Goal: Task Accomplishment & Management: Manage account settings

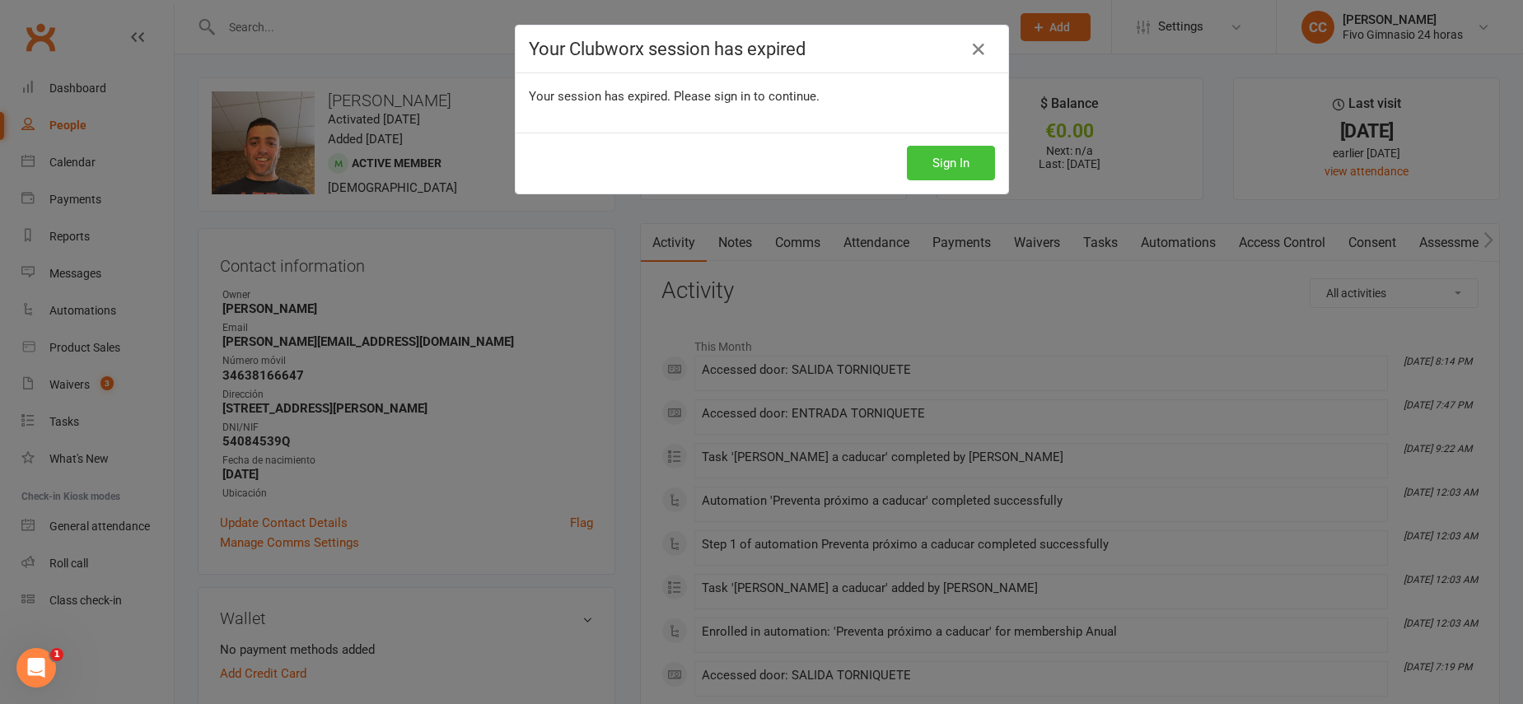
click at [957, 164] on button "Sign In" at bounding box center [951, 163] width 88 height 35
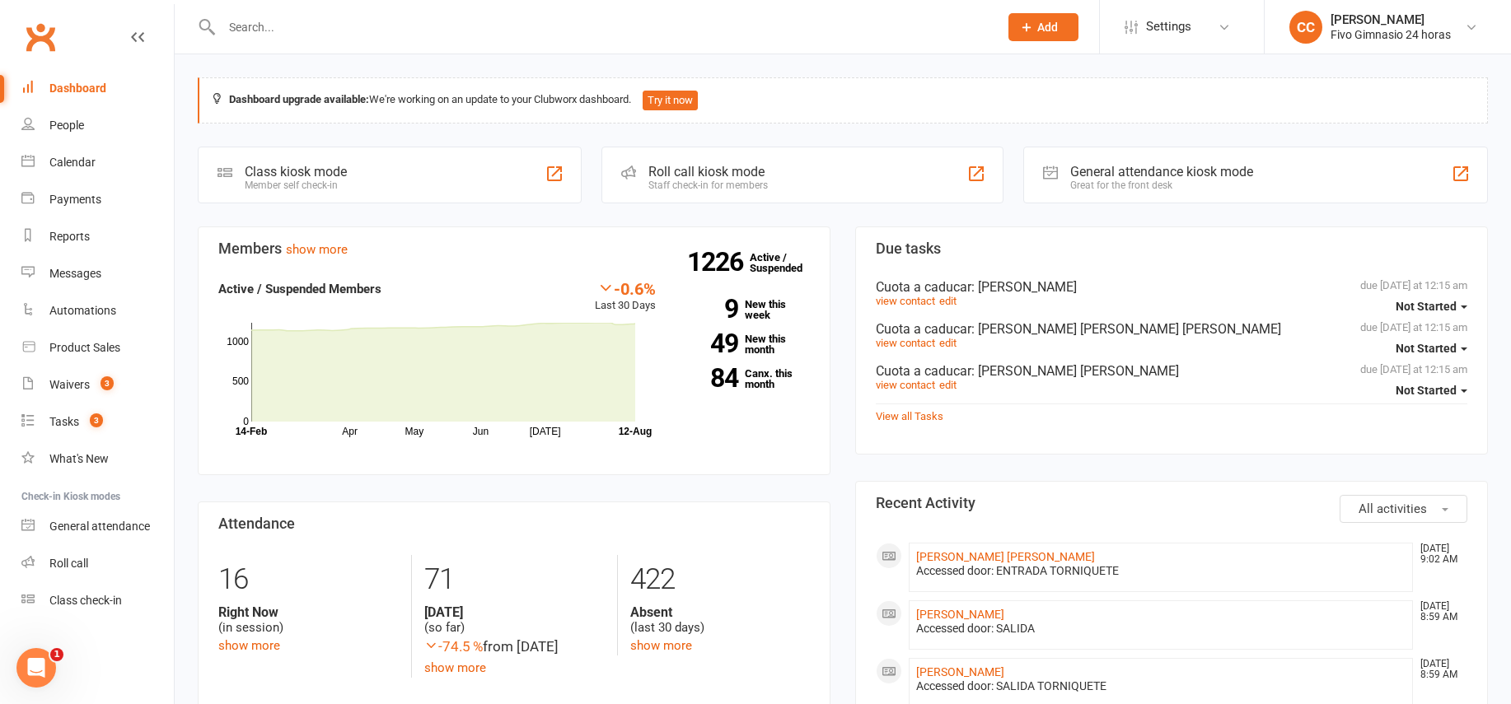
click at [288, 16] on input "text" at bounding box center [602, 27] width 770 height 23
click at [289, 19] on input "text" at bounding box center [602, 27] width 770 height 23
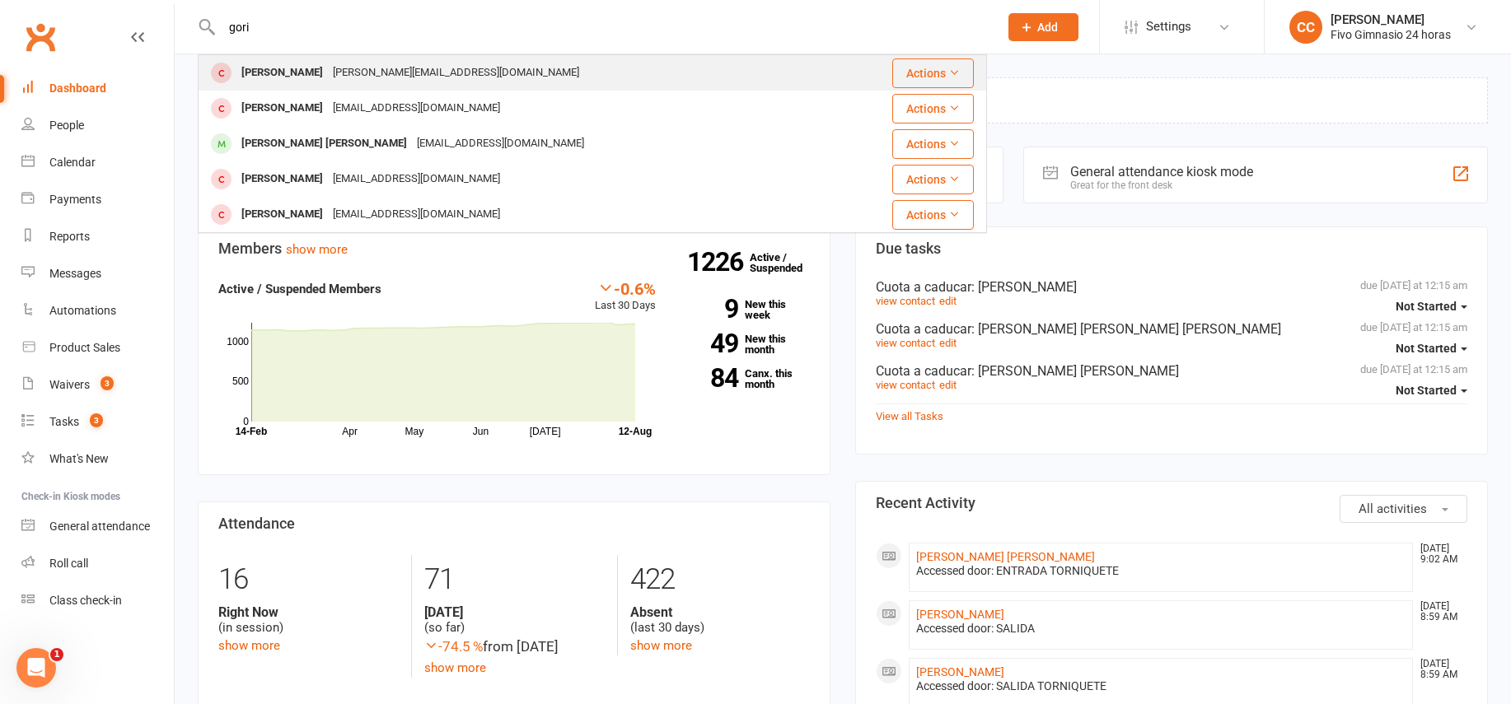
type input "gori"
click at [328, 77] on div "[PERSON_NAME][EMAIL_ADDRESS][DOMAIN_NAME]" at bounding box center [456, 73] width 256 height 24
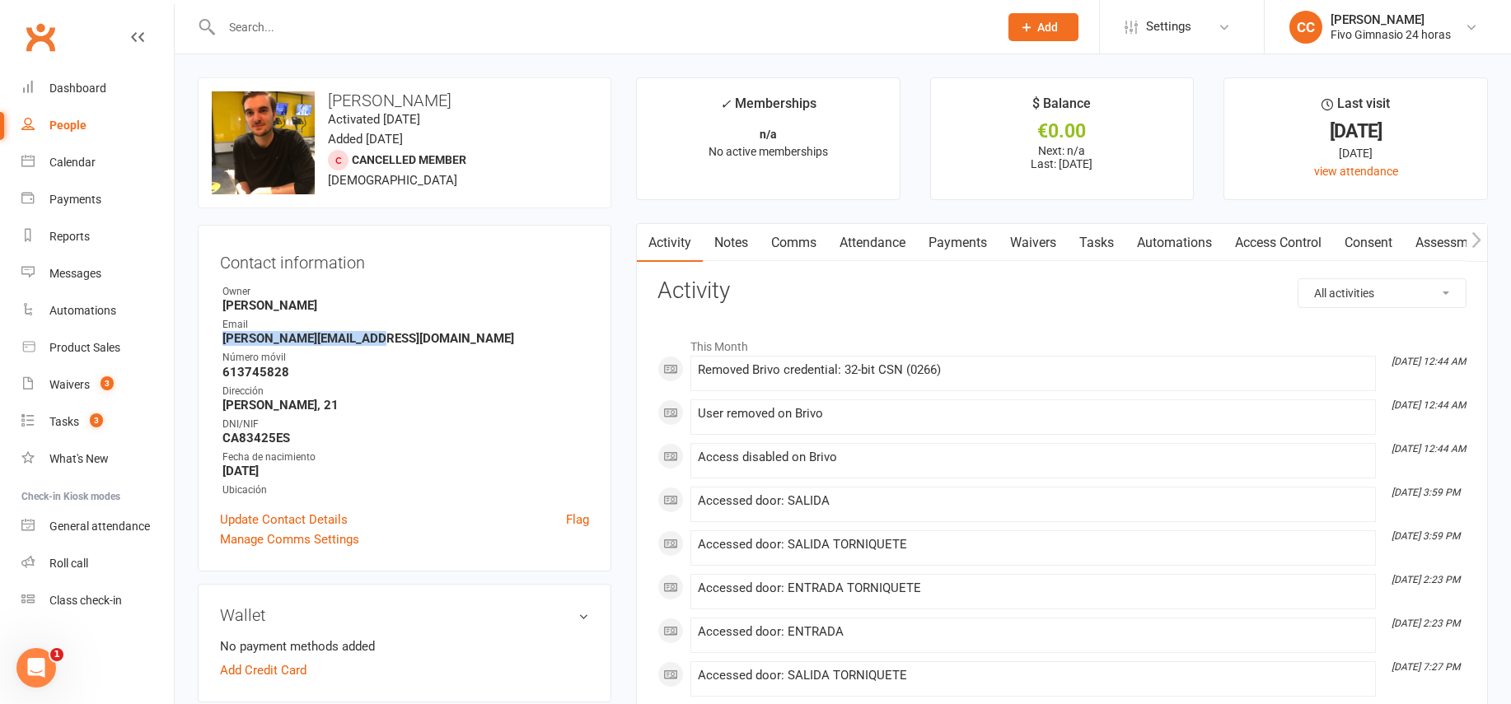
drag, startPoint x: 214, startPoint y: 343, endPoint x: 382, endPoint y: 346, distance: 168.1
click at [382, 346] on div "Contact information Owner [PERSON_NAME] Email [PERSON_NAME][EMAIL_ADDRESS][DOMA…" at bounding box center [405, 398] width 414 height 347
copy strong "[PERSON_NAME][EMAIL_ADDRESS][DOMAIN_NAME]"
click at [1256, 243] on link "Access Control" at bounding box center [1279, 243] width 110 height 38
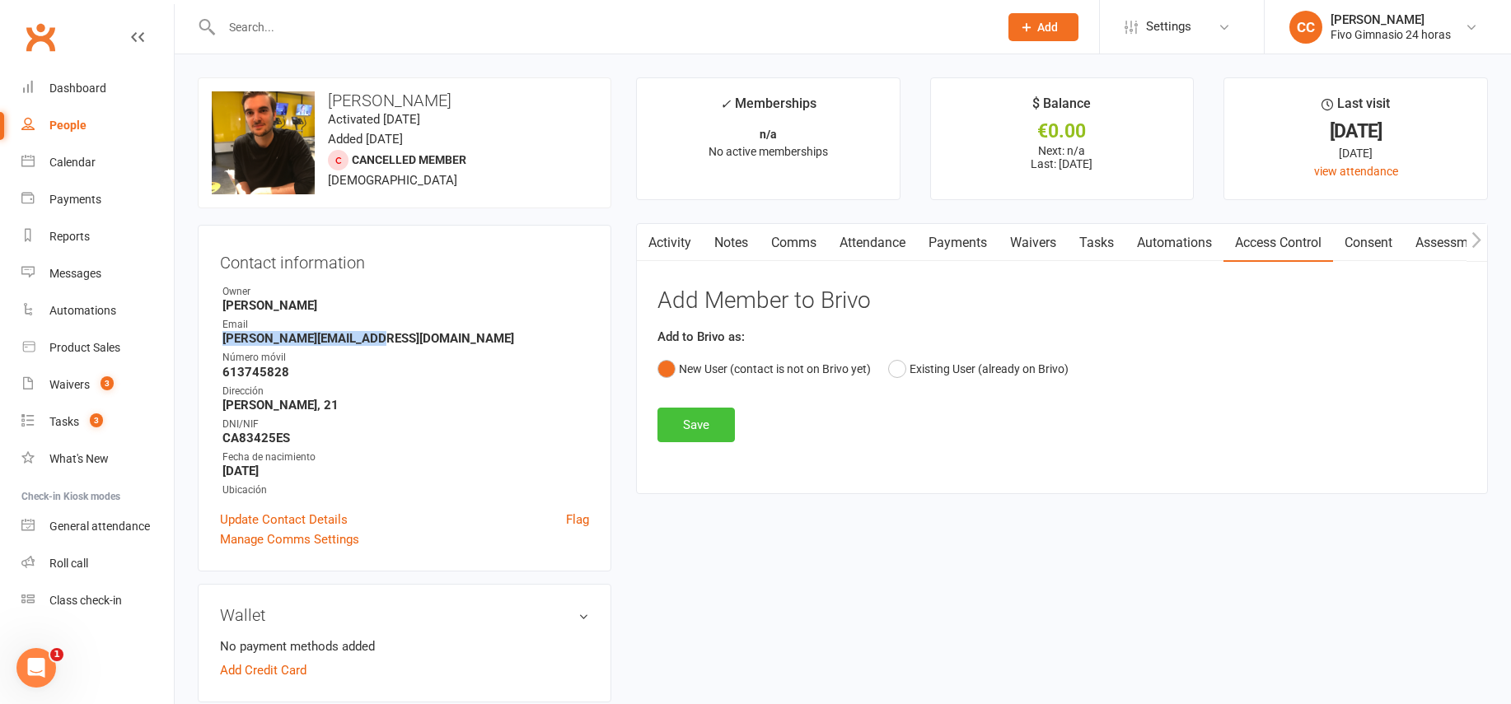
click at [703, 428] on button "Save" at bounding box center [696, 425] width 77 height 35
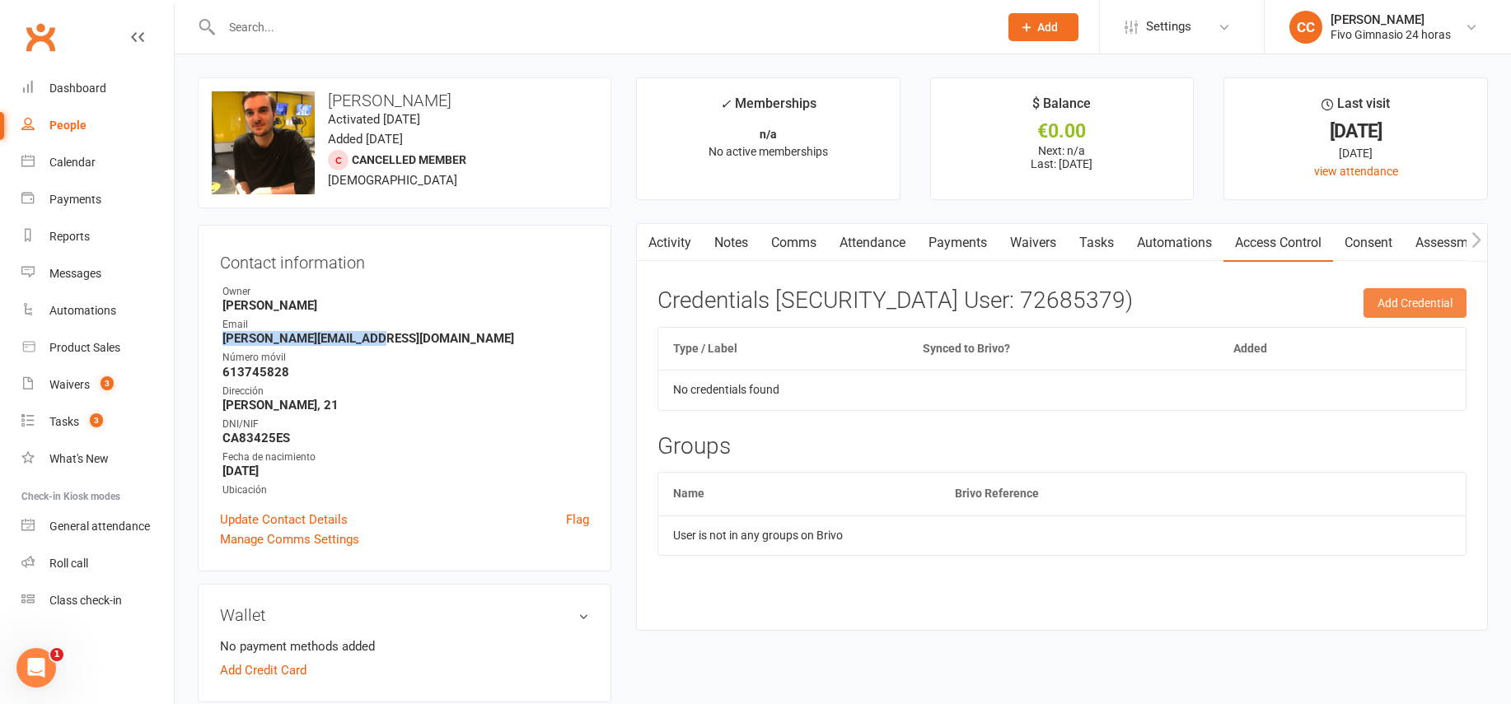
click at [1402, 304] on button "Add Credential" at bounding box center [1415, 303] width 103 height 30
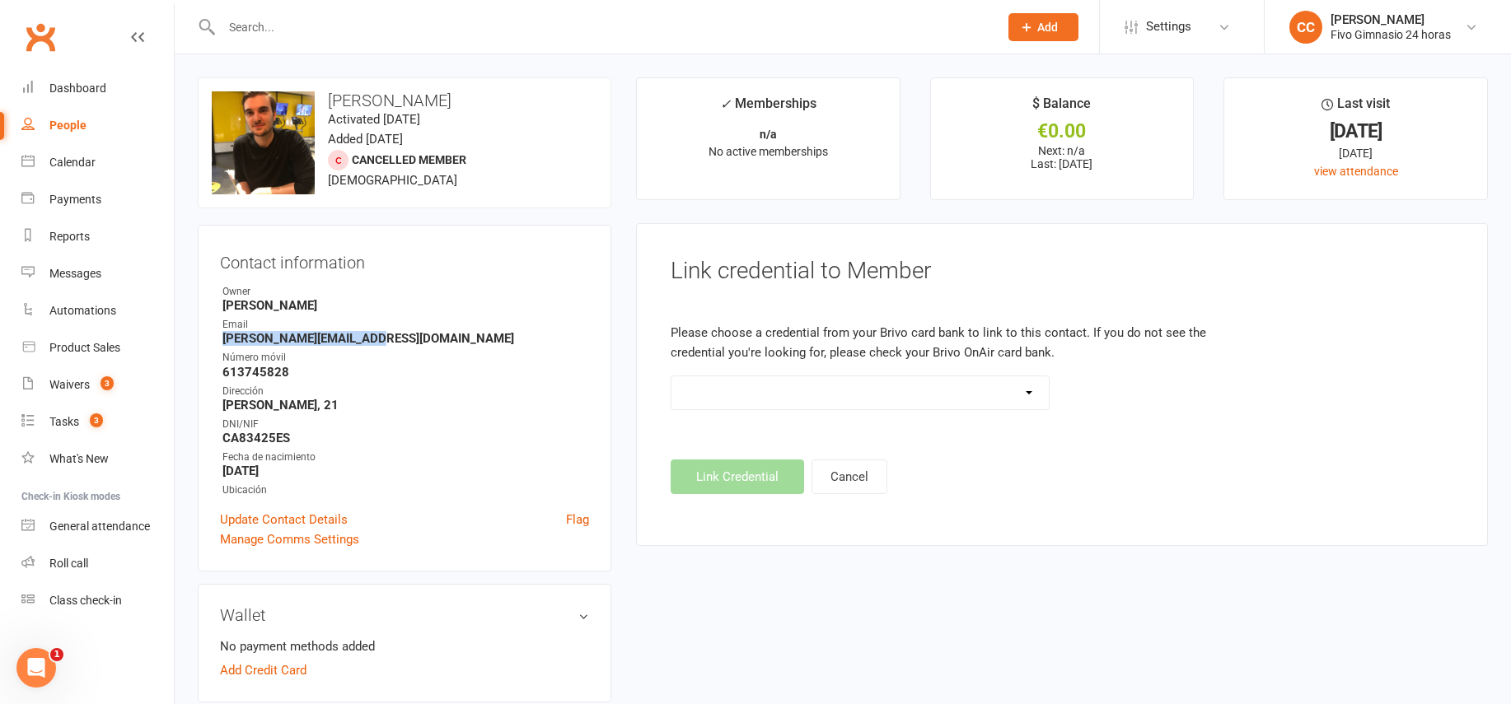
click at [739, 396] on select "Standard 26 Bit (54268) Standard 26 Bit (54269) Standard 26 Bit (54270) Standar…" at bounding box center [860, 393] width 377 height 33
select select "4948"
click at [731, 475] on button "Link Credential" at bounding box center [737, 477] width 133 height 35
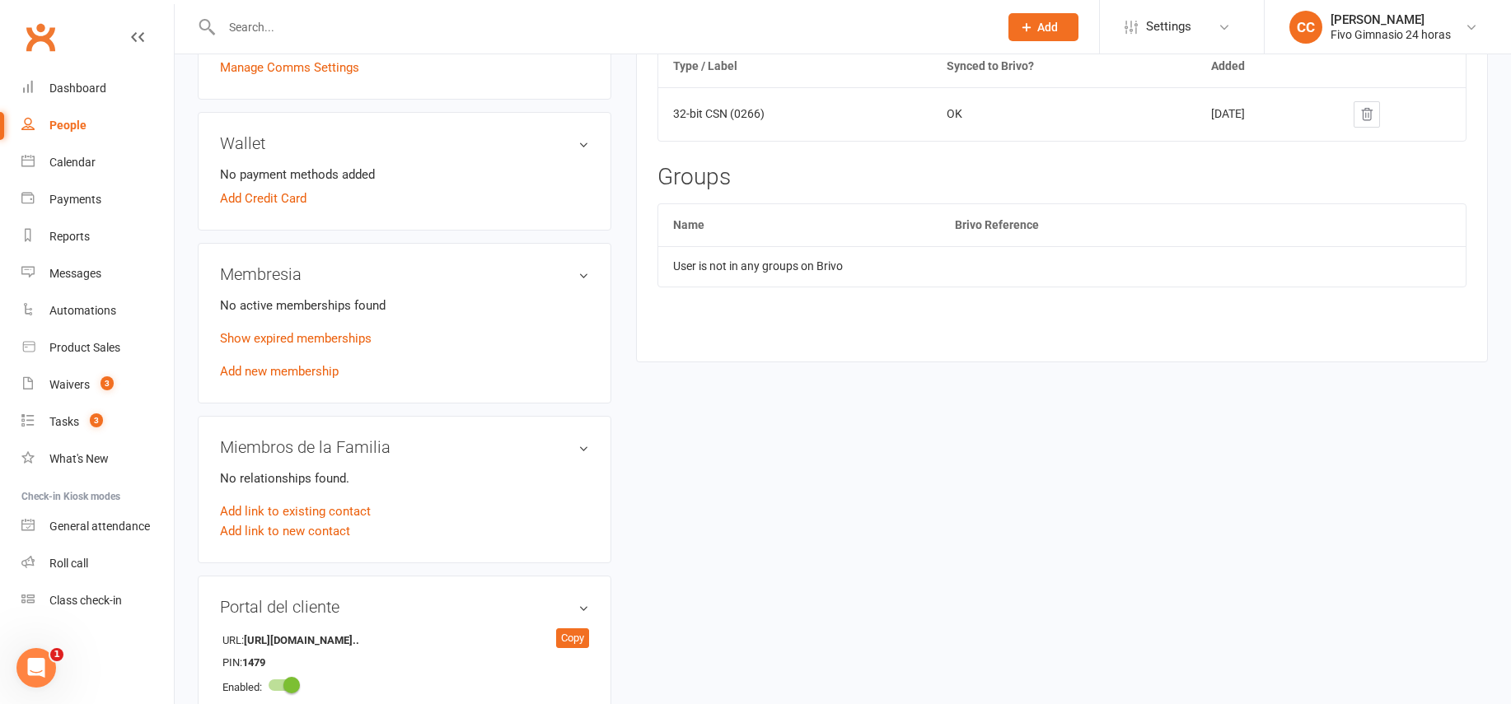
scroll to position [481, 0]
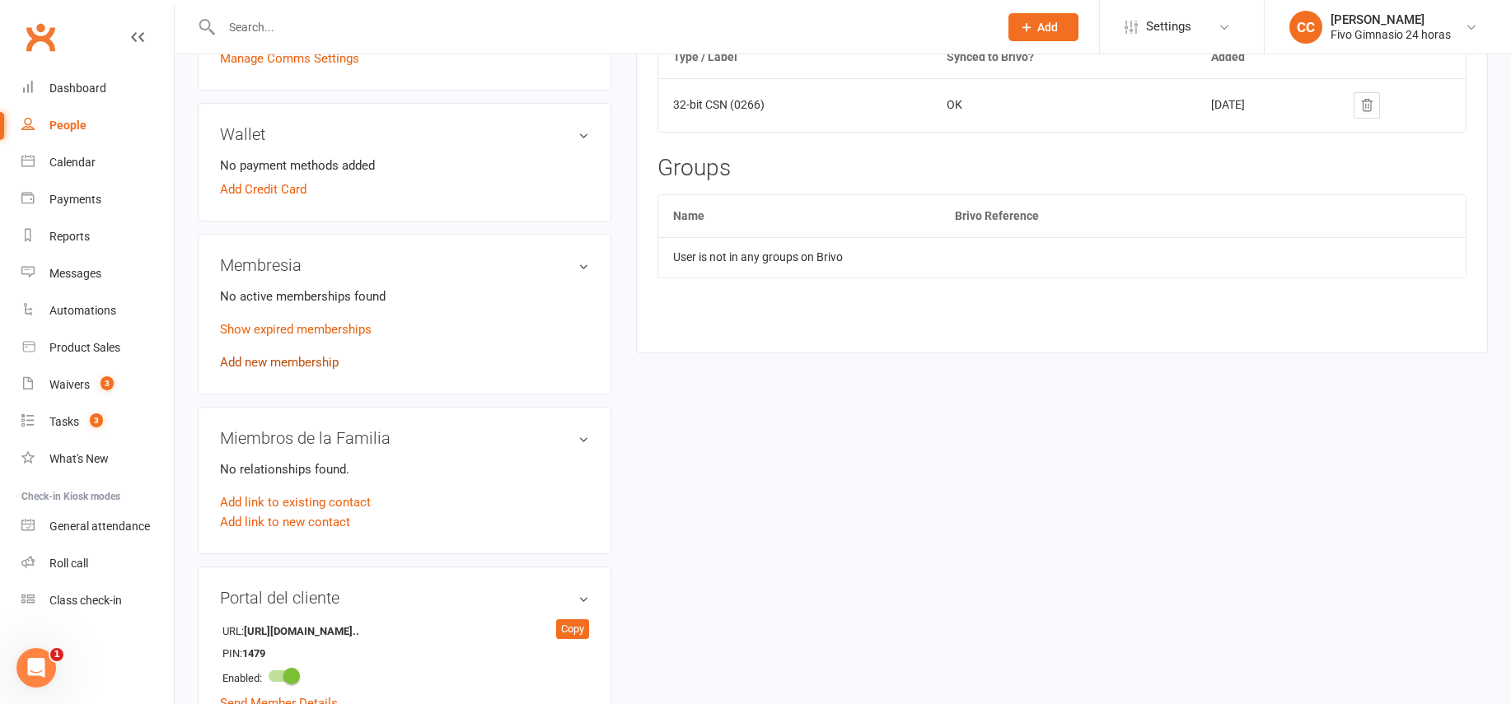
click at [266, 364] on link "Add new membership" at bounding box center [279, 362] width 119 height 15
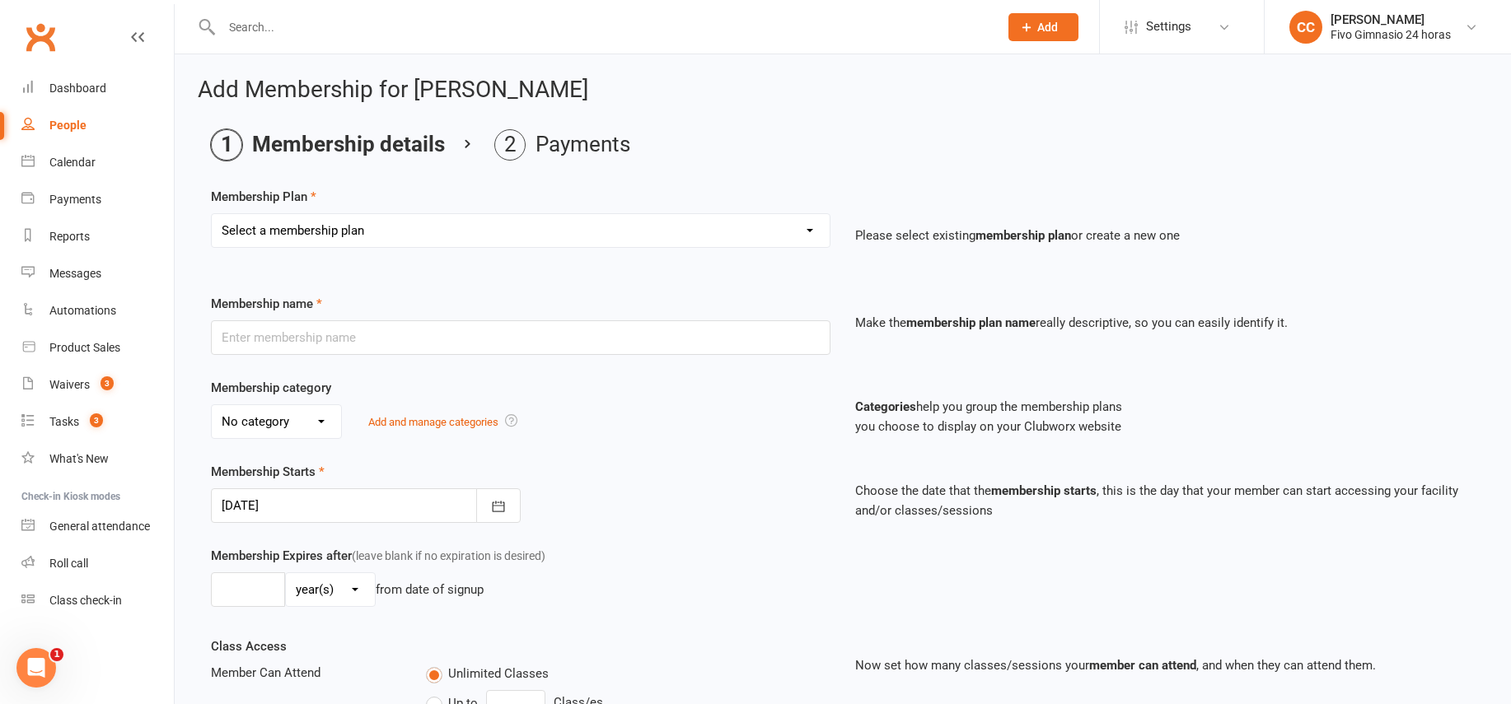
click at [293, 227] on select "Select a membership plan Cuota familiar Cuota estudiante 10 pases full Anual Se…" at bounding box center [521, 230] width 618 height 33
select select "9"
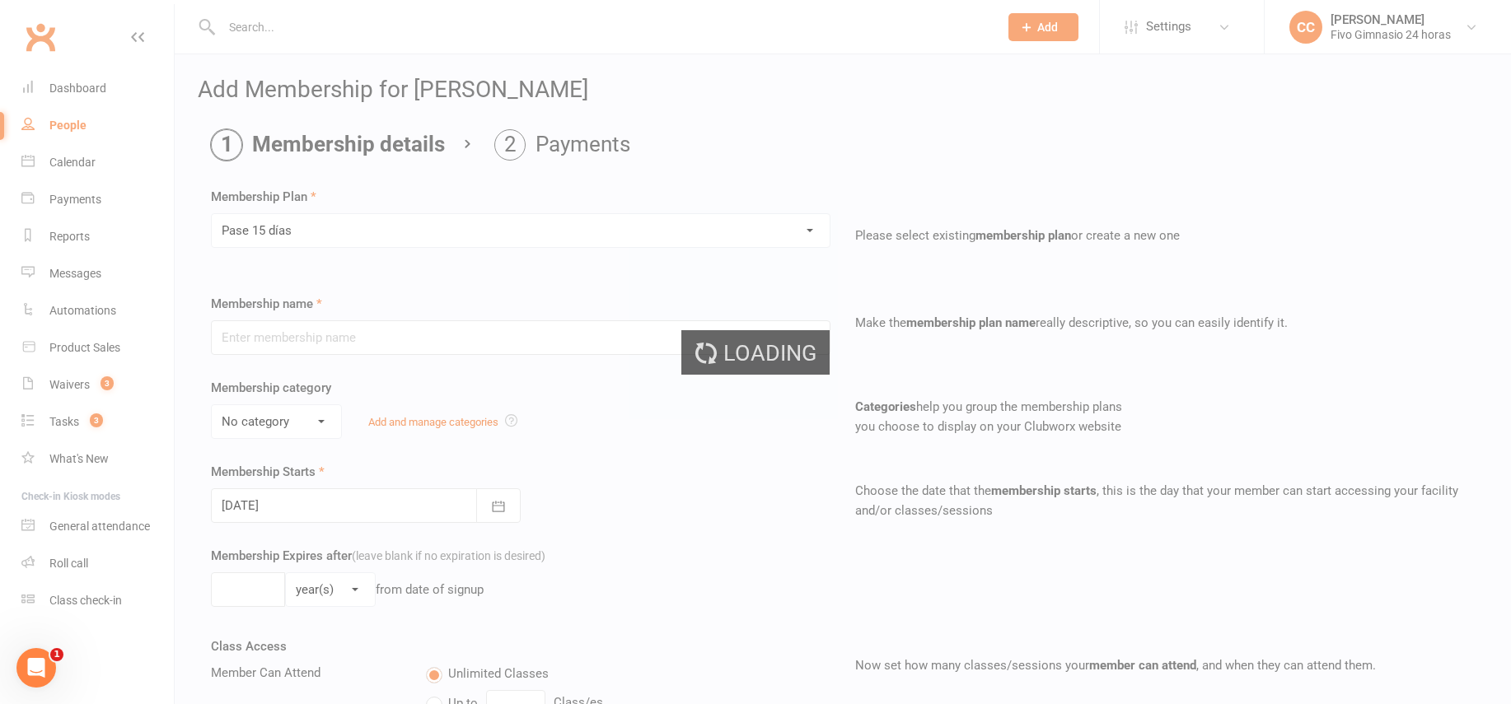
type input "Pase 15 días"
select select "3"
type input "15"
select select "0"
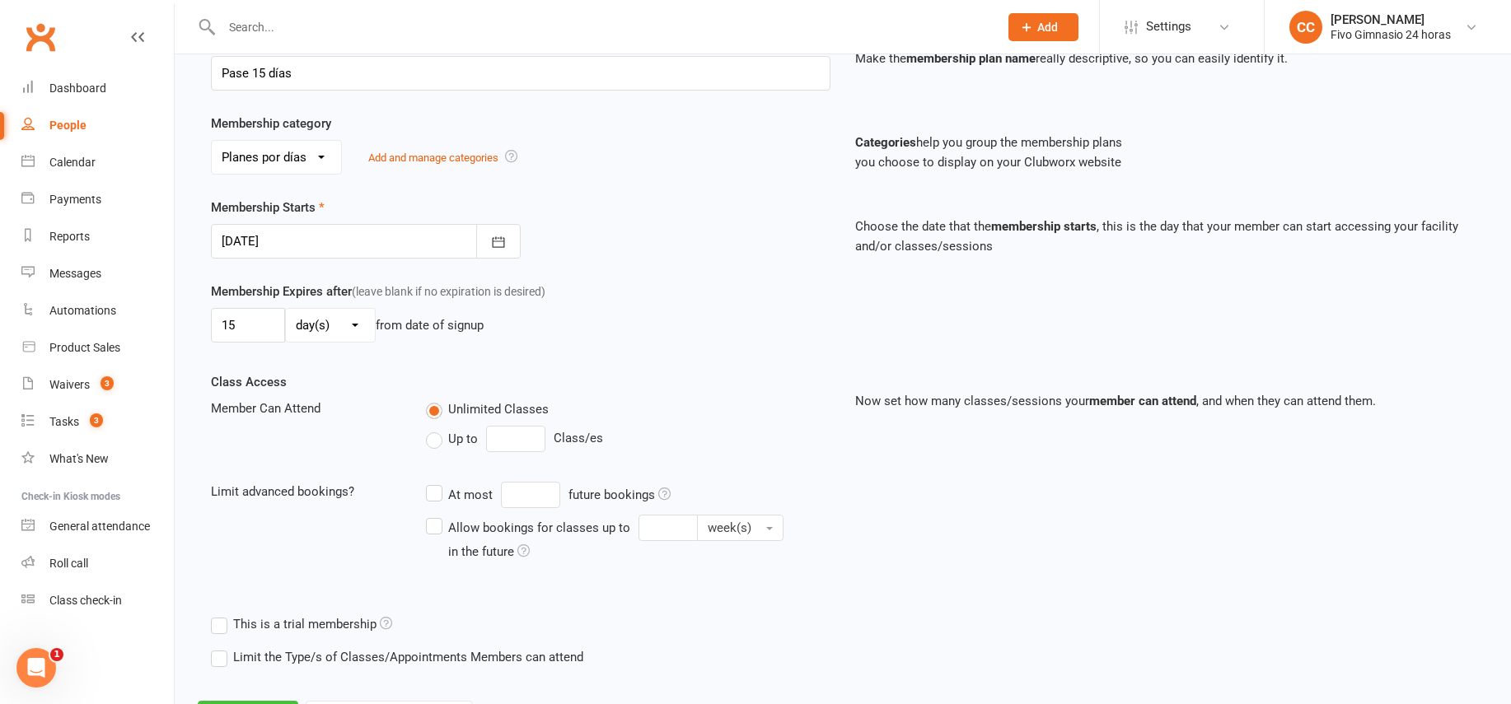
scroll to position [343, 0]
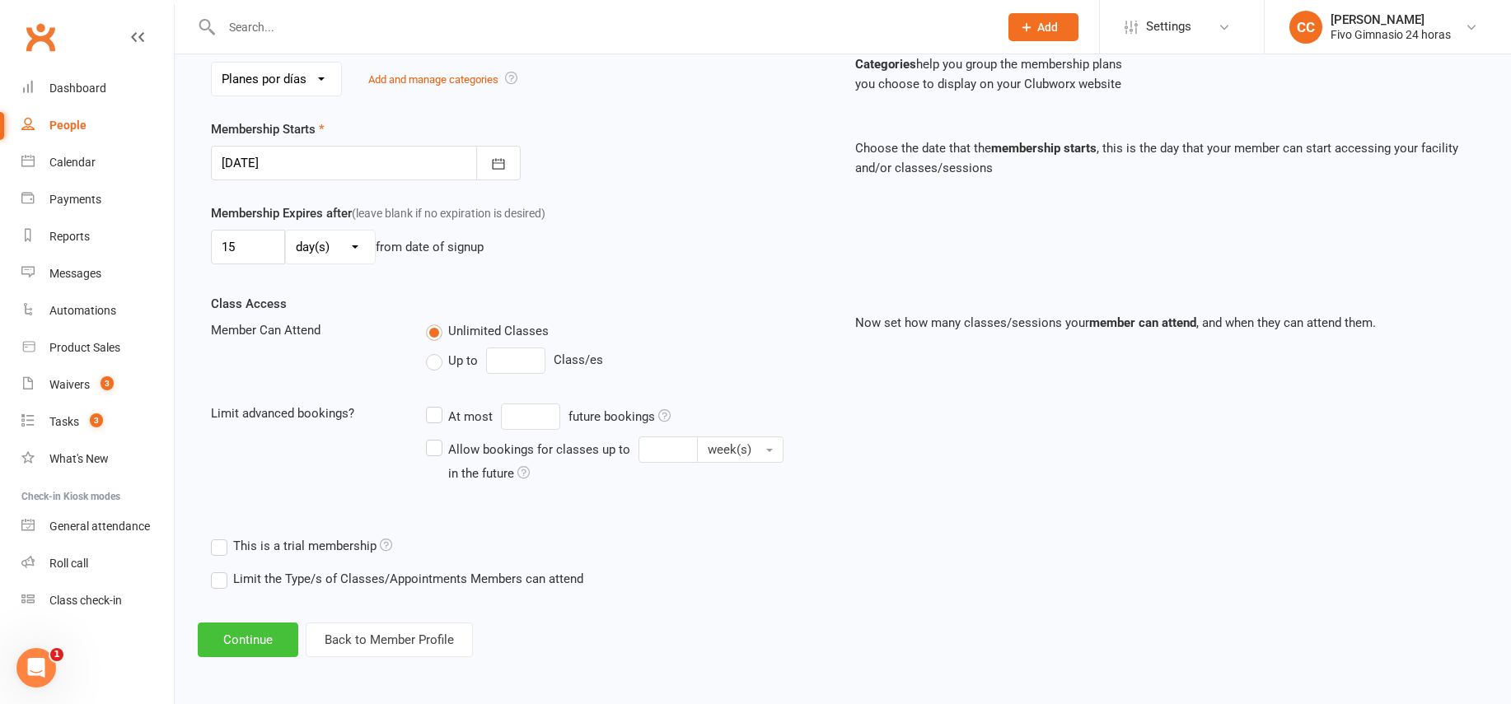
drag, startPoint x: 250, startPoint y: 633, endPoint x: 248, endPoint y: 608, distance: 24.8
click at [250, 633] on button "Continue" at bounding box center [248, 640] width 101 height 35
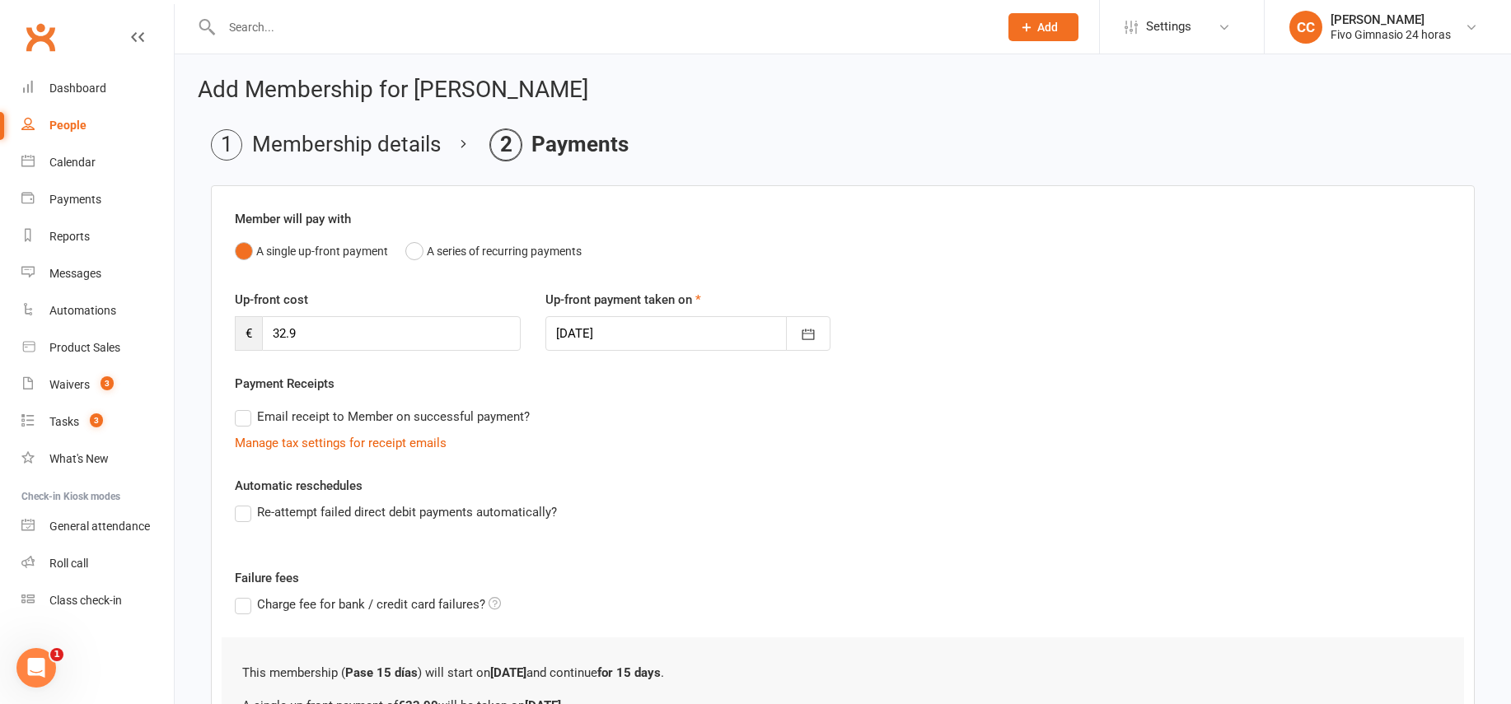
scroll to position [193, 0]
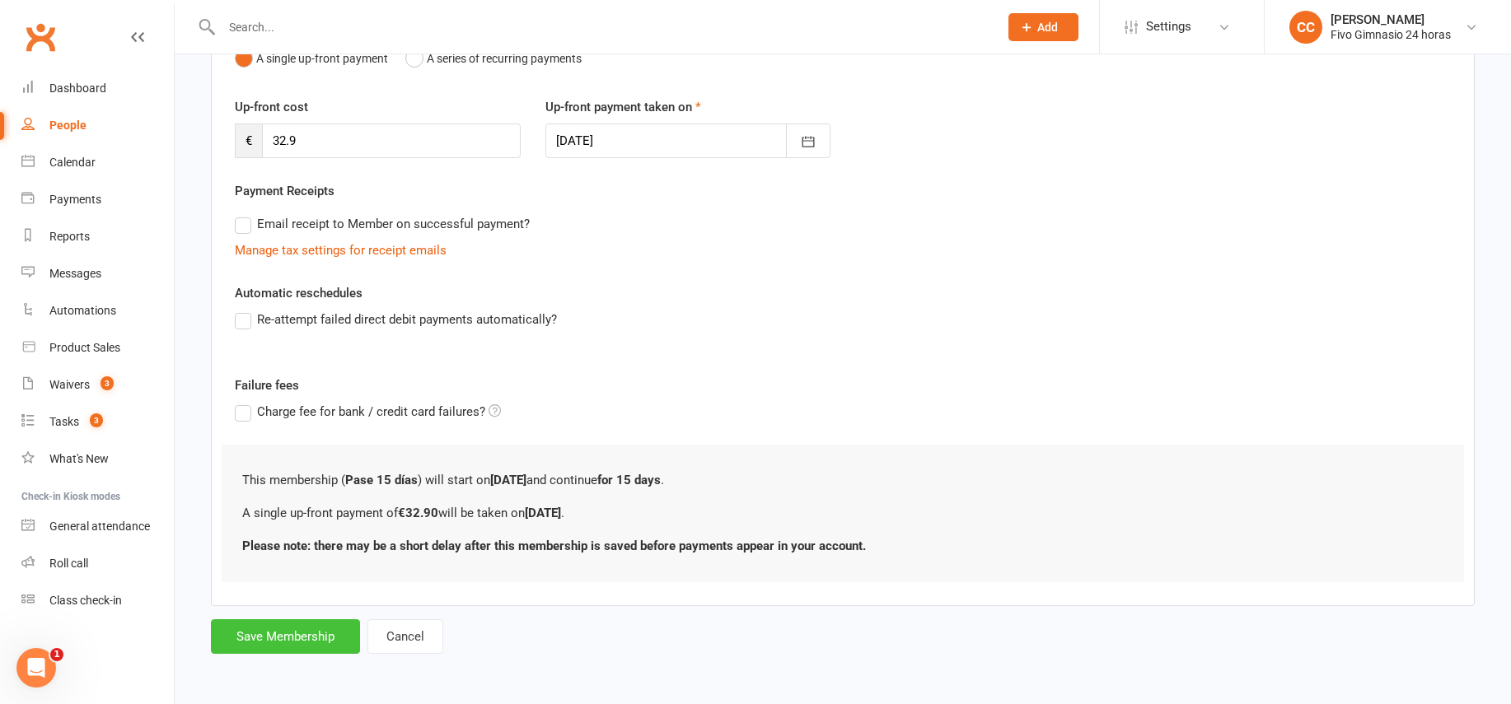
click at [269, 633] on button "Save Membership" at bounding box center [285, 637] width 149 height 35
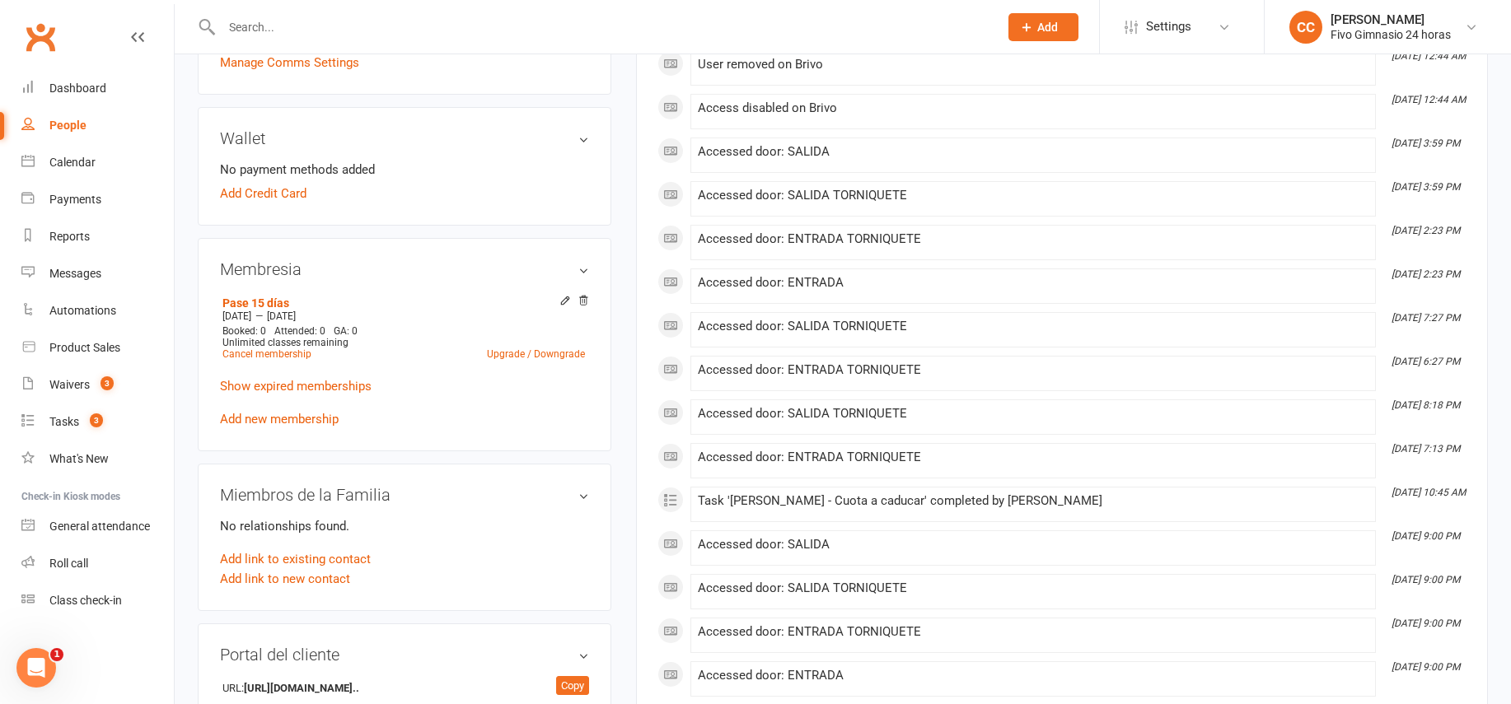
scroll to position [563, 0]
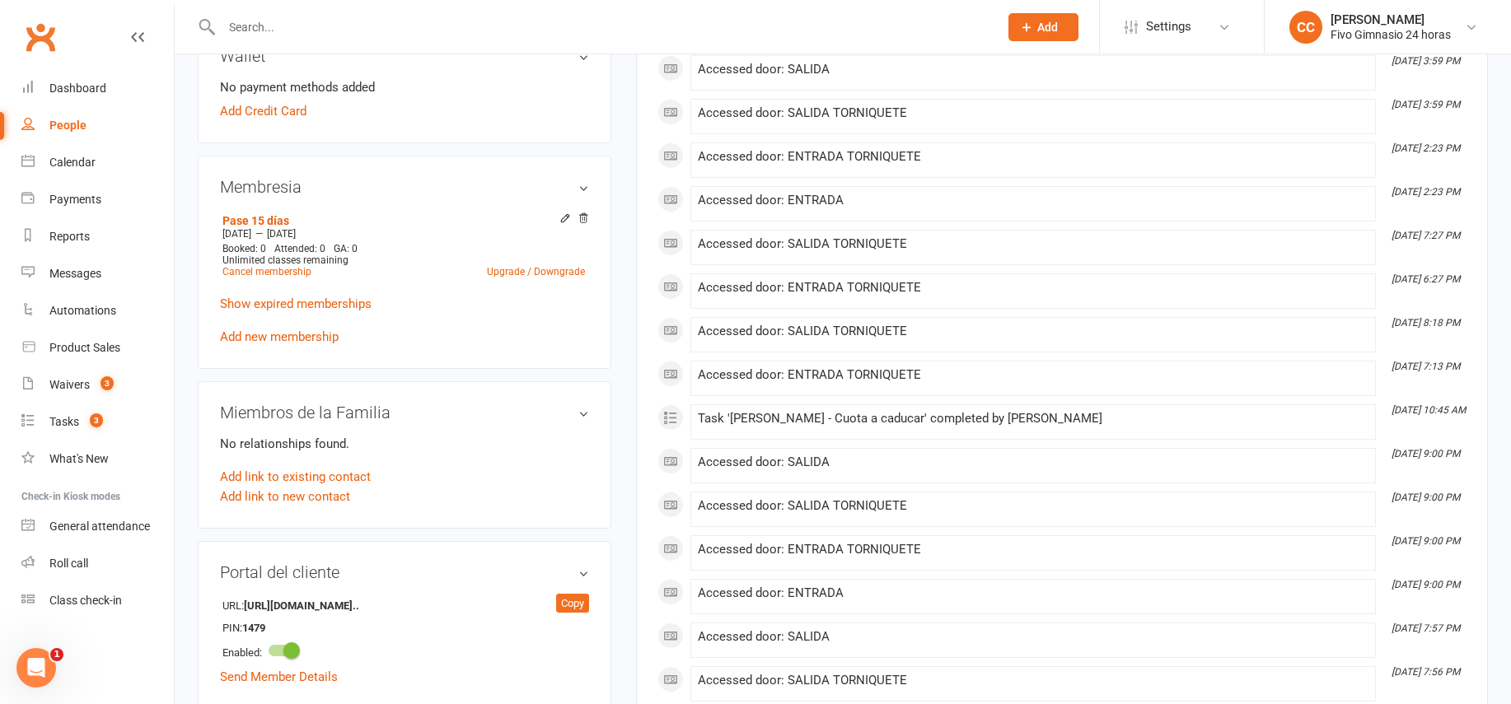
click at [496, 18] on input "text" at bounding box center [602, 27] width 770 height 23
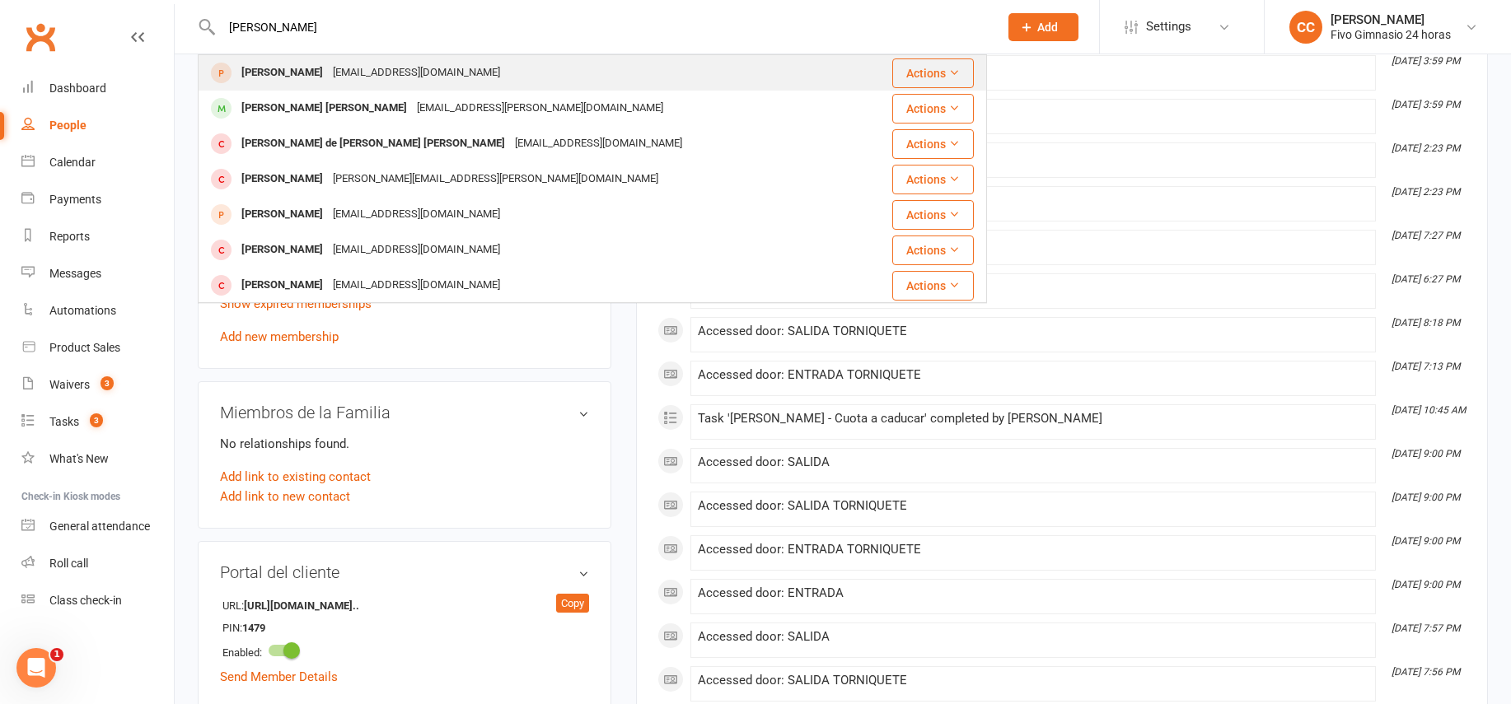
type input "[PERSON_NAME]"
click at [416, 82] on div "[EMAIL_ADDRESS][DOMAIN_NAME]" at bounding box center [416, 73] width 177 height 24
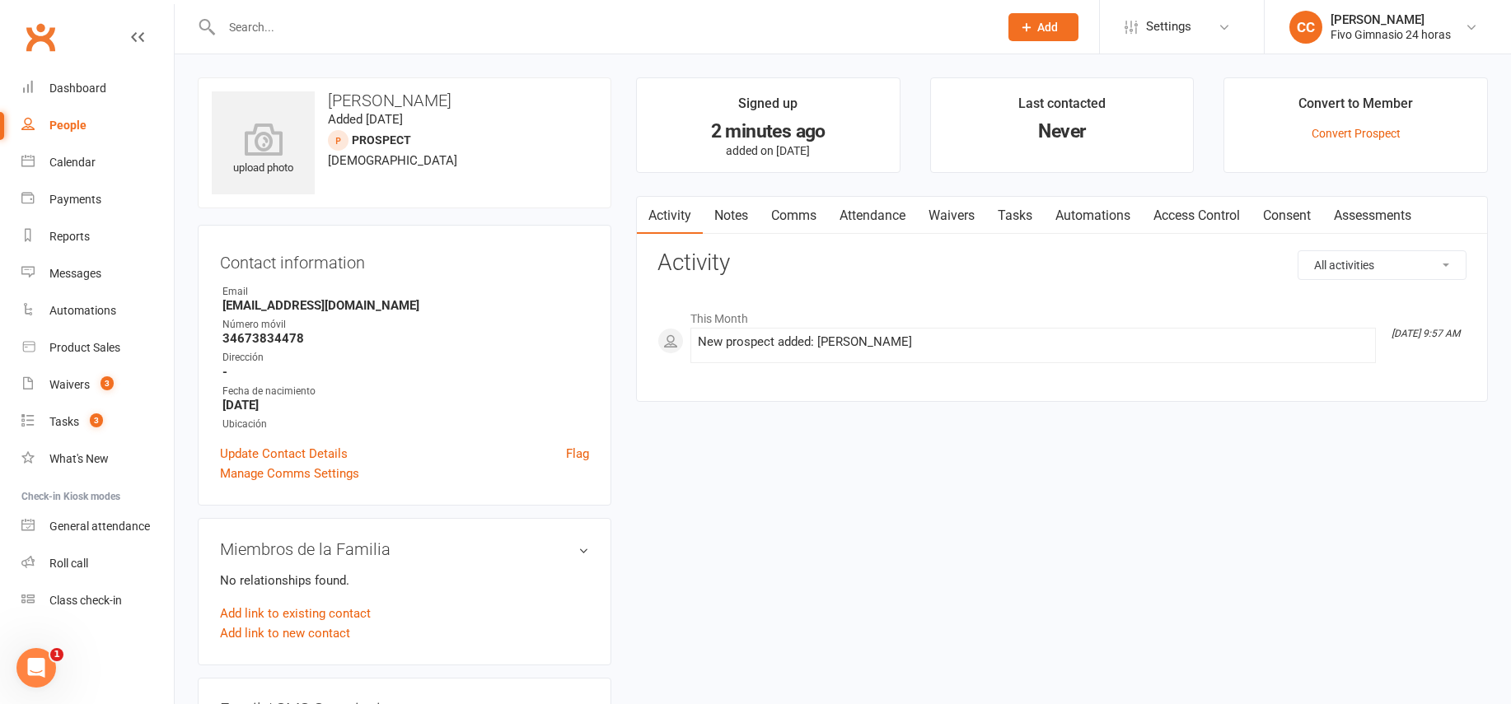
click at [788, 217] on link "Comms" at bounding box center [794, 216] width 68 height 38
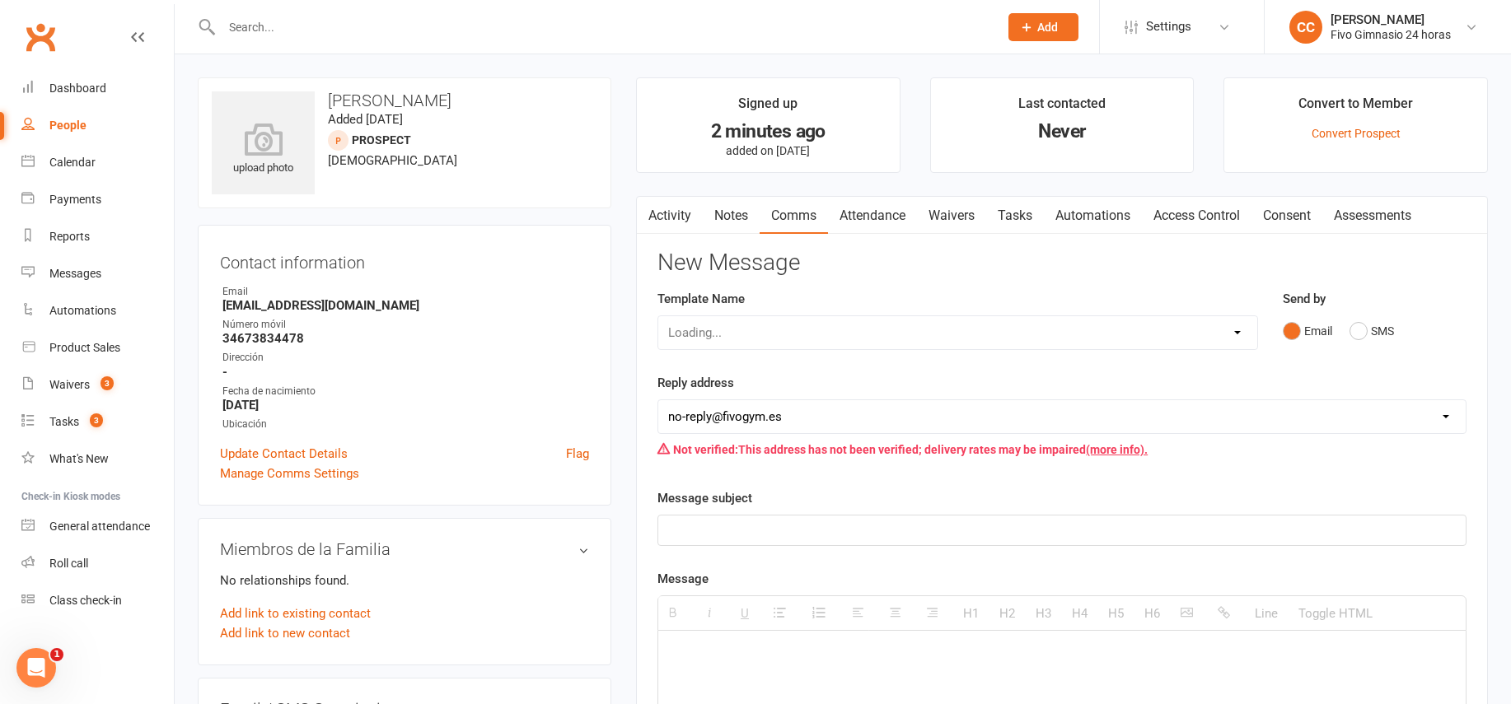
click at [745, 324] on div "Loading..." at bounding box center [958, 333] width 601 height 35
click at [749, 325] on select "Select Template [Email] Información fase 3 [Email] Aviso primero de incumplimie…" at bounding box center [957, 332] width 599 height 33
select select "37"
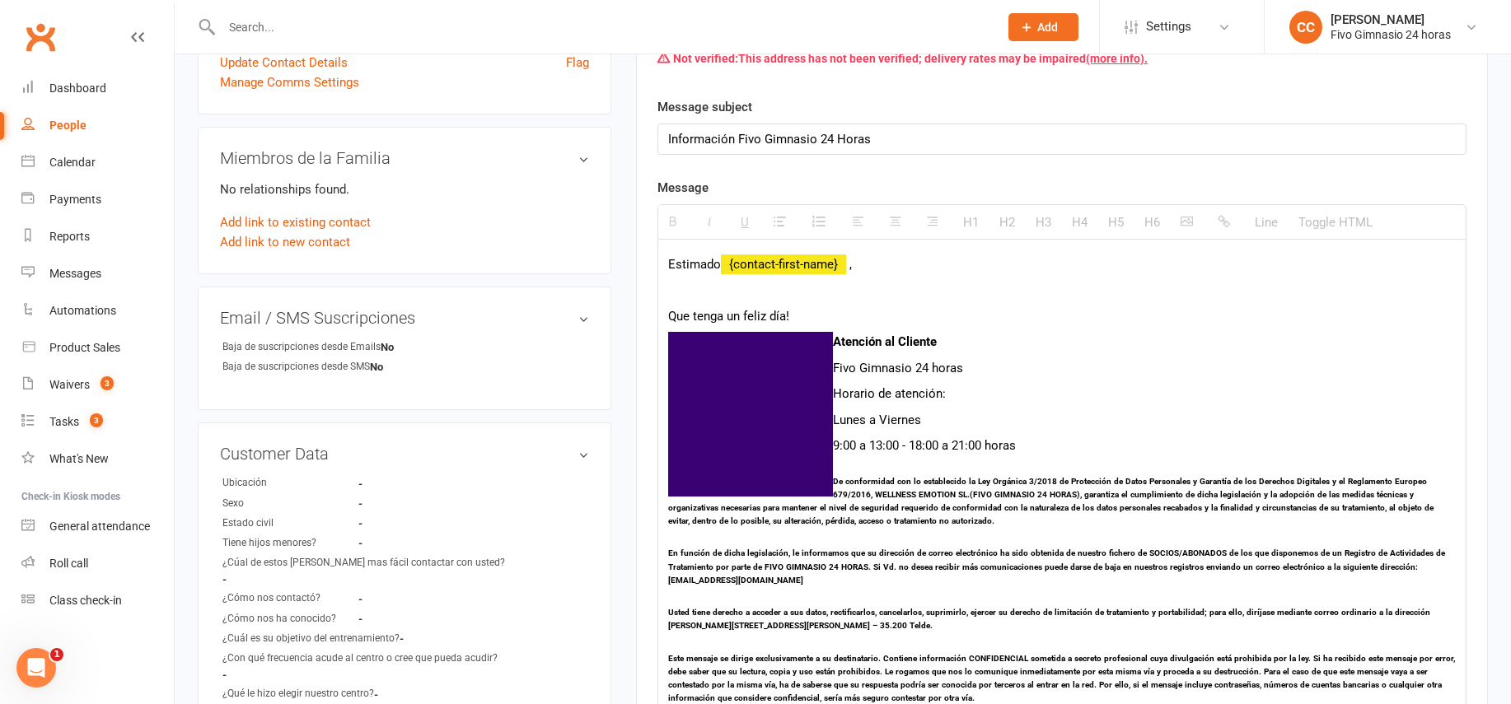
scroll to position [410, 0]
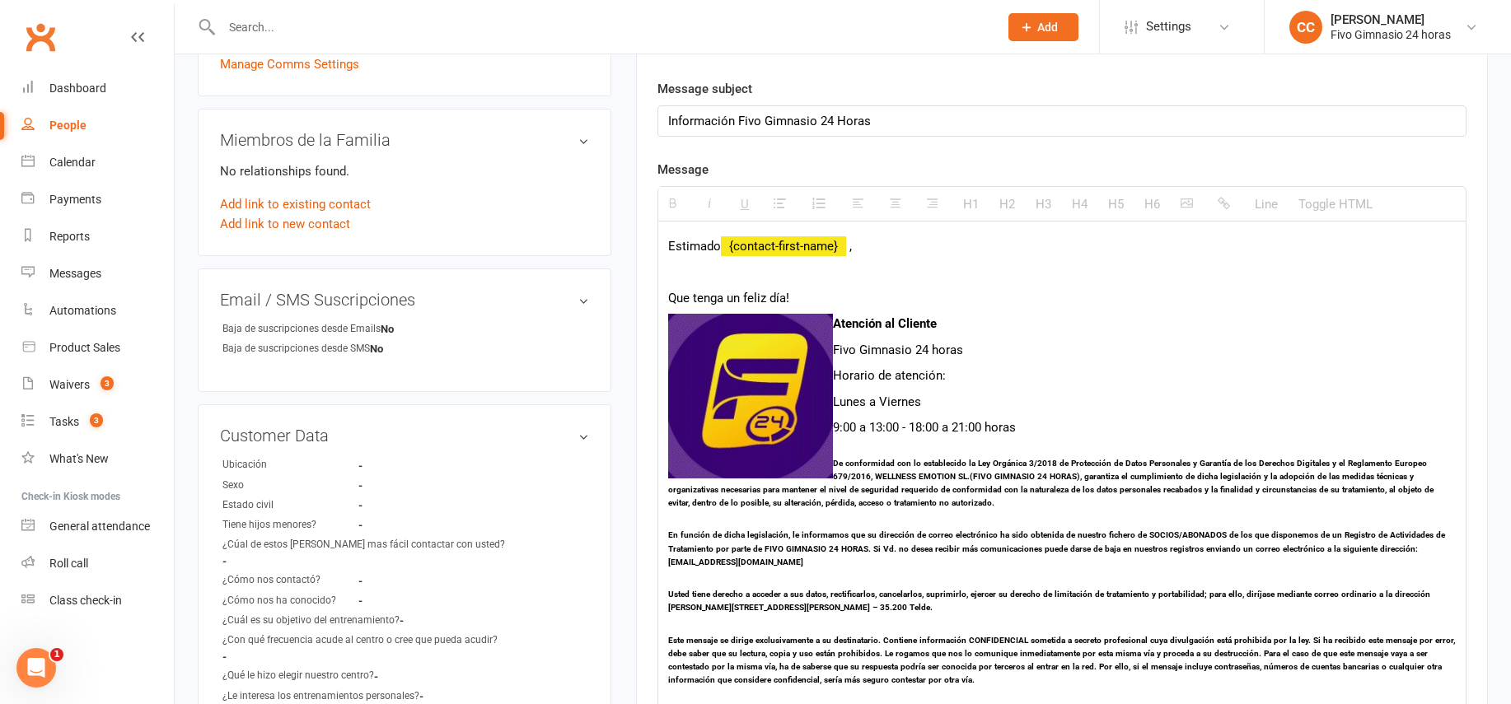
click at [676, 273] on p at bounding box center [1062, 272] width 788 height 20
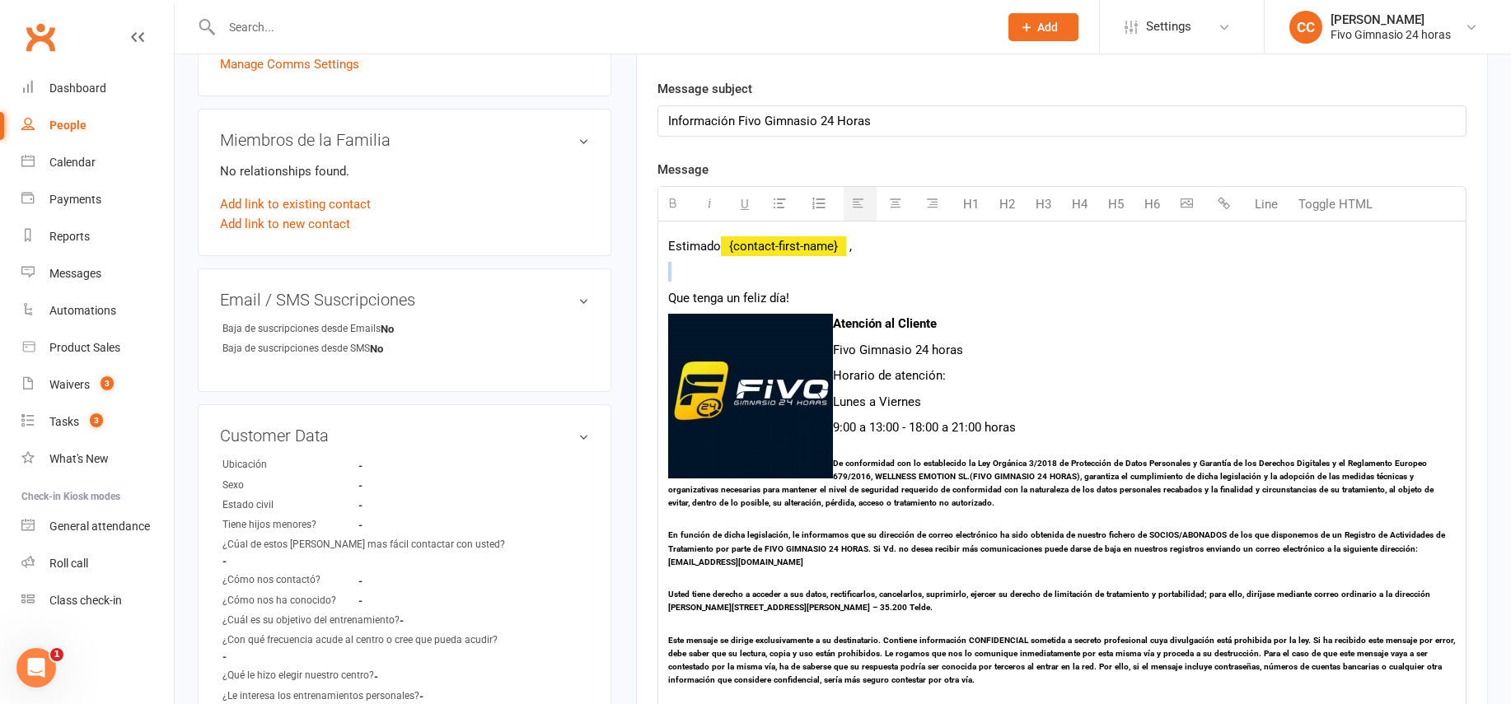
paste div
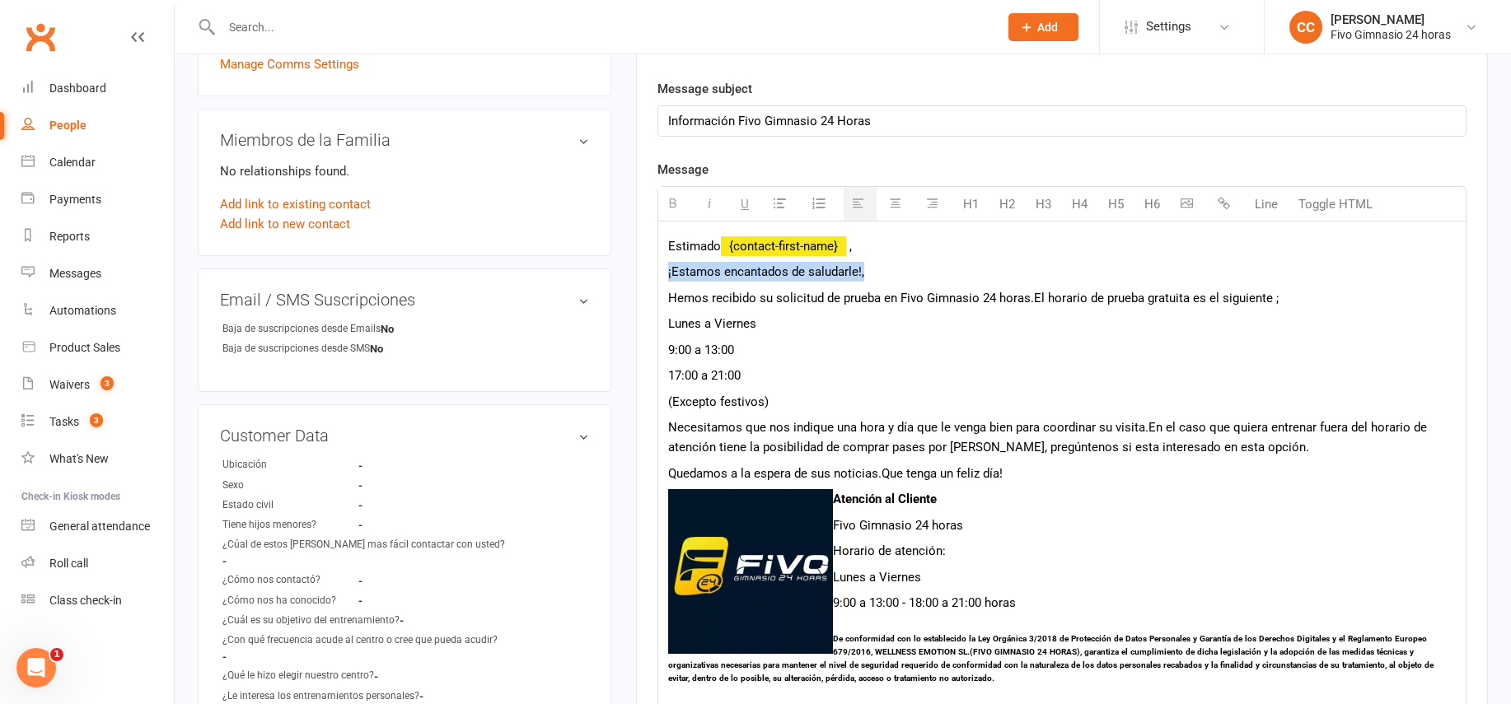
drag, startPoint x: 886, startPoint y: 276, endPoint x: 660, endPoint y: 276, distance: 225.8
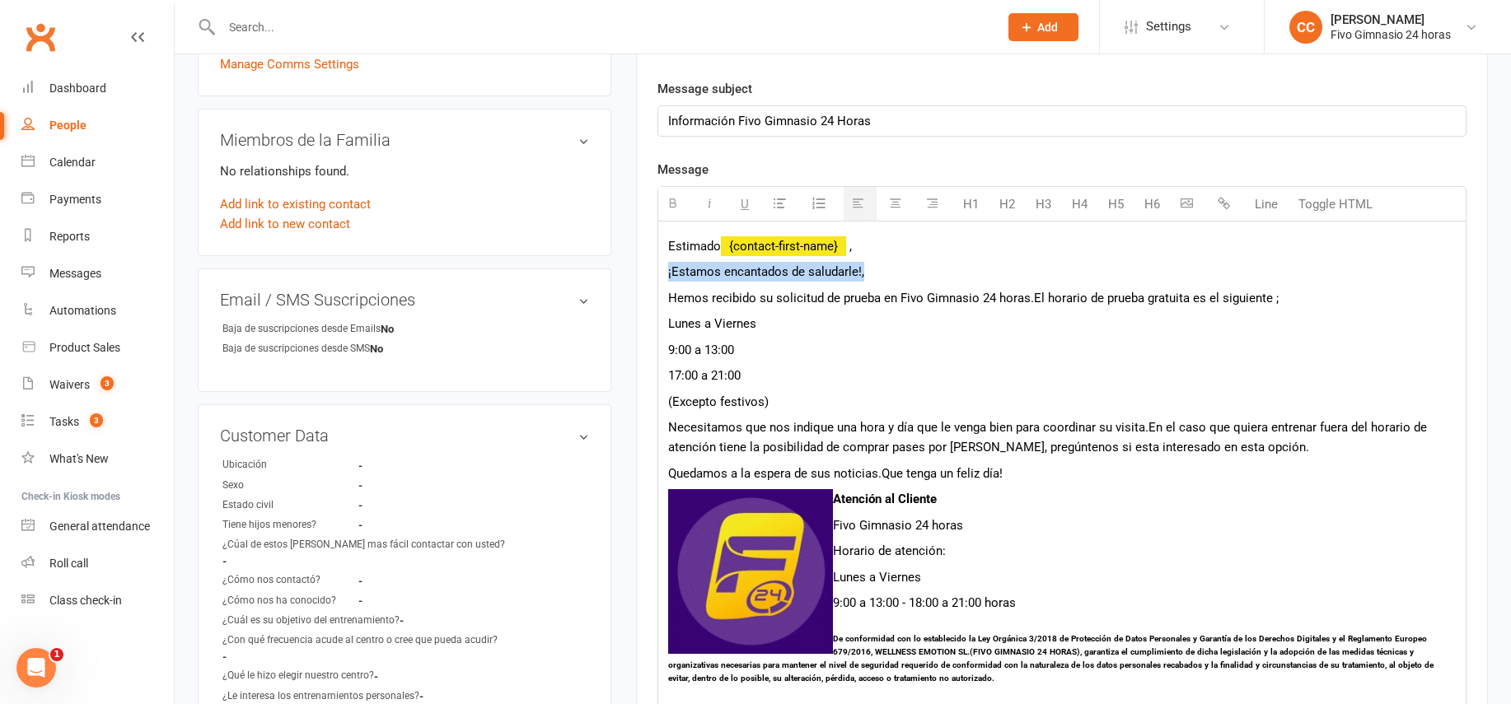
click at [660, 276] on div "Estimado {contact-first-name} , ¡Estamos encantados de saludarle!, Hemos recibi…" at bounding box center [1061, 554] width 807 height 665
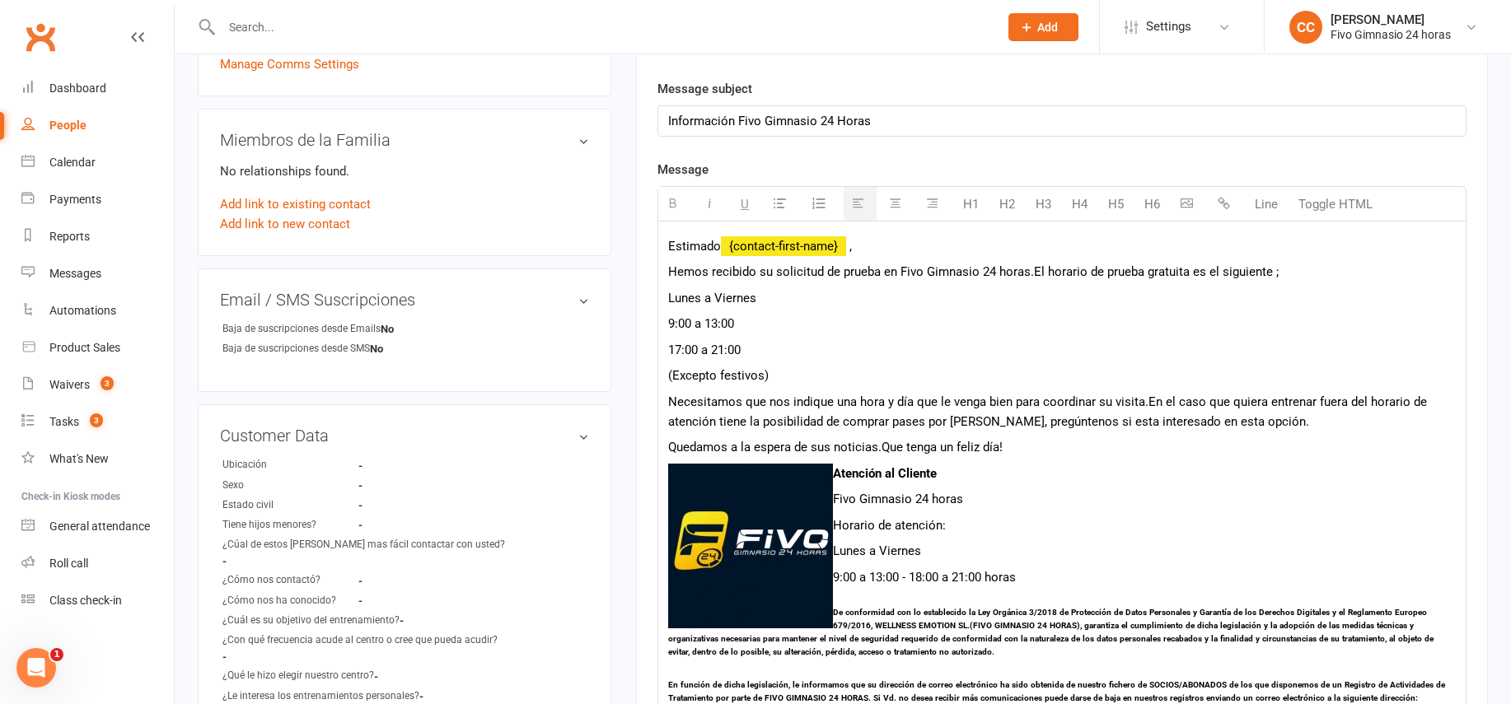
scroll to position [896, 0]
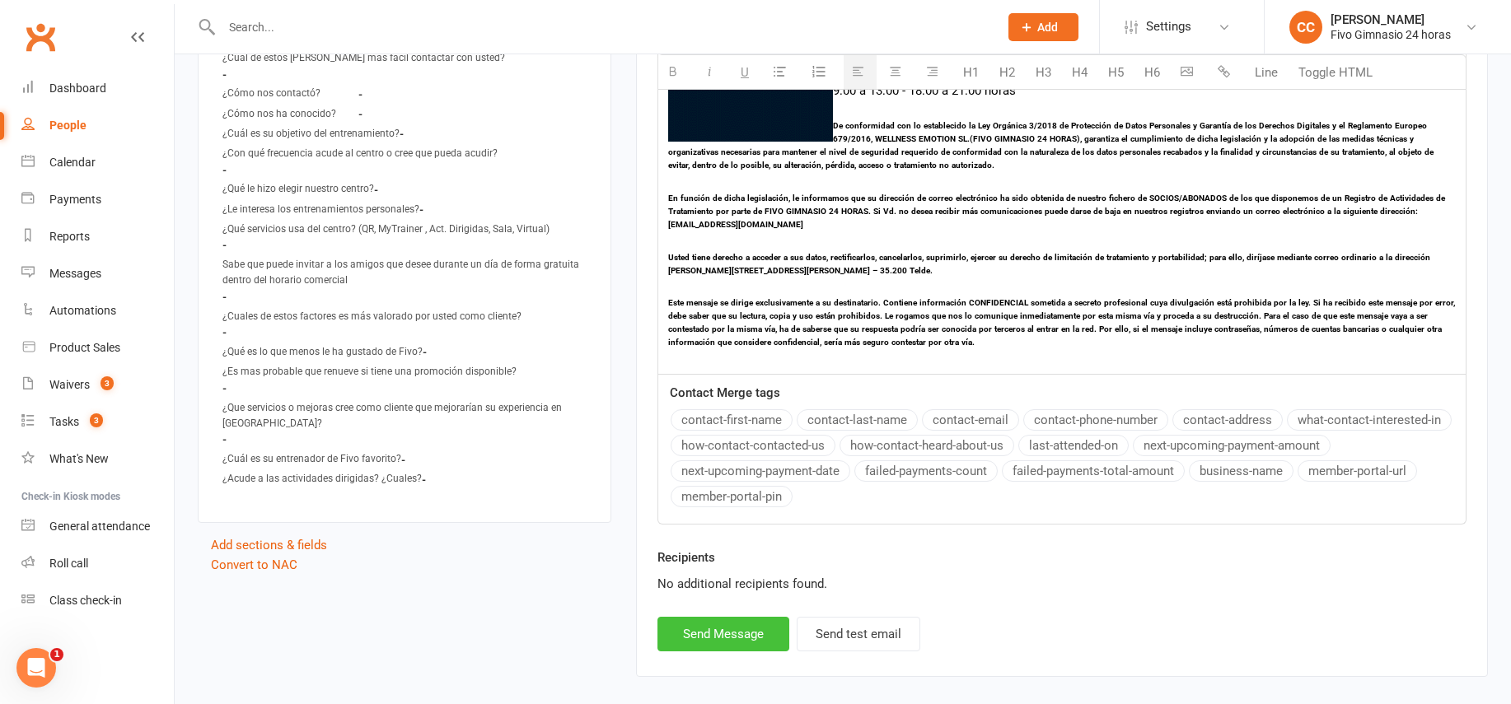
click at [718, 636] on button "Send Message" at bounding box center [724, 634] width 132 height 35
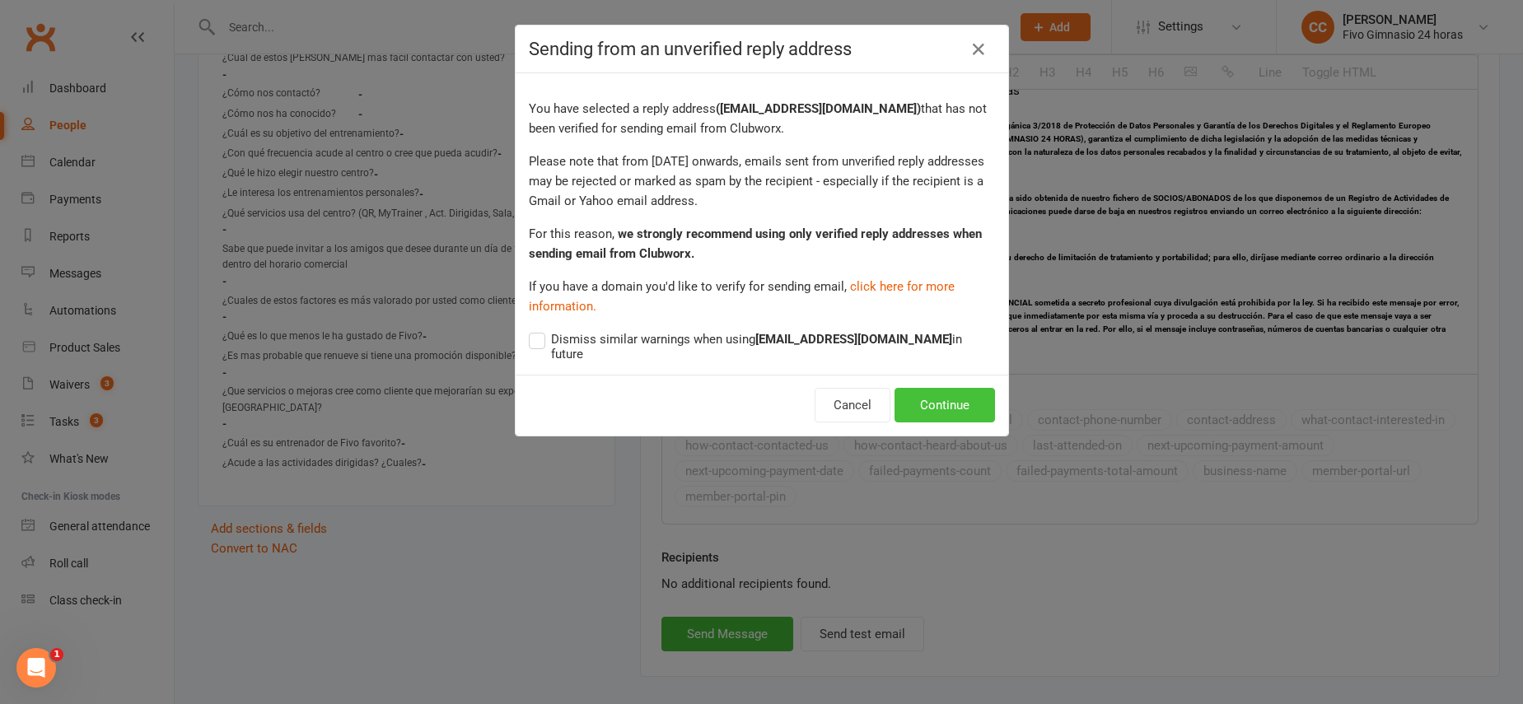
click at [943, 388] on button "Continue" at bounding box center [945, 405] width 101 height 35
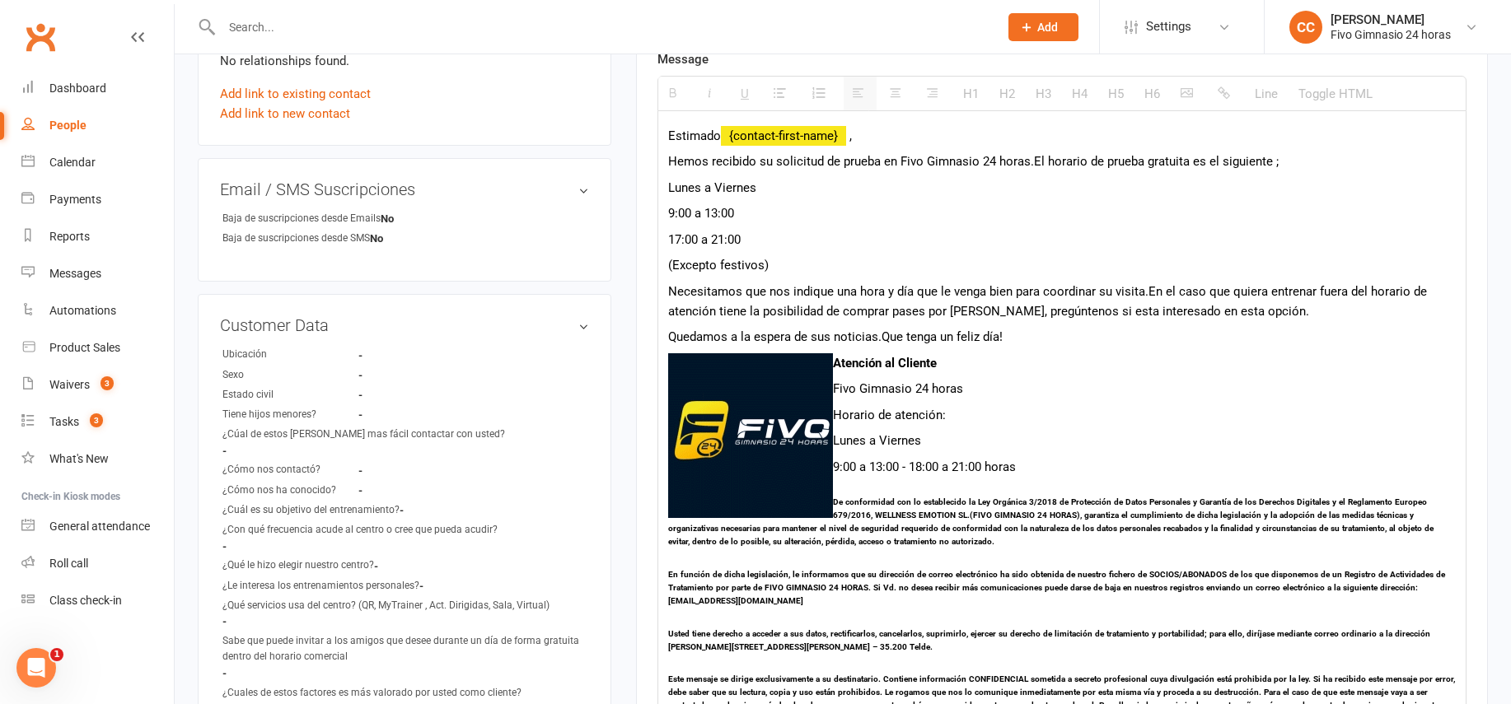
scroll to position [0, 0]
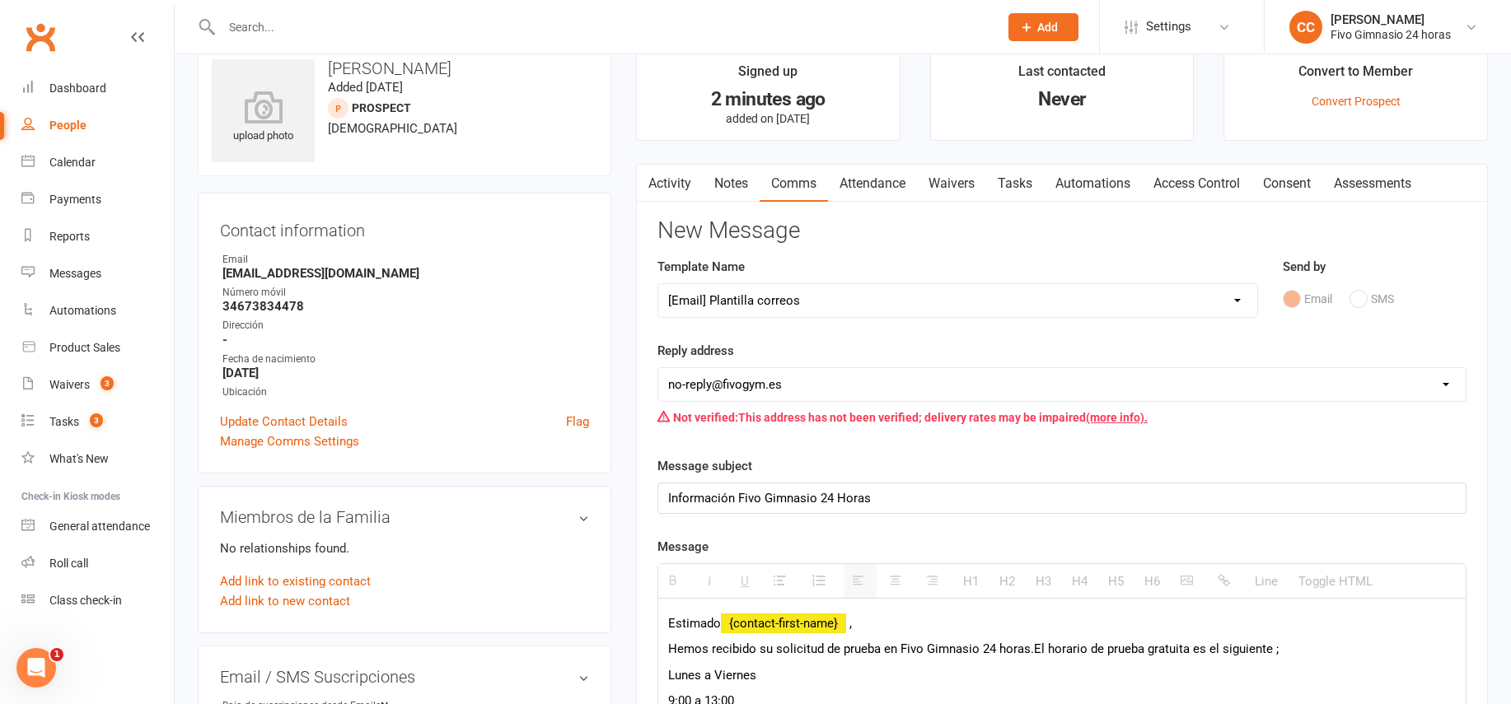
select select
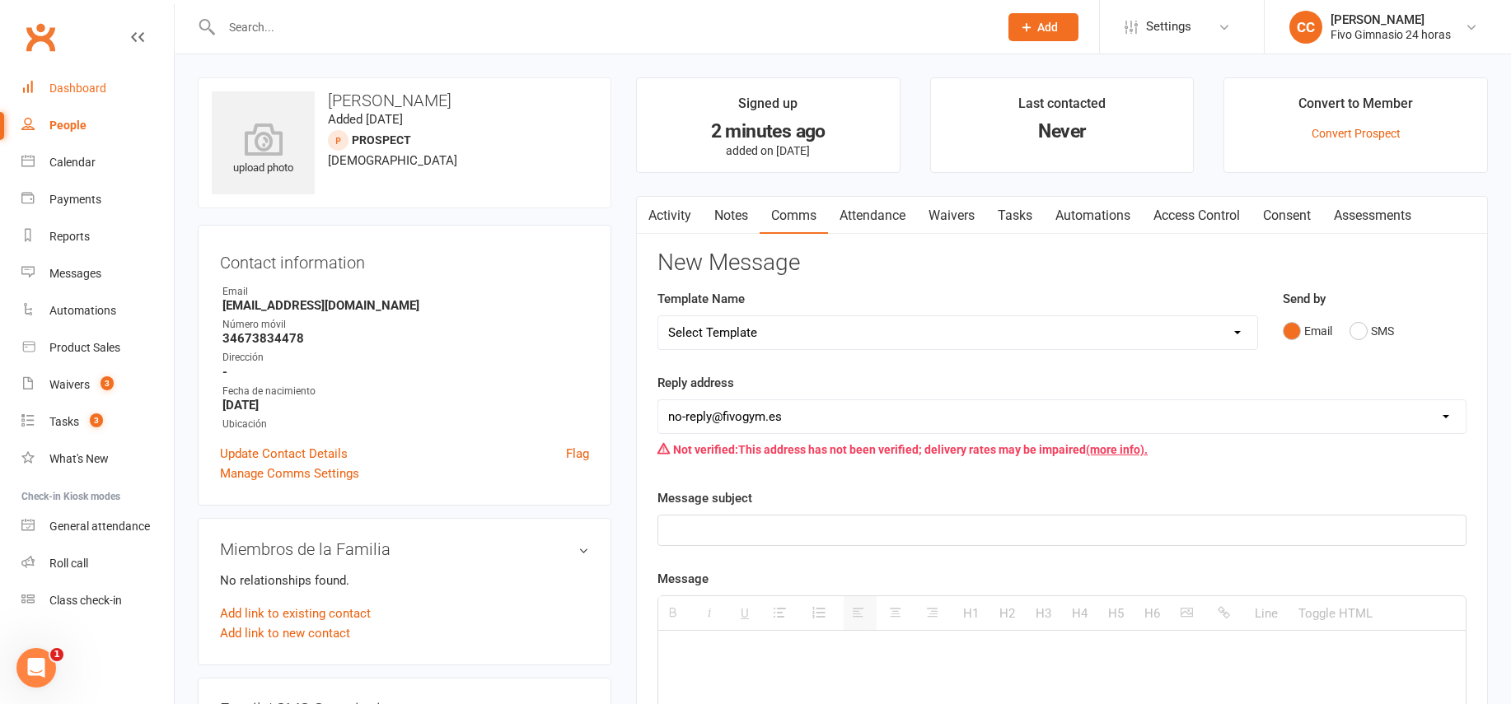
click at [56, 80] on link "Dashboard" at bounding box center [97, 88] width 152 height 37
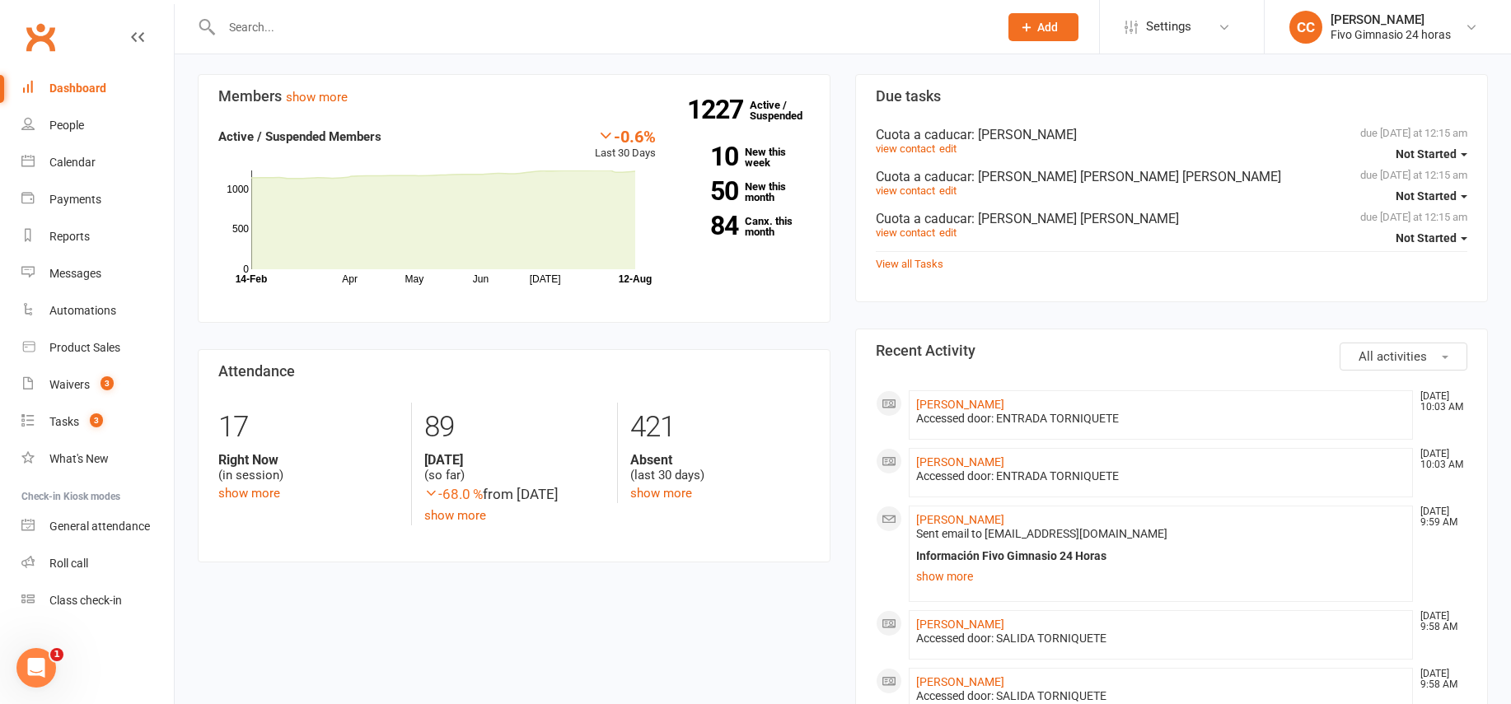
scroll to position [183, 0]
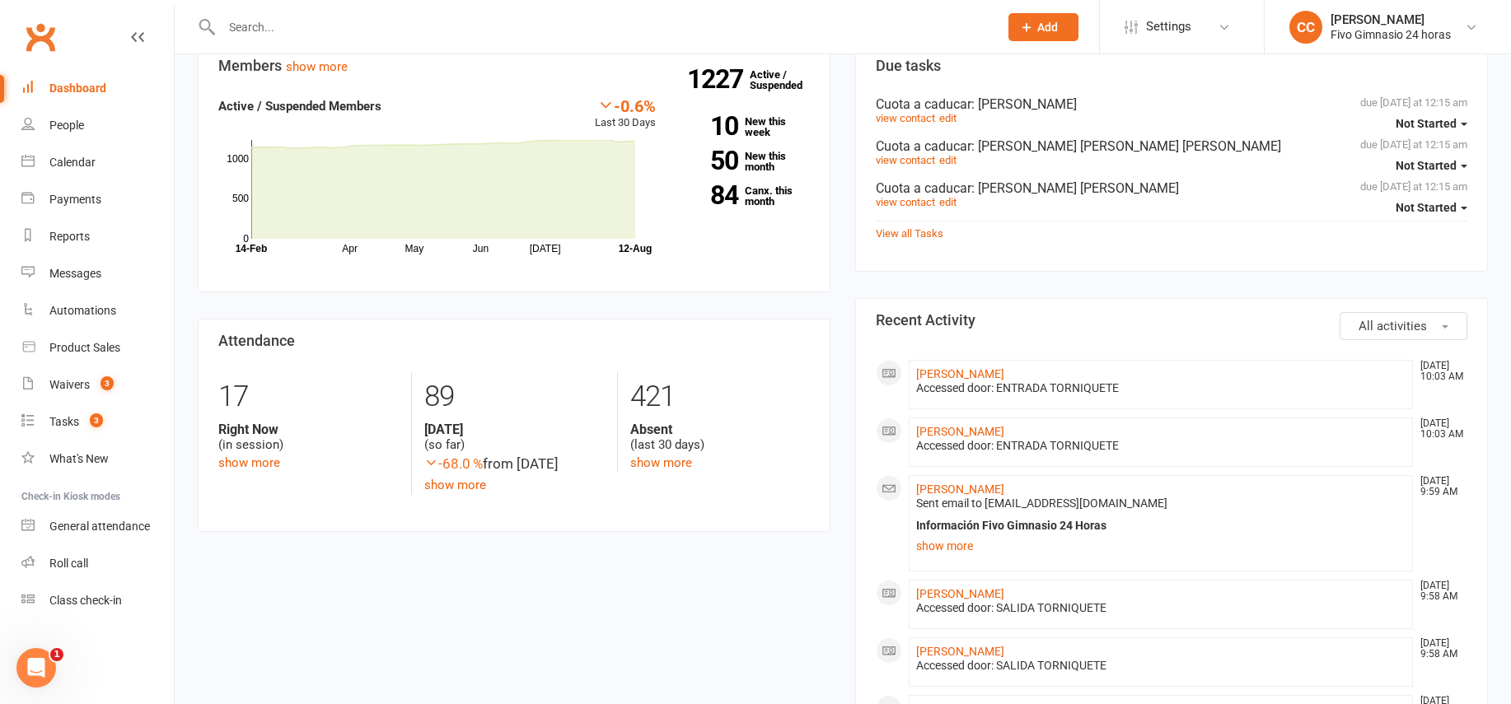
click at [342, 32] on input "text" at bounding box center [602, 27] width 770 height 23
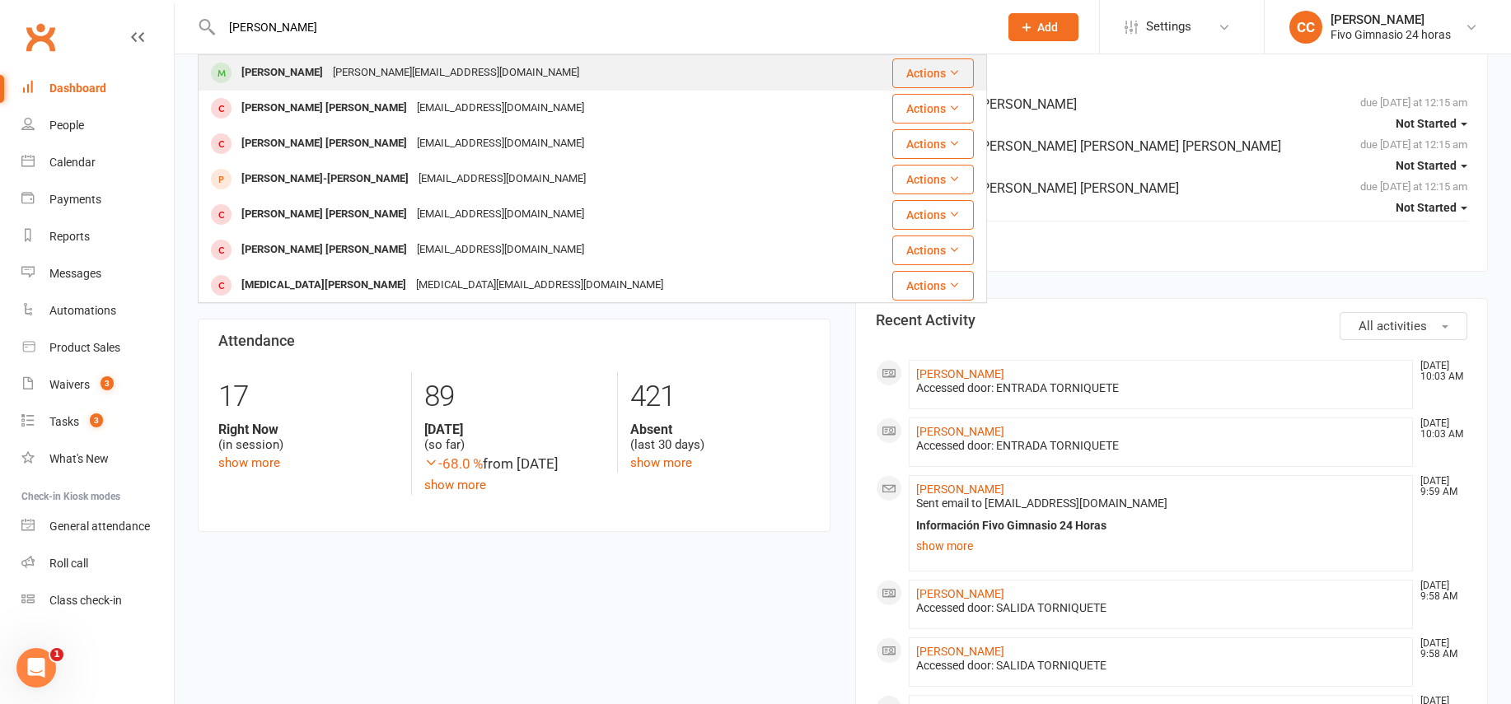
type input "[PERSON_NAME]"
click at [369, 68] on div "[PERSON_NAME][EMAIL_ADDRESS][DOMAIN_NAME]" at bounding box center [456, 73] width 256 height 24
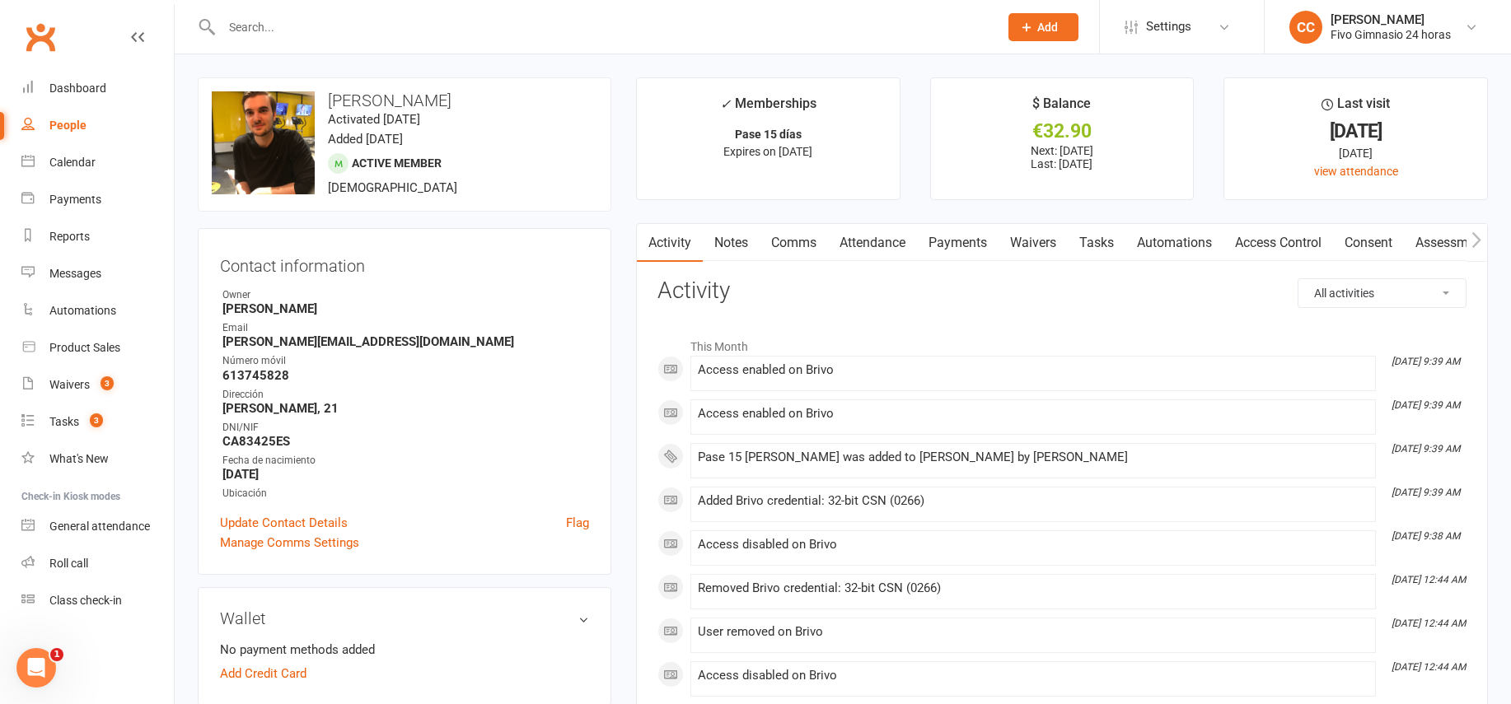
click at [954, 243] on link "Payments" at bounding box center [958, 243] width 82 height 38
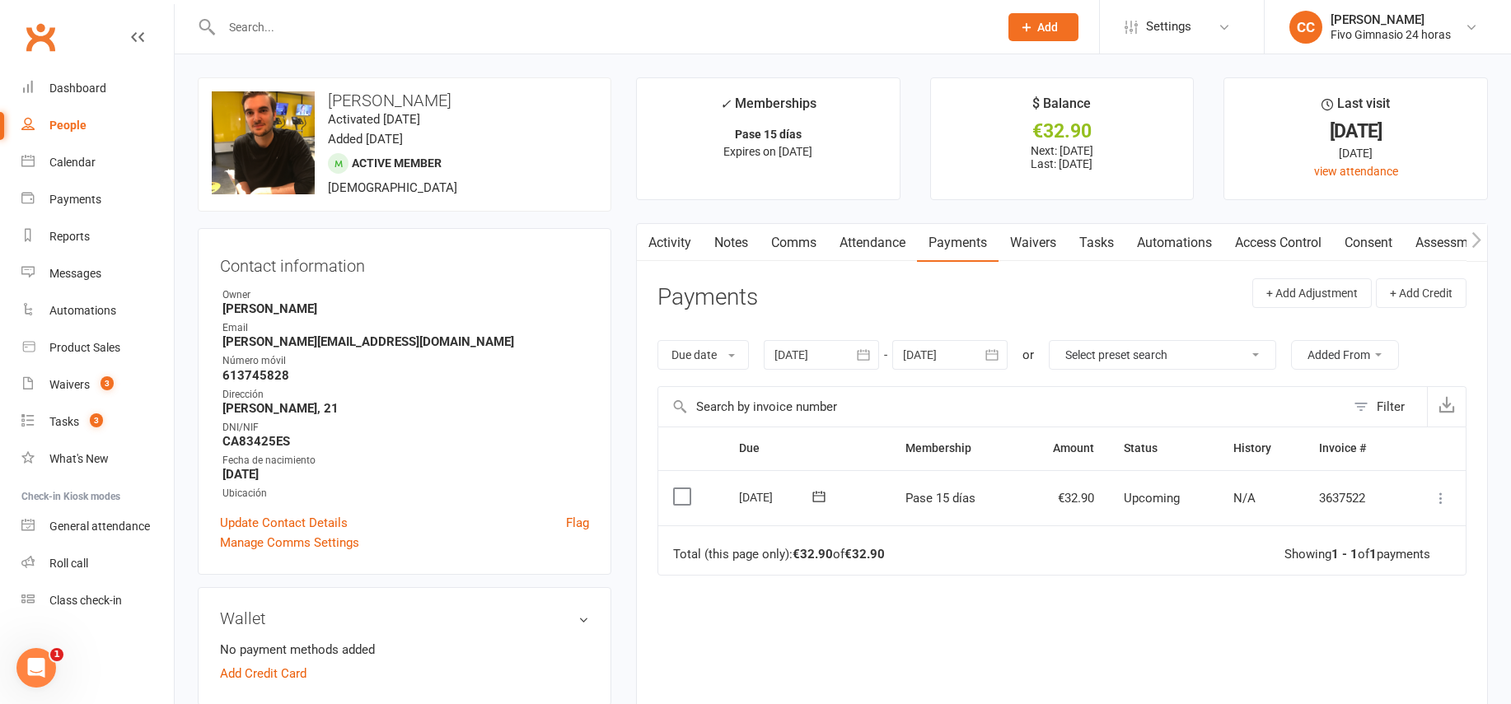
click at [1444, 495] on icon at bounding box center [1441, 498] width 16 height 16
click at [1383, 598] on link "Mark as Paid (Other)" at bounding box center [1368, 596] width 163 height 33
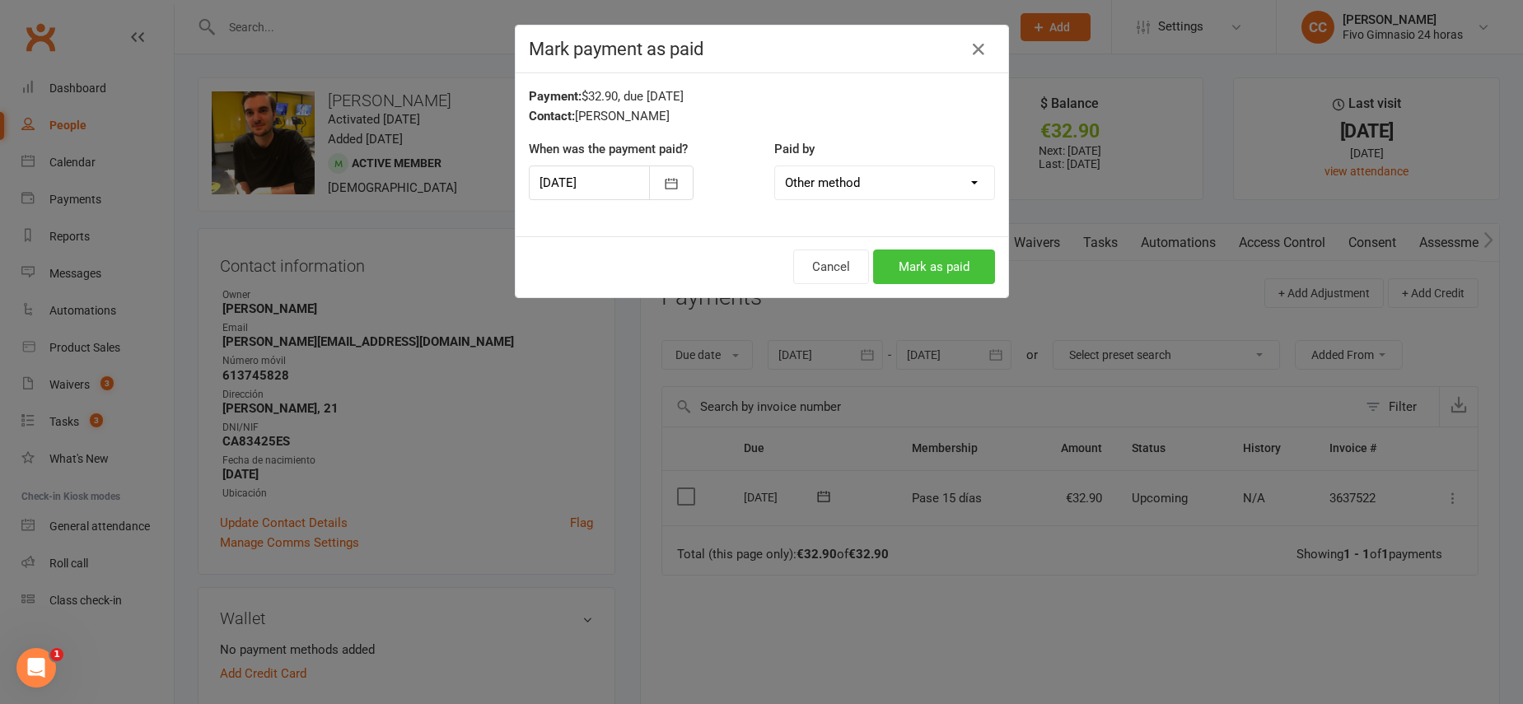
click at [936, 274] on button "Mark as paid" at bounding box center [934, 267] width 122 height 35
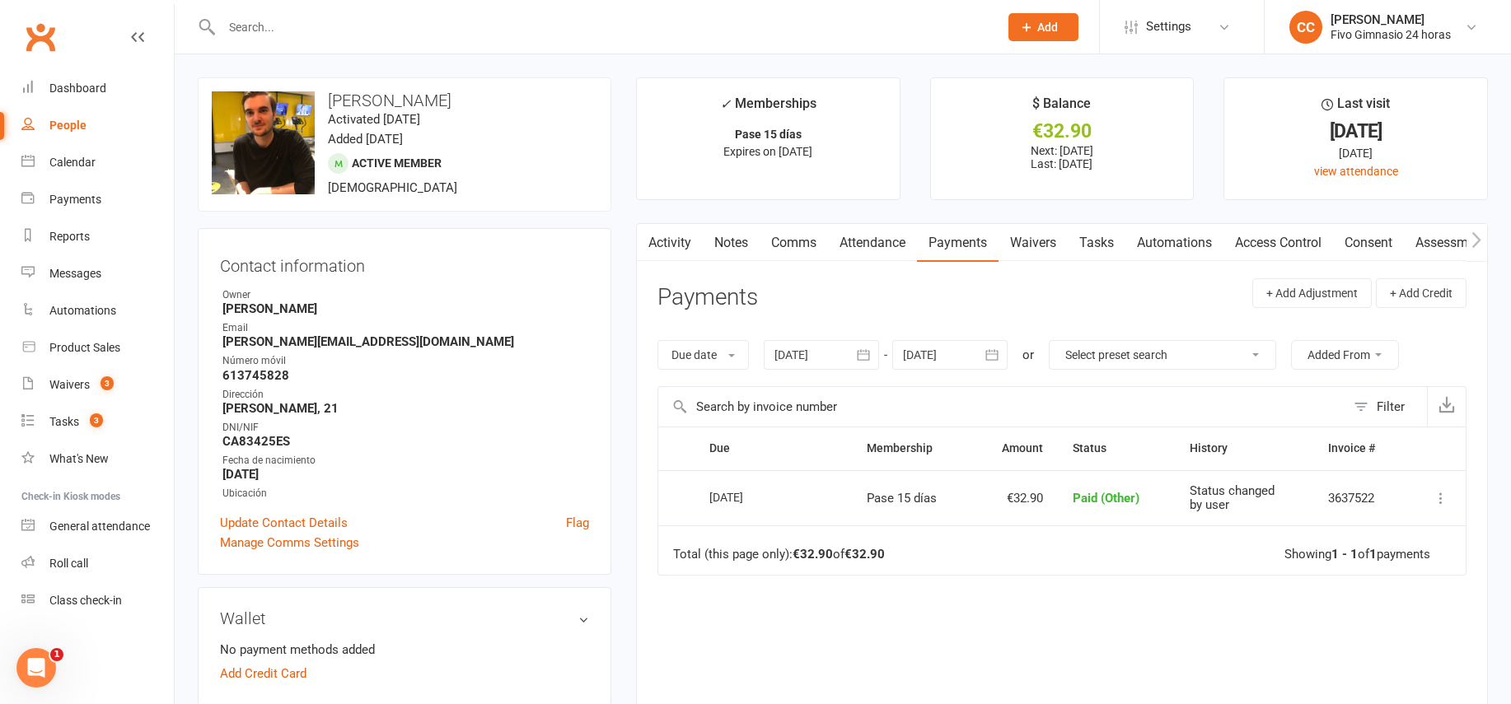
click at [1288, 240] on link "Access Control" at bounding box center [1279, 243] width 110 height 38
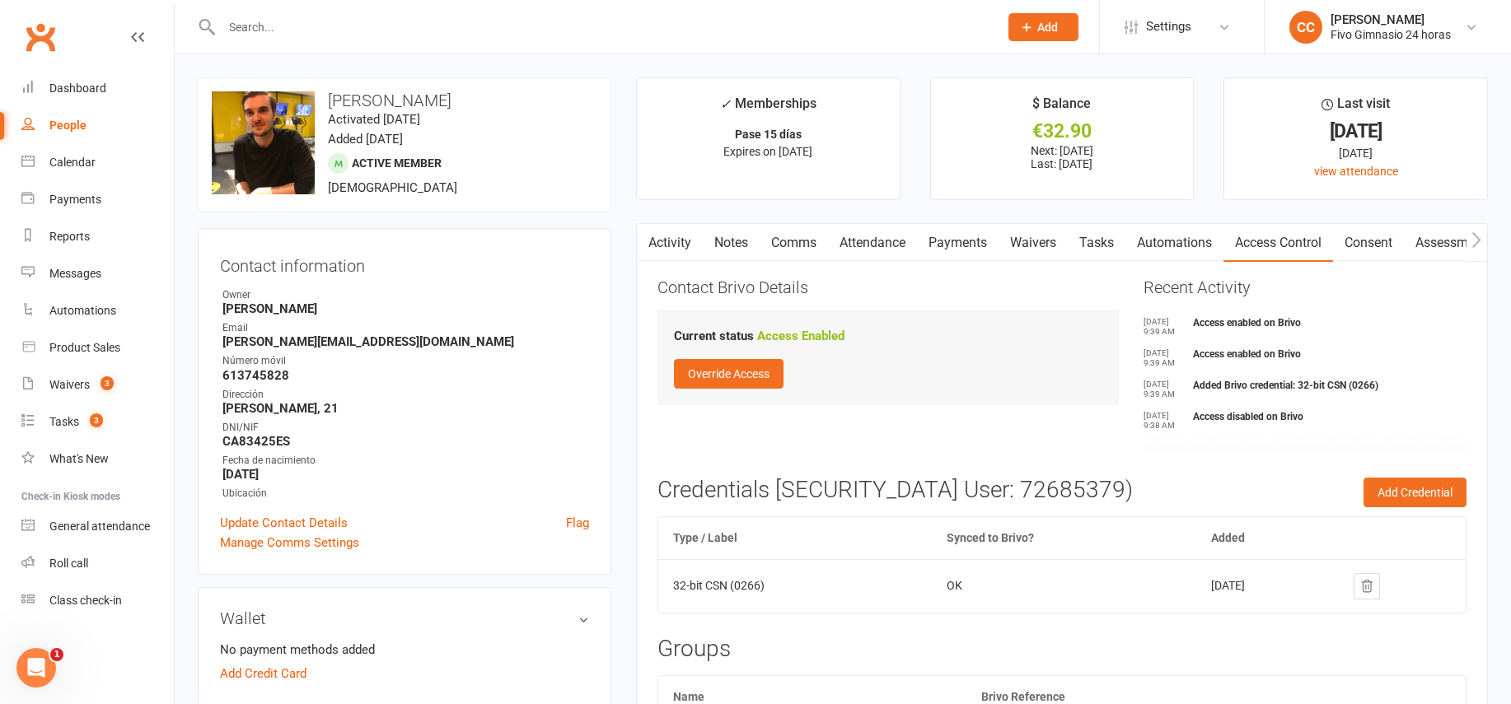
click at [971, 243] on link "Payments" at bounding box center [958, 243] width 82 height 38
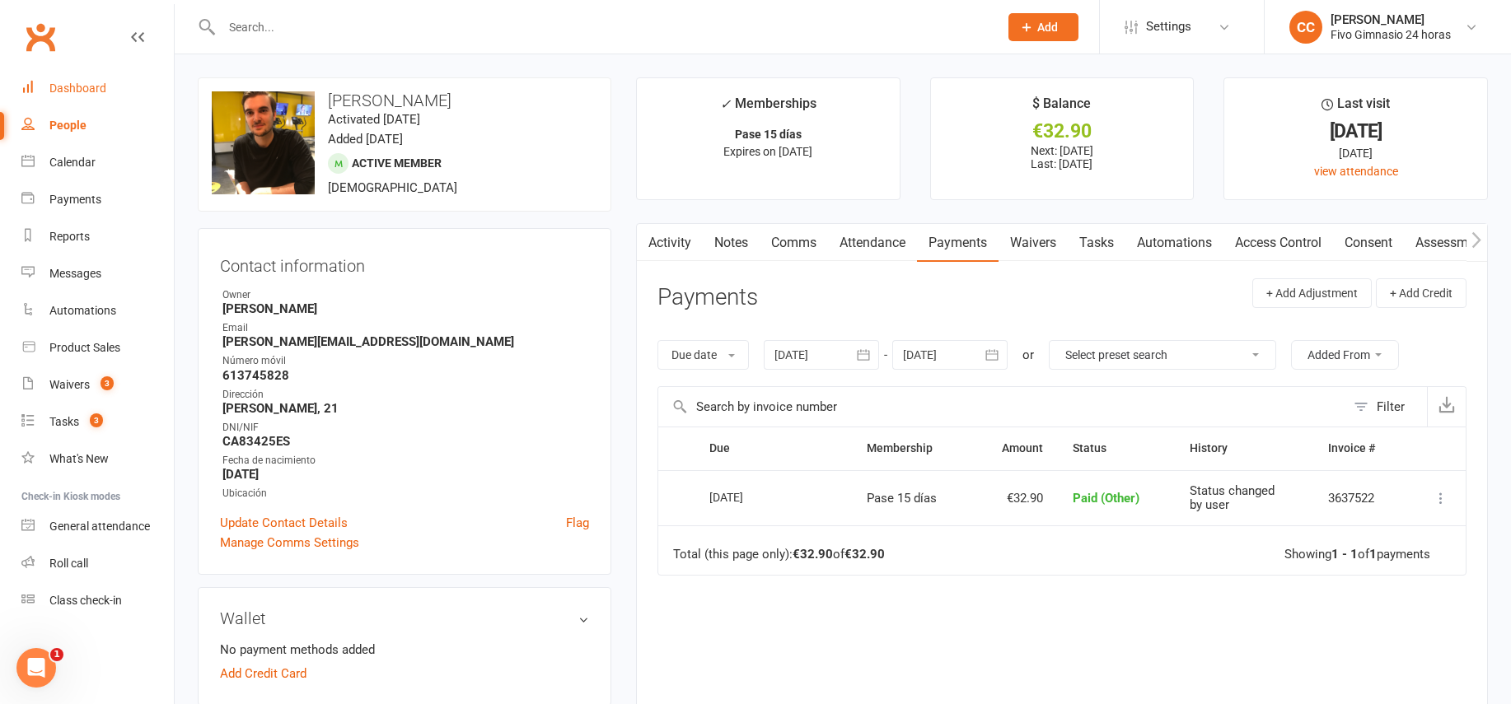
click at [98, 86] on div "Dashboard" at bounding box center [77, 88] width 57 height 13
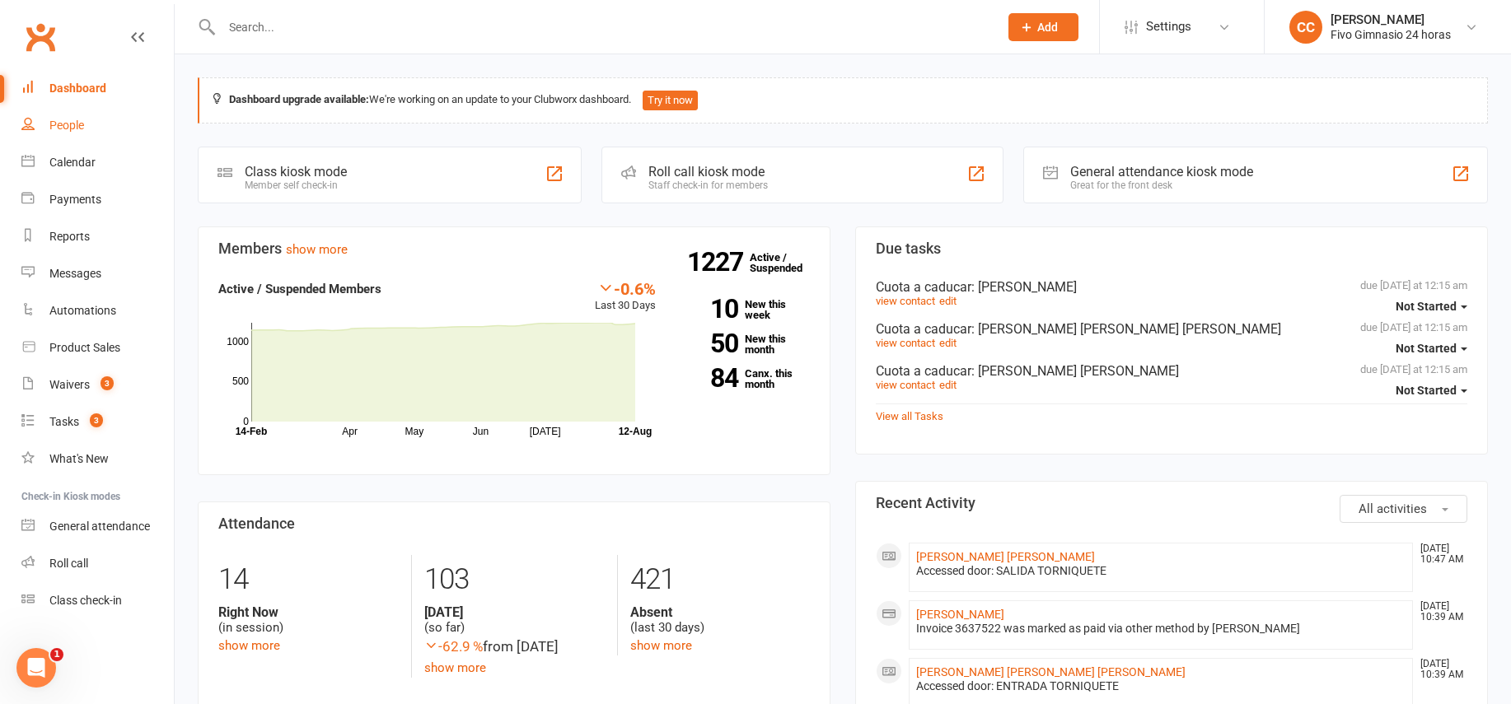
click at [46, 133] on link "People" at bounding box center [97, 125] width 152 height 37
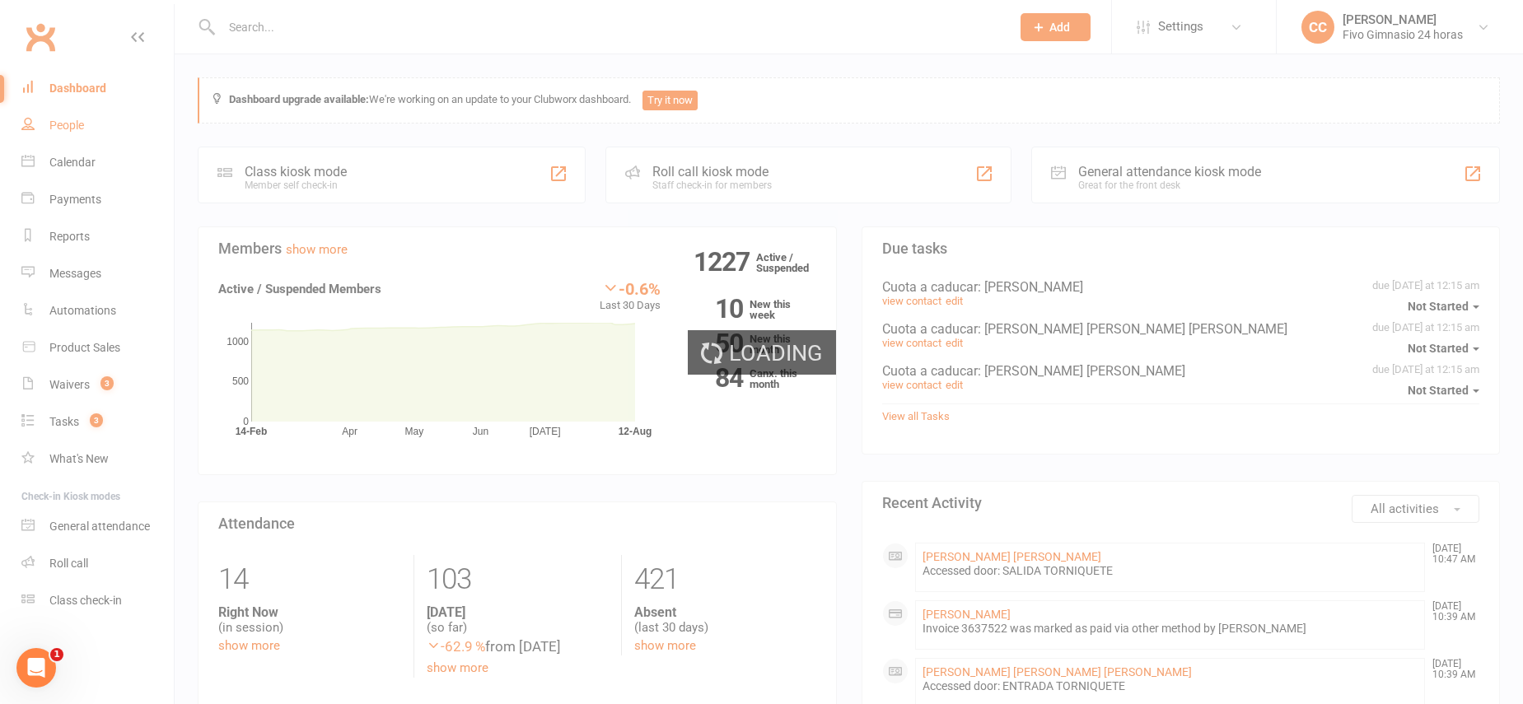
select select "100"
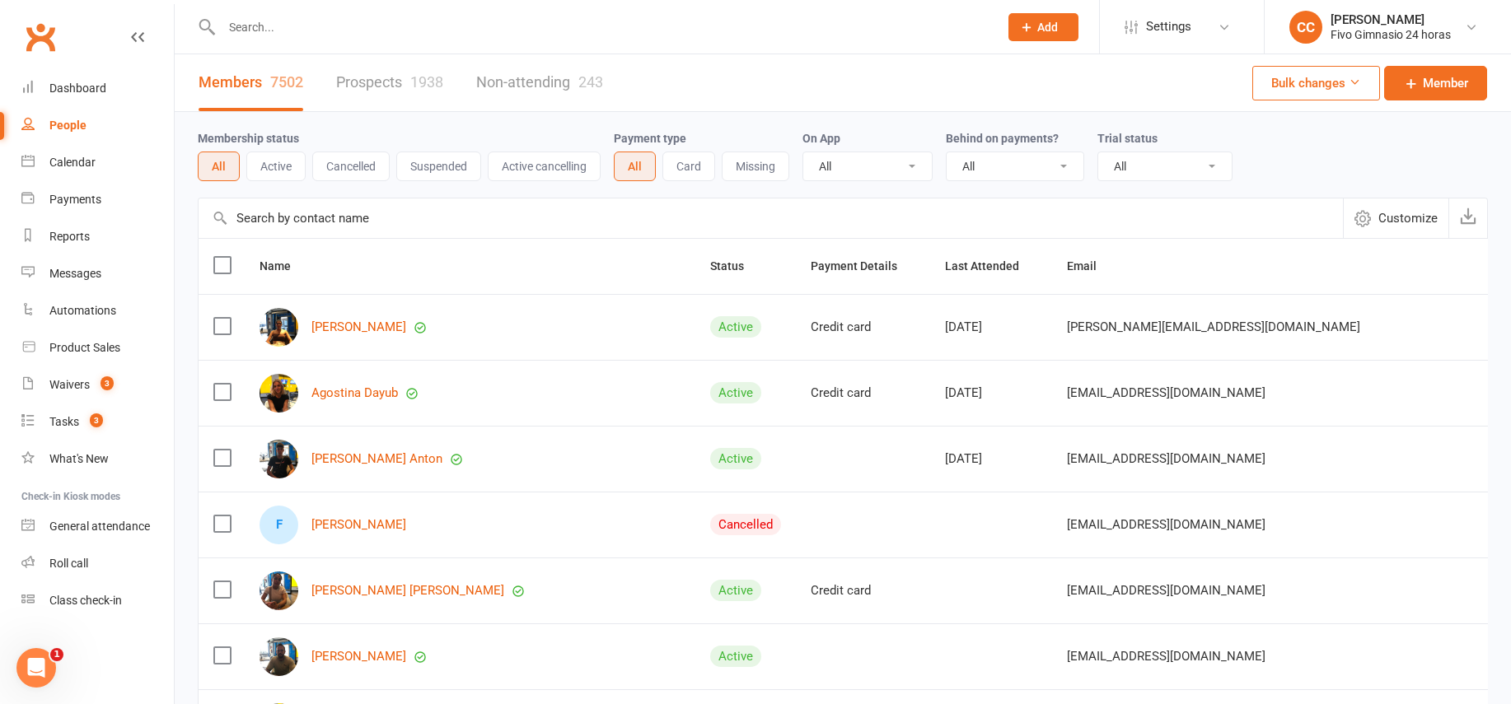
click at [838, 184] on div "Membership status All Active Cancelled Suspended Active cancelling Payment type…" at bounding box center [843, 155] width 1290 height 86
click at [1027, 24] on icon at bounding box center [1026, 27] width 15 height 15
click at [979, 110] on link "Member" at bounding box center [1025, 112] width 147 height 38
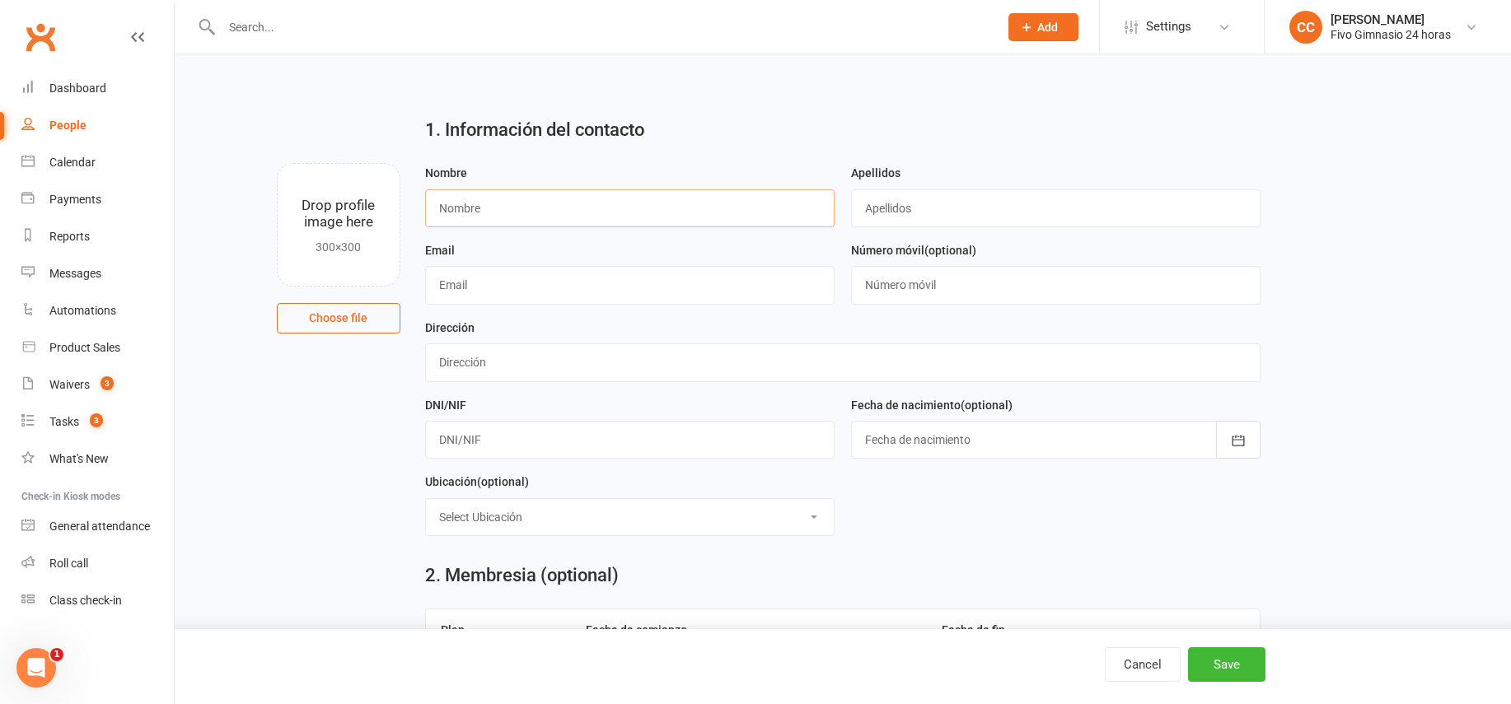
click at [541, 200] on input "text" at bounding box center [630, 209] width 410 height 38
click at [537, 204] on input "text" at bounding box center [630, 209] width 410 height 38
type input "[PERSON_NAME]"
click at [538, 357] on input "text" at bounding box center [842, 363] width 835 height 38
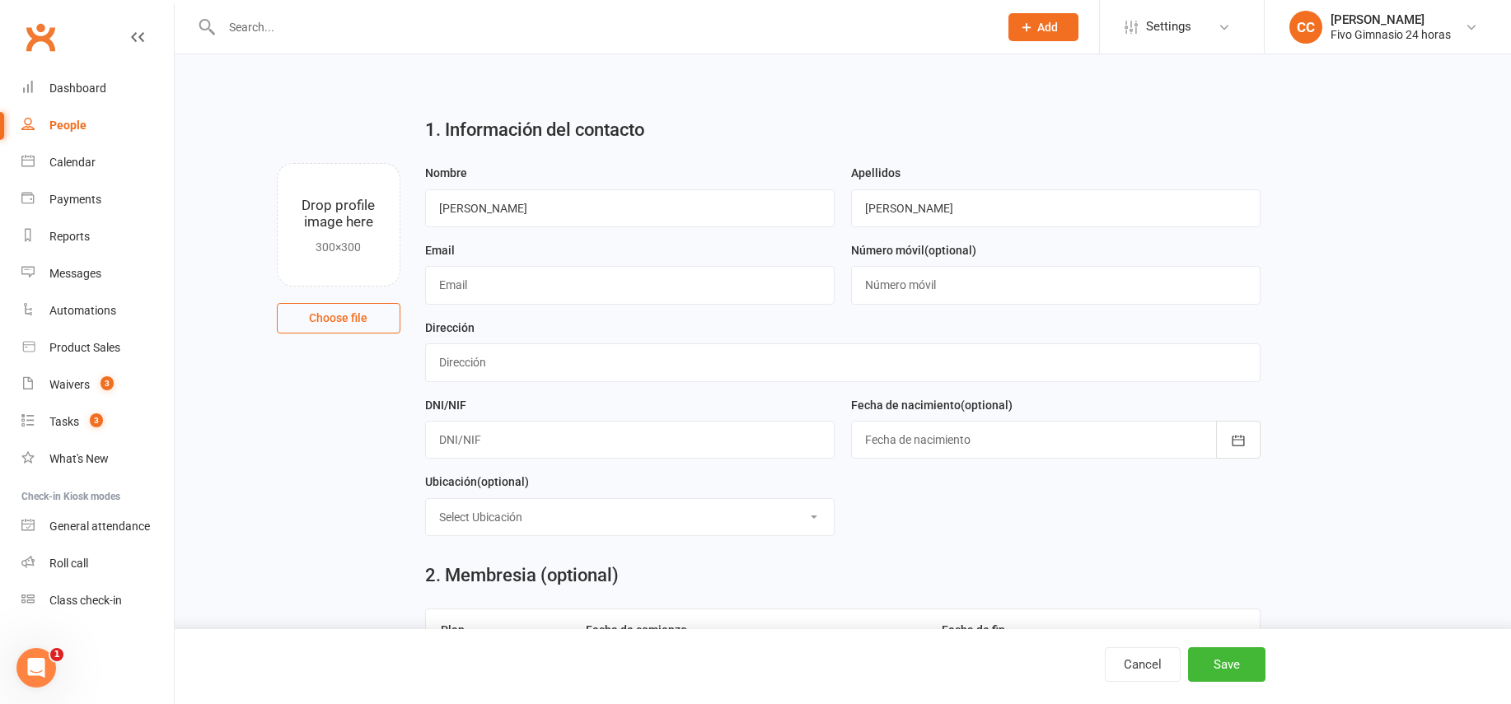
click at [960, 433] on div at bounding box center [1056, 440] width 410 height 38
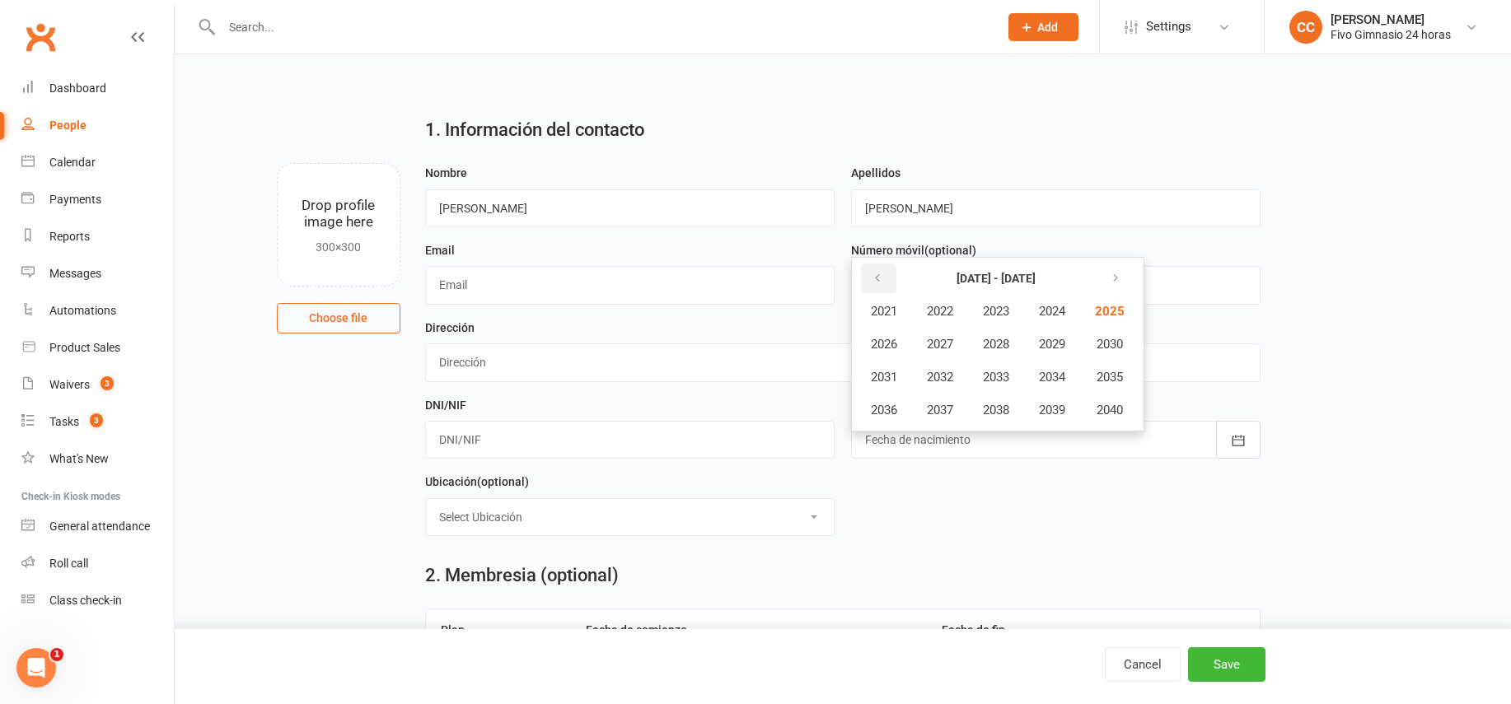
click at [893, 286] on button "button" at bounding box center [878, 279] width 35 height 30
click at [1104, 307] on span "1985" at bounding box center [1108, 311] width 26 height 15
click at [967, 386] on button "August" at bounding box center [972, 377] width 85 height 31
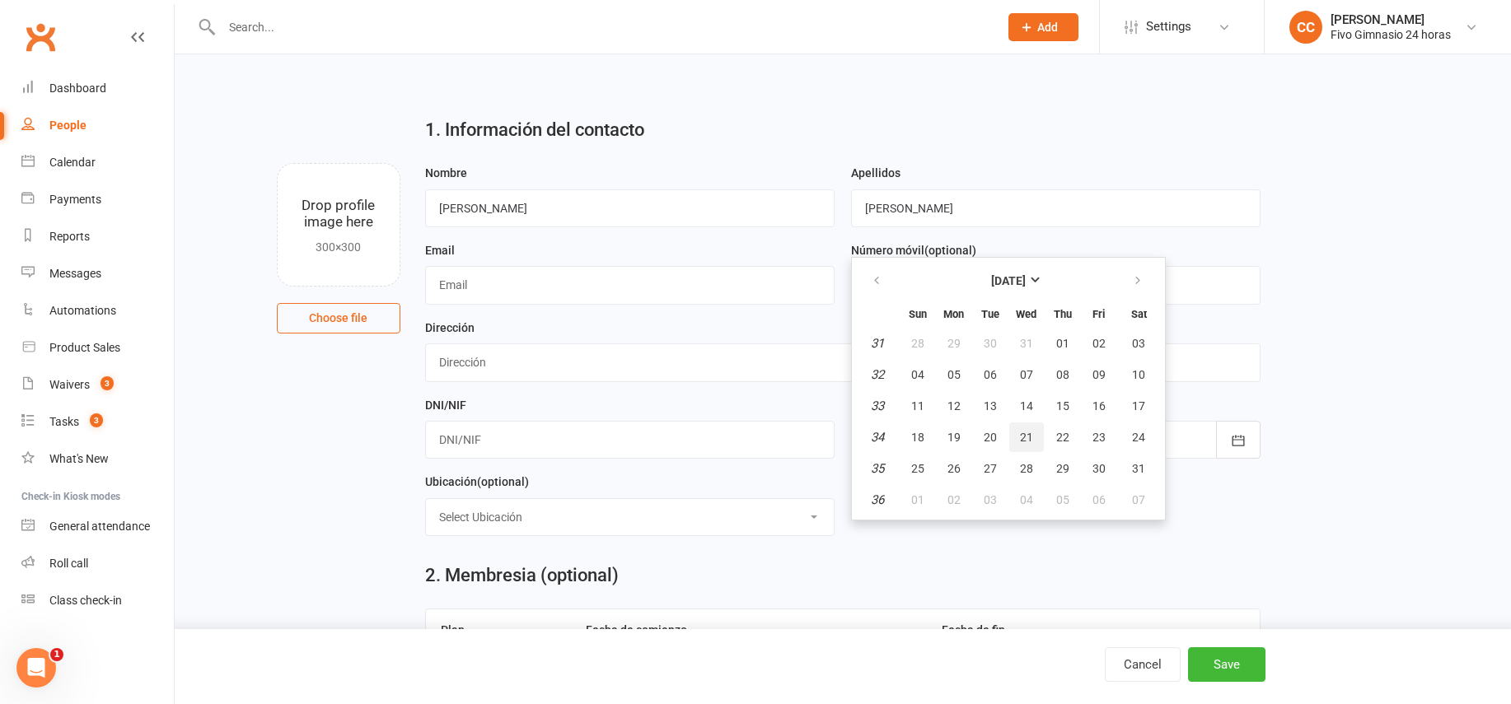
click at [1027, 439] on span "21" at bounding box center [1026, 437] width 13 height 13
type input "[DATE]"
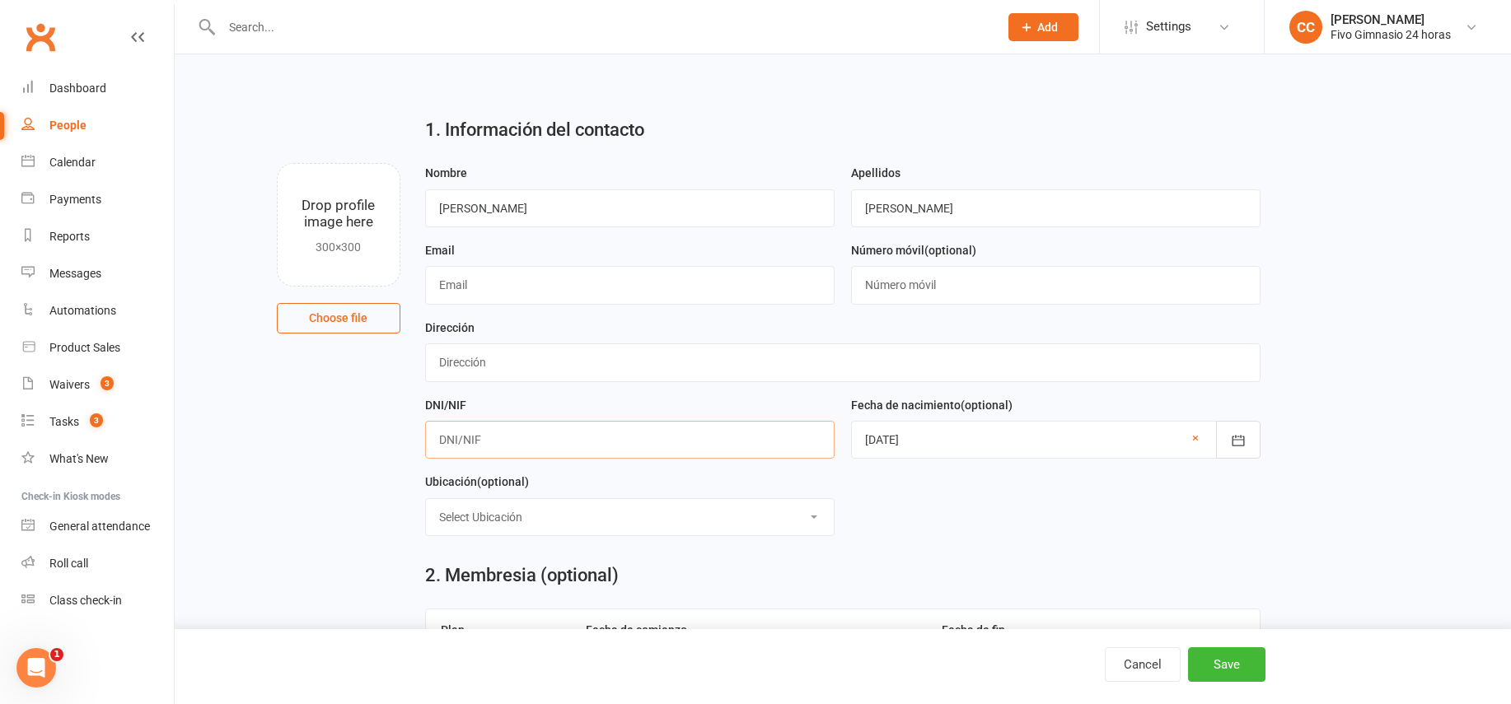
click at [470, 439] on input "text" at bounding box center [630, 440] width 410 height 38
type input "Z2973395Y"
click at [555, 369] on input "text" at bounding box center [842, 363] width 835 height 38
click at [483, 364] on input "[STREET_ADDRESS][PERSON_NAME]" at bounding box center [842, 363] width 835 height 38
type input "[STREET_ADDRESS][PERSON_NAME]"
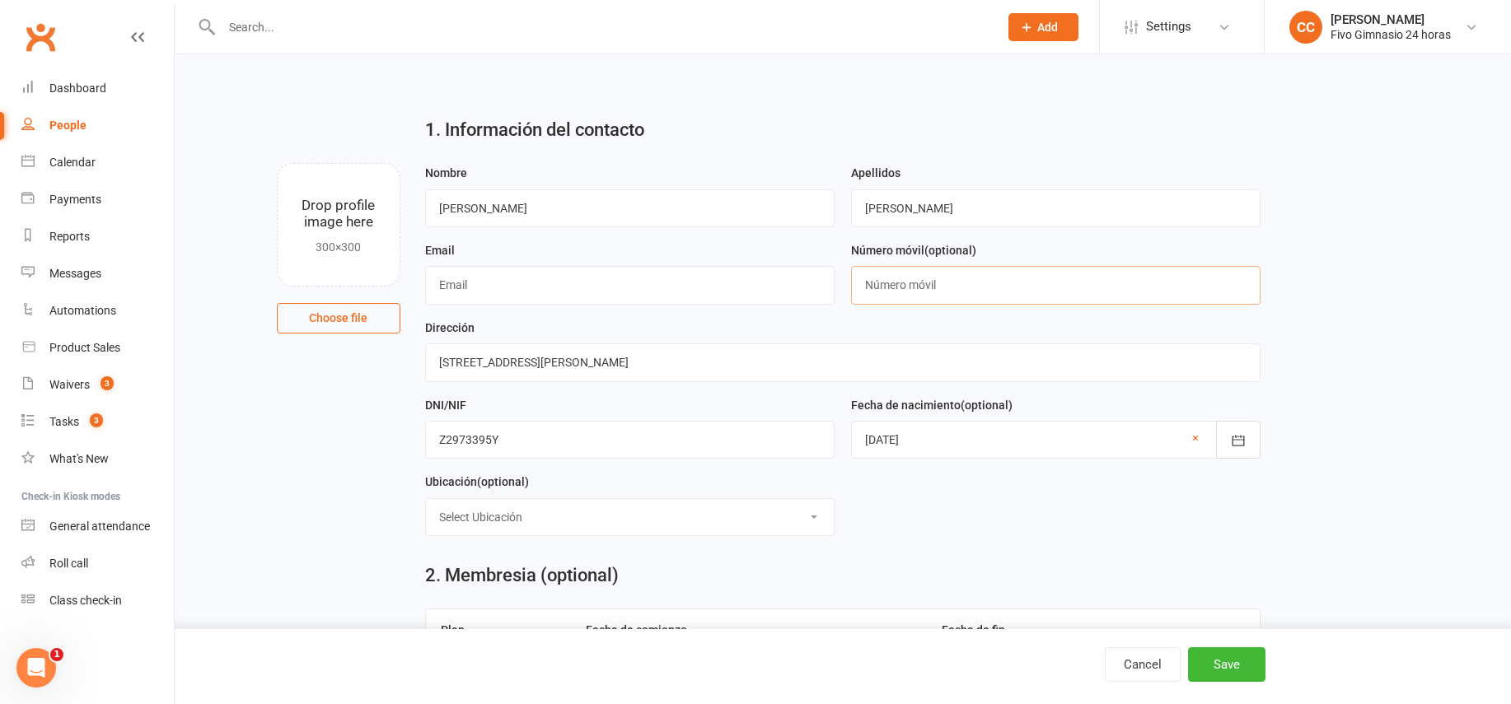
click at [941, 274] on input "text" at bounding box center [1056, 285] width 410 height 38
type input "34604384669"
click at [700, 283] on input "text" at bounding box center [630, 285] width 410 height 38
type input "[EMAIL_ADDRESS][DOMAIN_NAME]"
drag, startPoint x: 910, startPoint y: 213, endPoint x: 835, endPoint y: 213, distance: 75.0
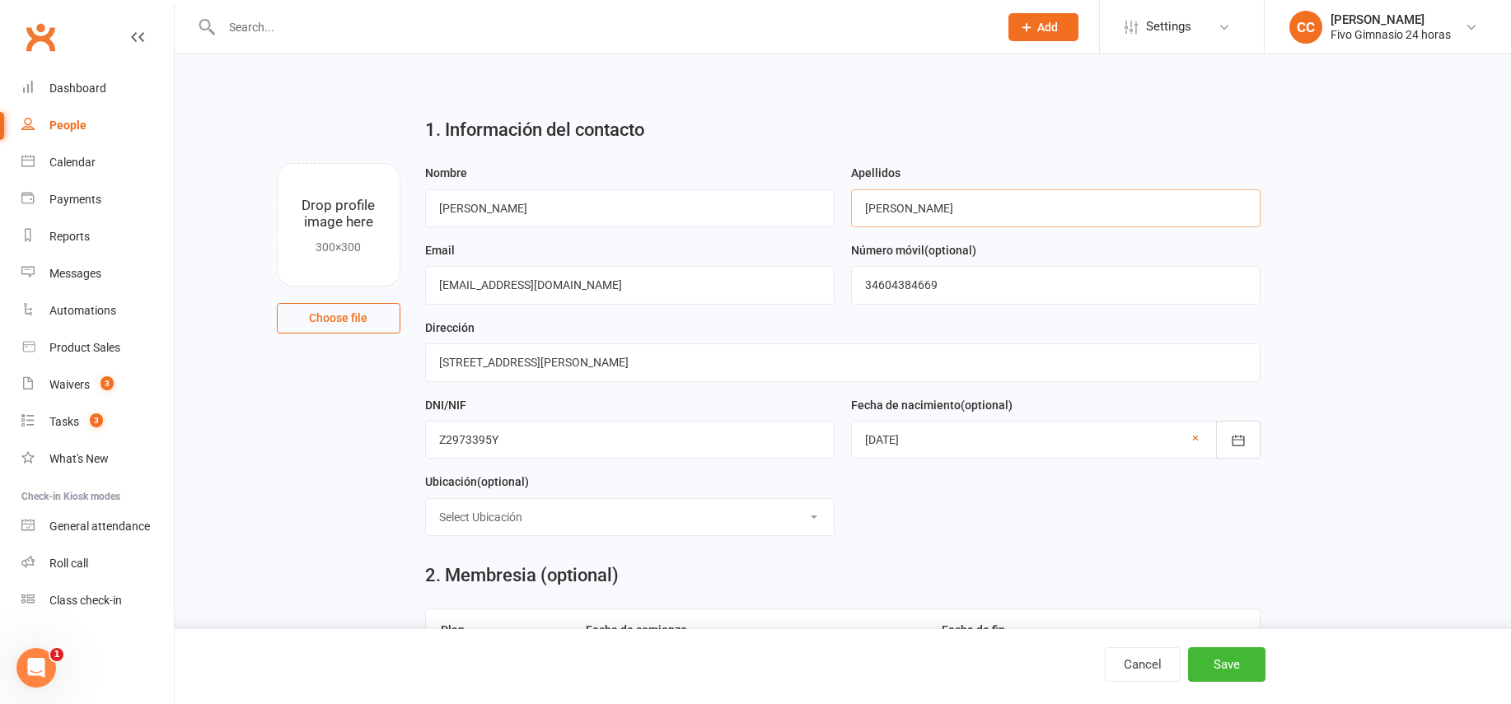
click at [835, 213] on form "Nombre [PERSON_NAME] [PERSON_NAME] Email [EMAIL_ADDRESS][DOMAIN_NAME] Número mó…" at bounding box center [843, 356] width 852 height 386
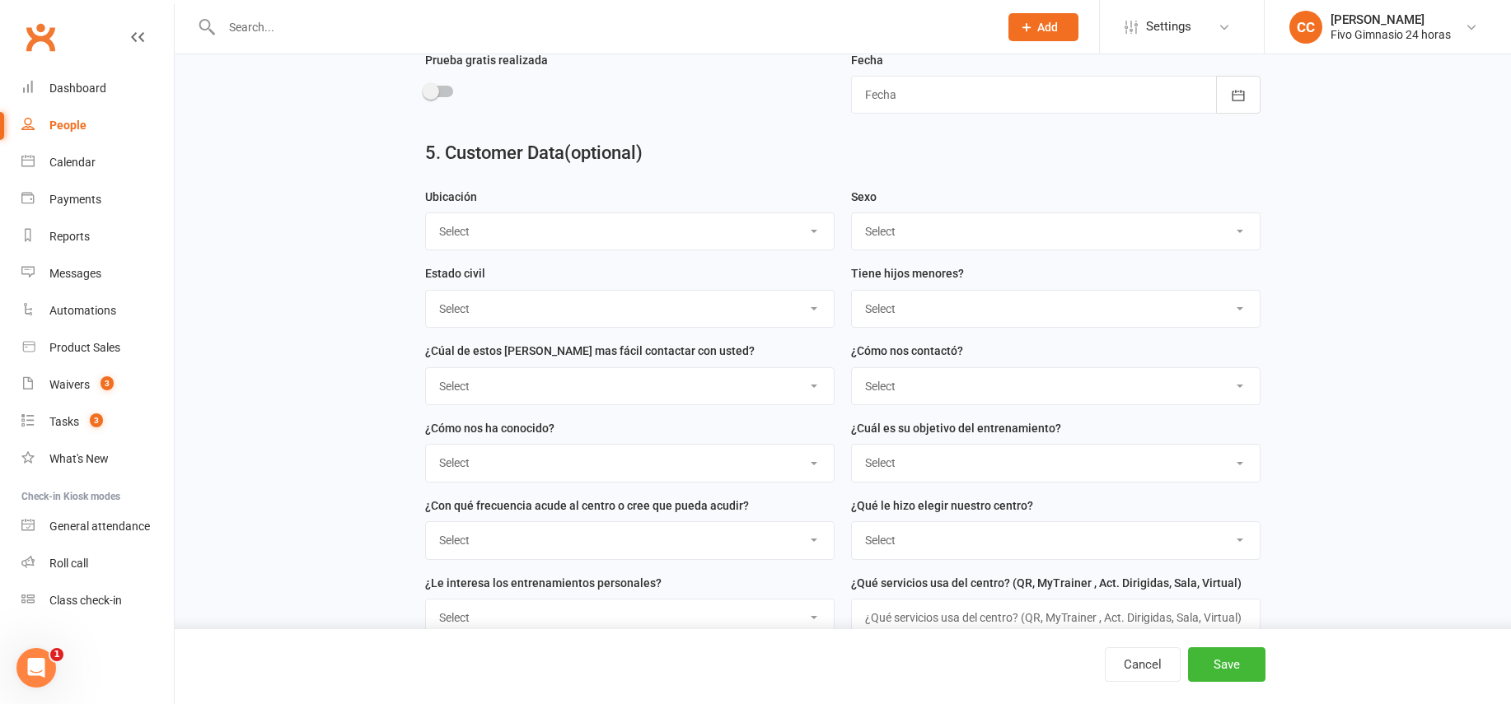
scroll to position [839, 0]
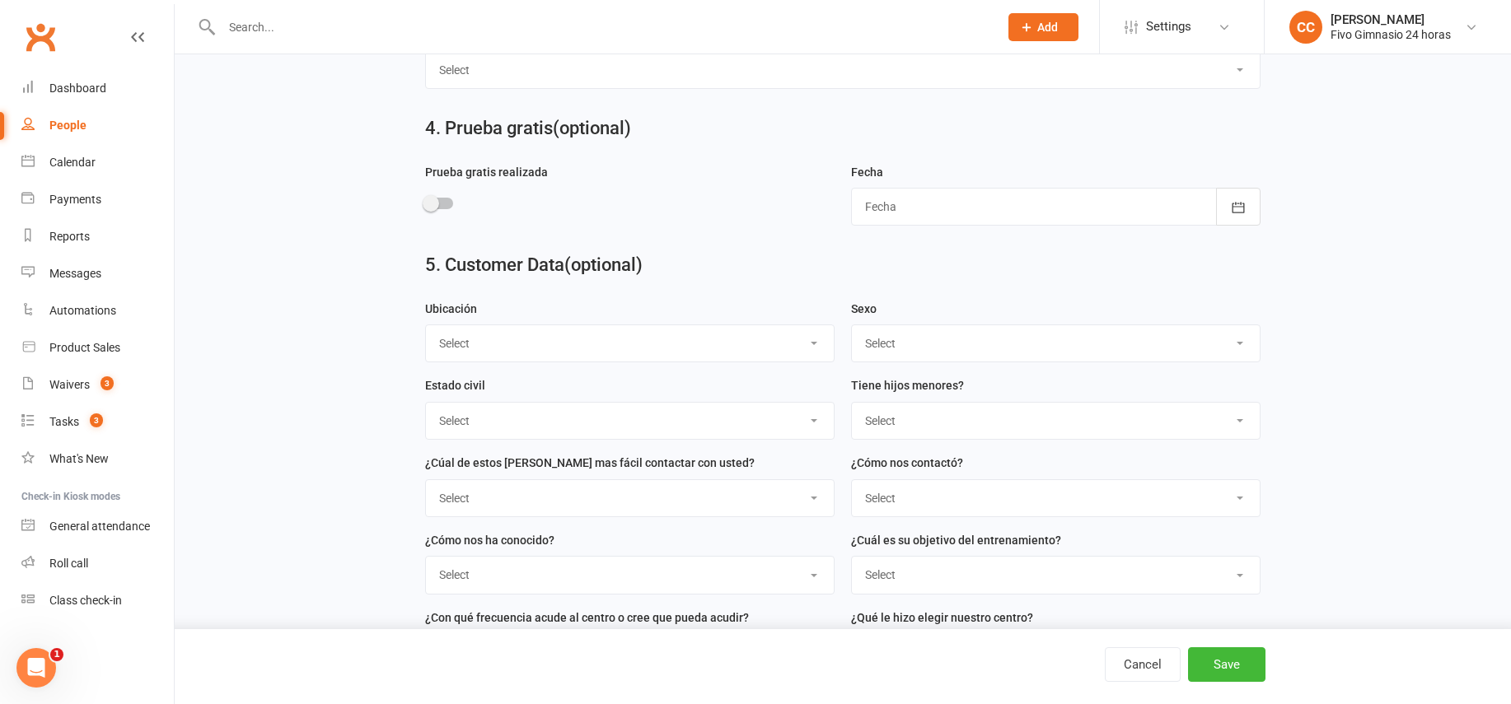
type input "Frydel"
click at [896, 343] on select "Select Masculino Femenino" at bounding box center [1056, 343] width 408 height 36
select select "Masculino"
drag, startPoint x: 1220, startPoint y: 659, endPoint x: 1191, endPoint y: 598, distance: 67.4
click at [1220, 659] on button "Save" at bounding box center [1226, 665] width 77 height 35
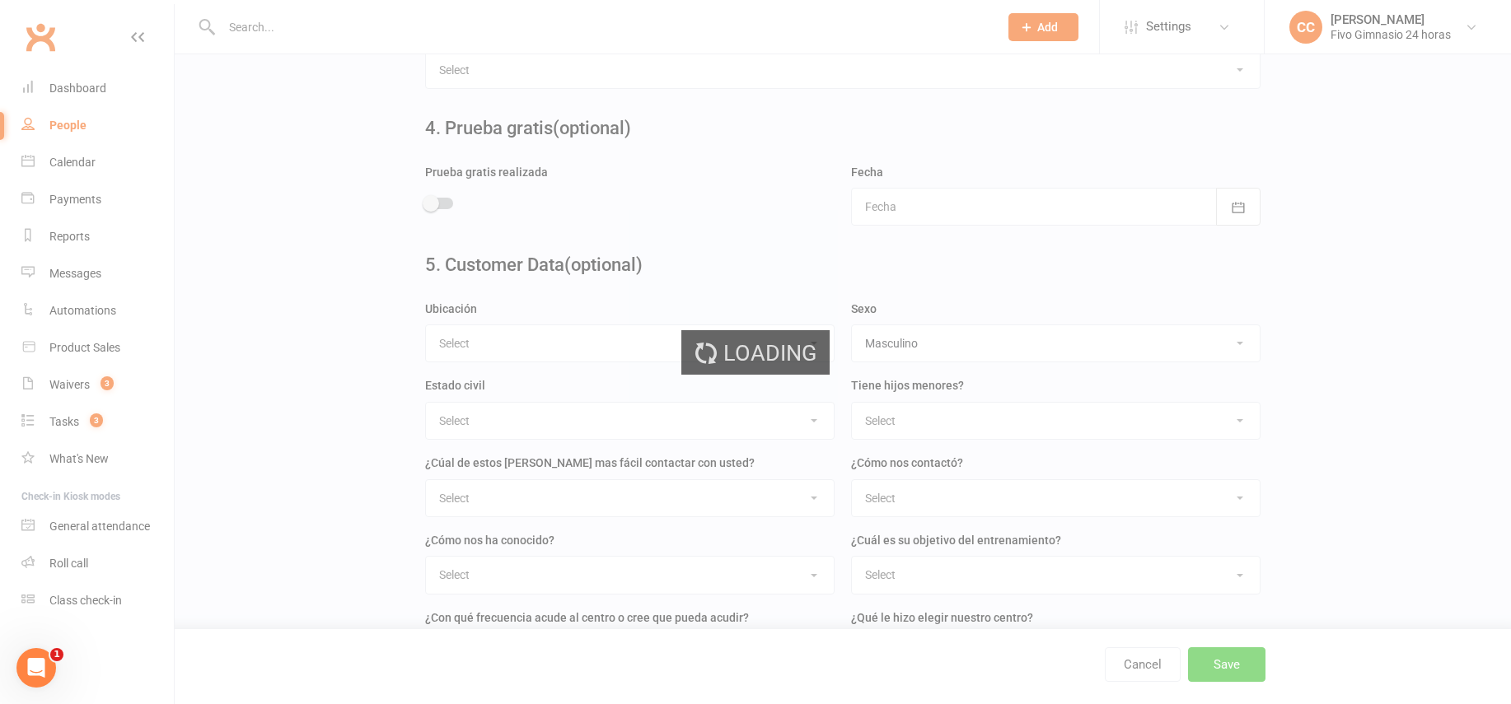
scroll to position [0, 0]
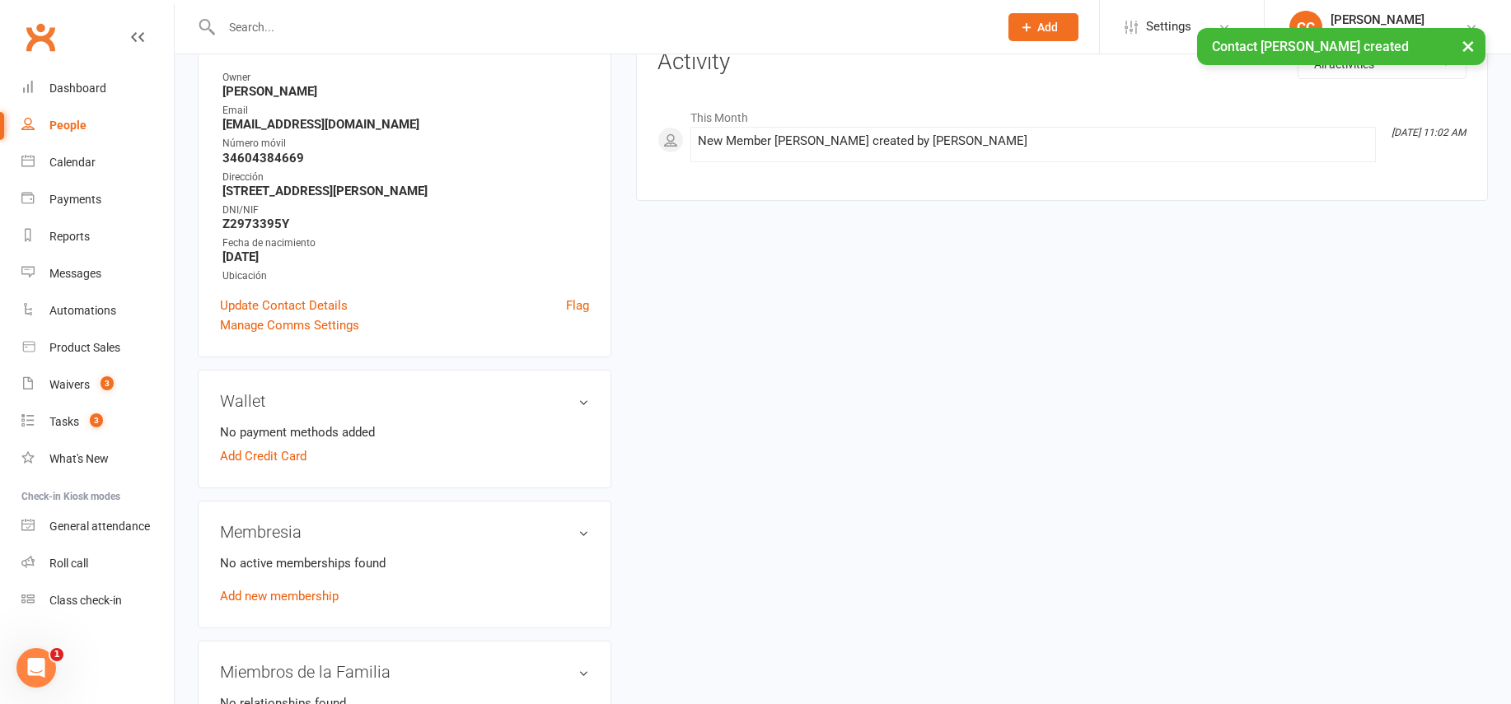
scroll to position [340, 0]
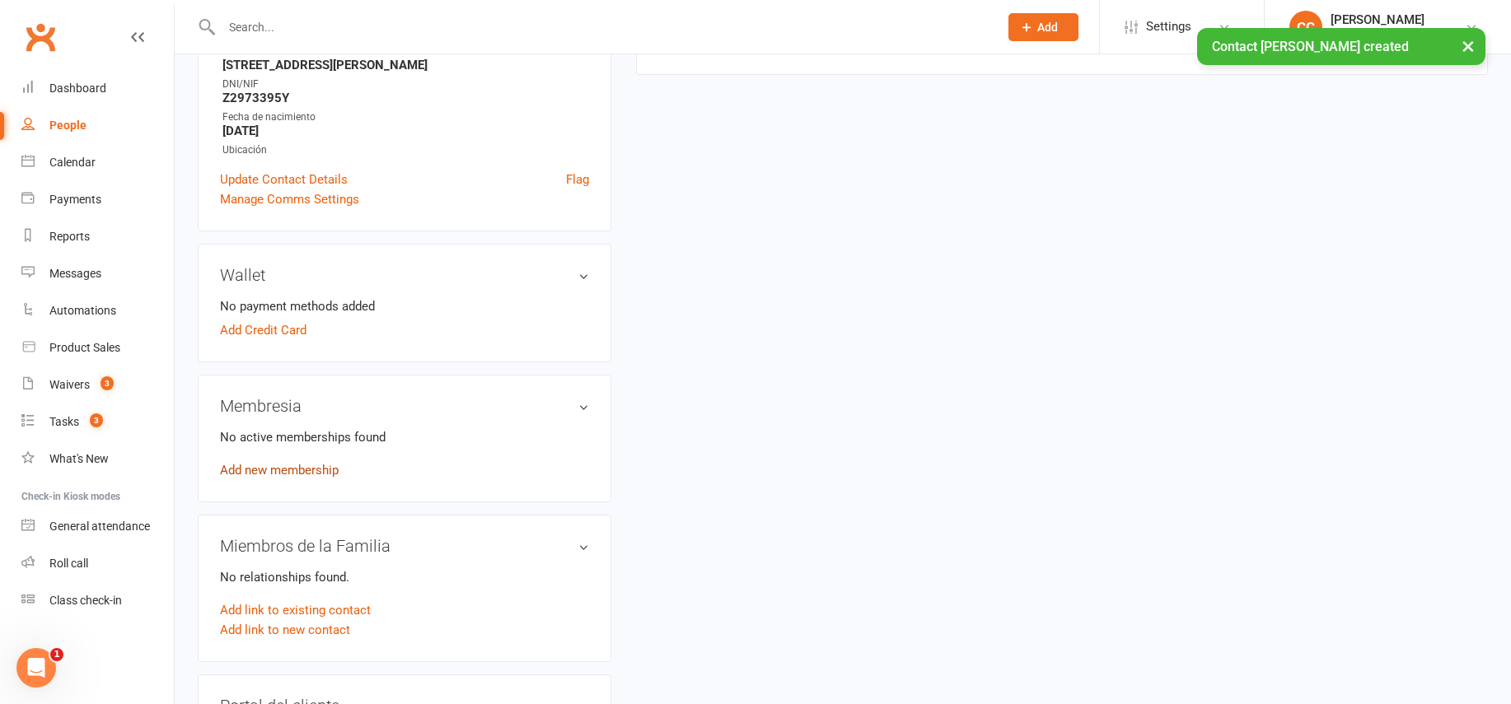
click at [245, 471] on link "Add new membership" at bounding box center [279, 470] width 119 height 15
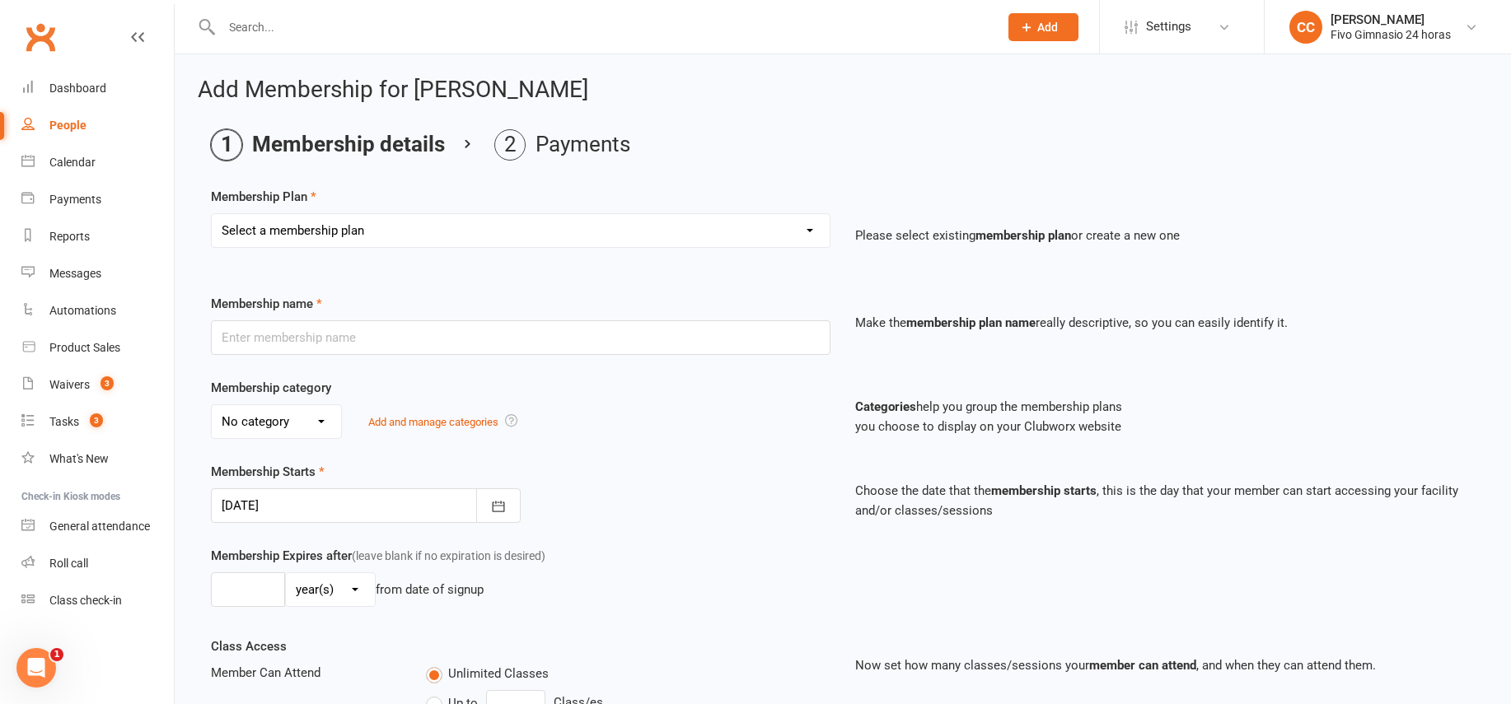
click at [337, 228] on select "Select a membership plan Cuota familiar Cuota estudiante 10 pases full Anual Se…" at bounding box center [521, 230] width 618 height 33
select select "3"
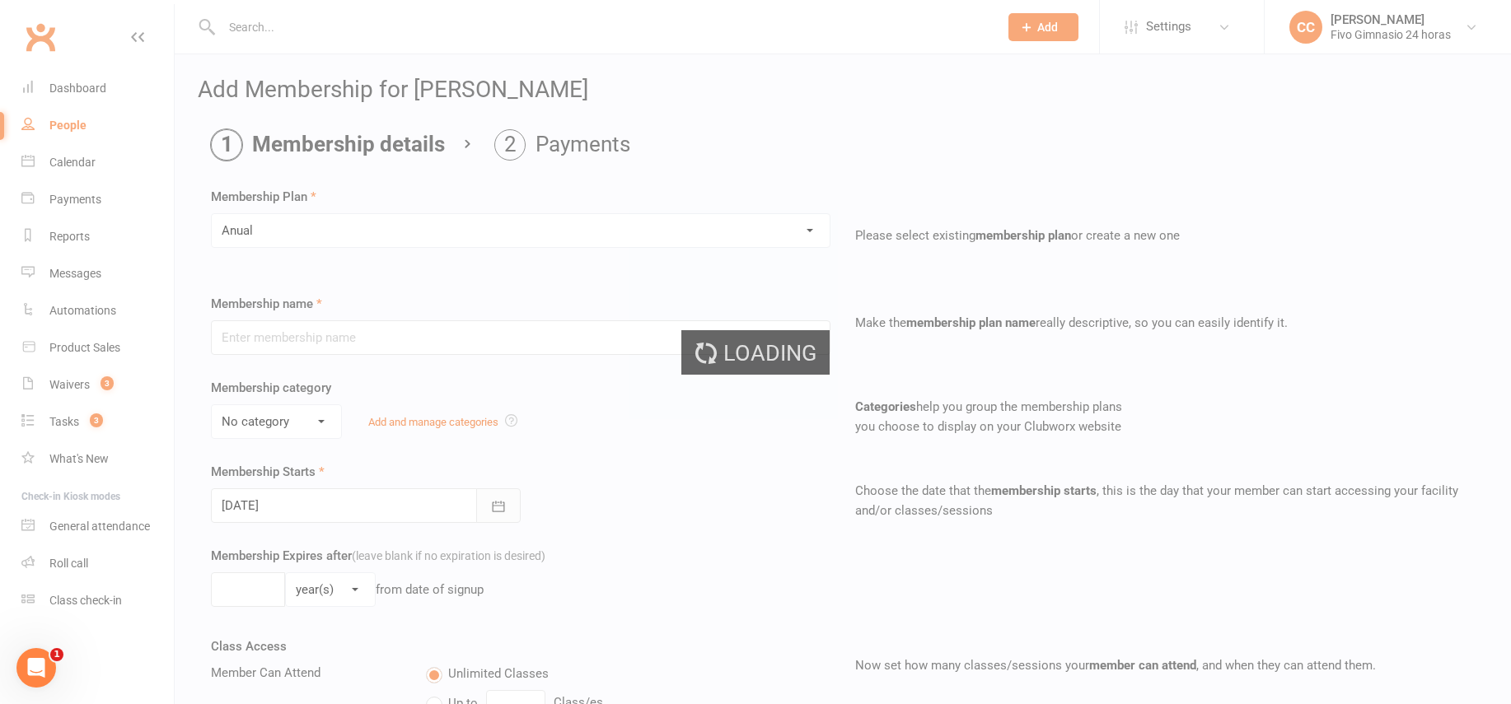
type input "Anual"
select select "1"
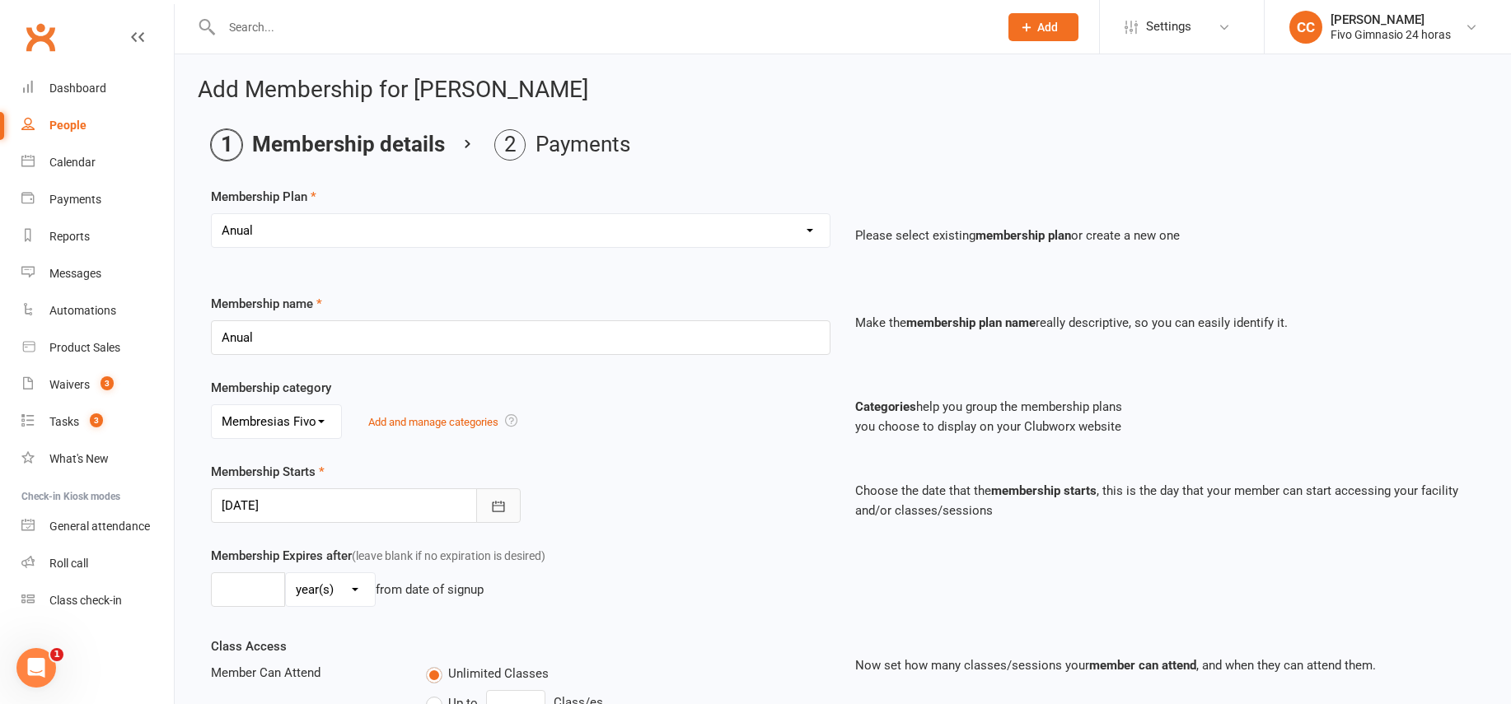
click at [500, 508] on icon "button" at bounding box center [498, 506] width 16 height 16
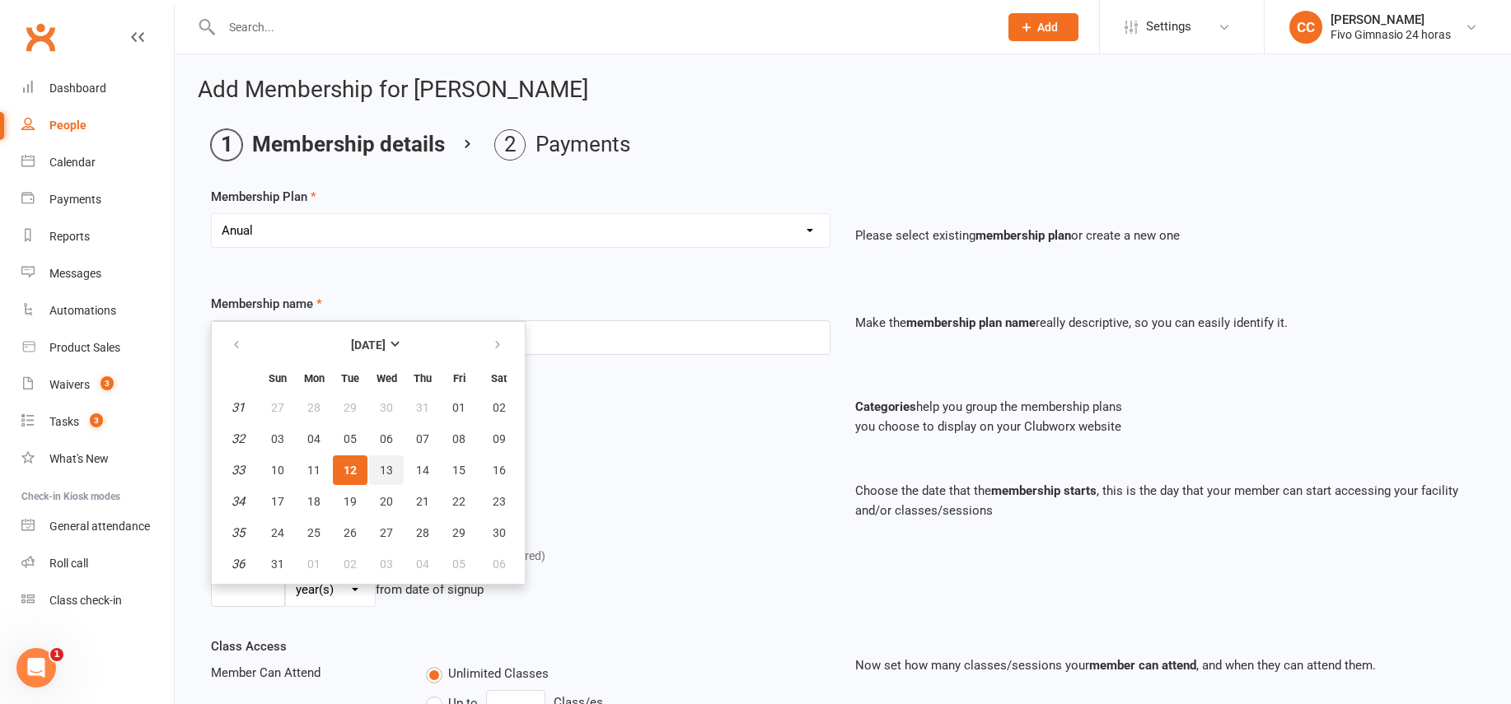
click at [390, 464] on span "13" at bounding box center [386, 470] width 13 height 13
type input "[DATE]"
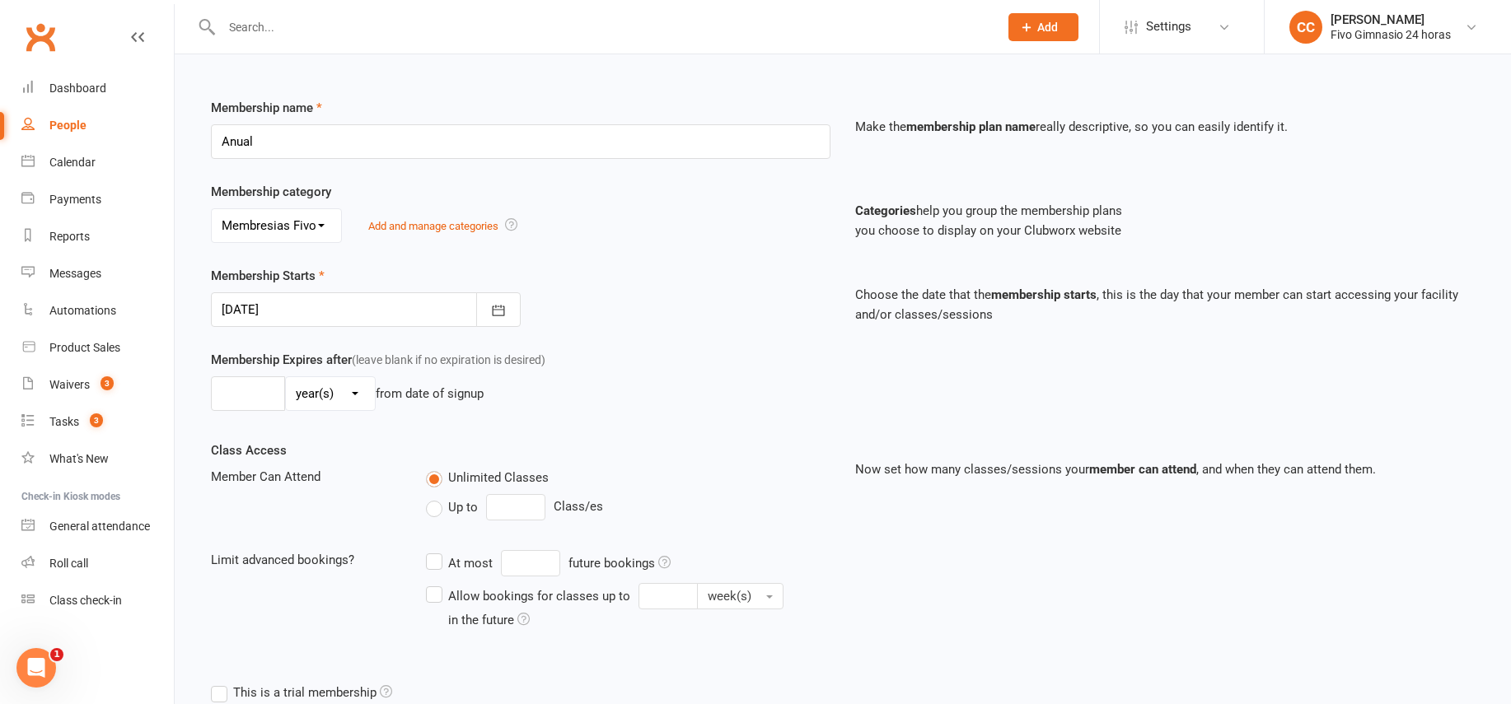
scroll to position [343, 0]
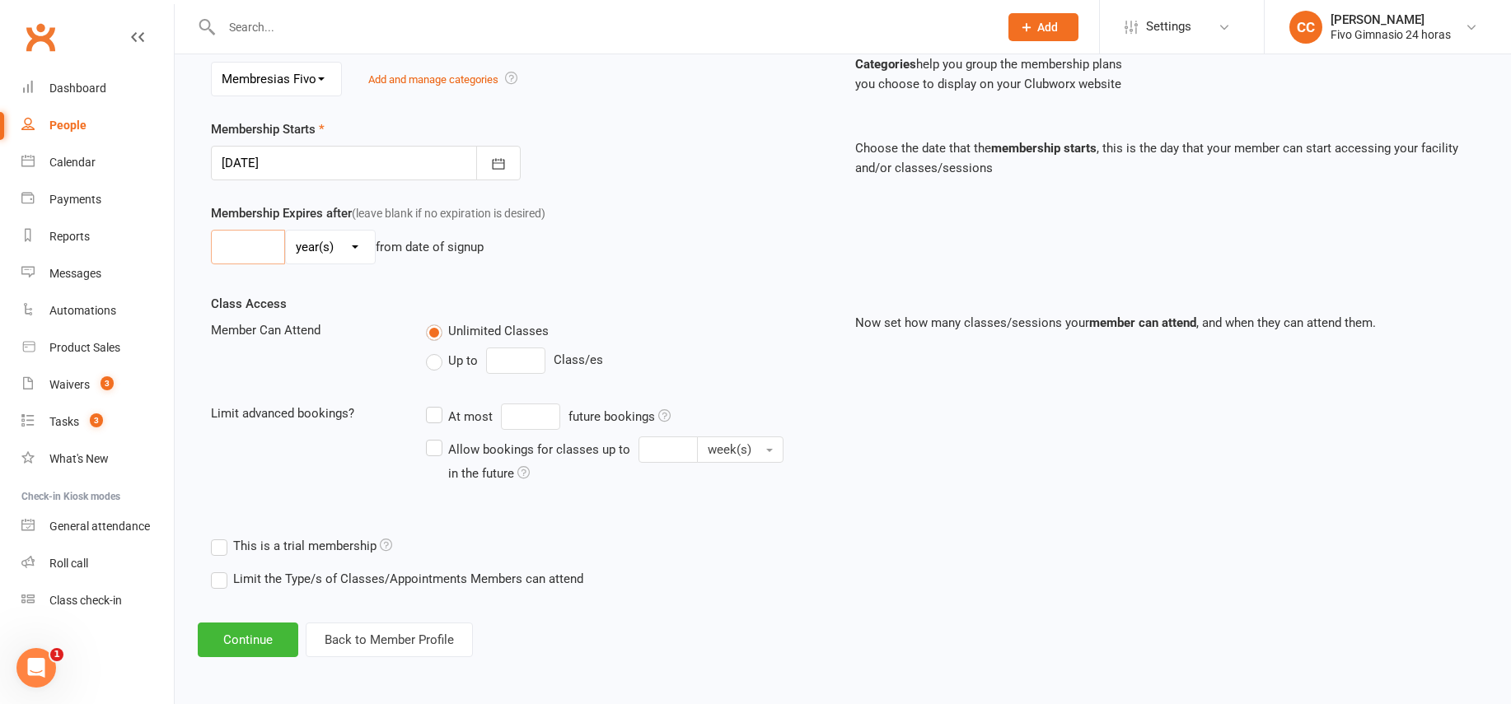
click at [244, 260] on input "number" at bounding box center [248, 247] width 74 height 35
type input "1"
drag, startPoint x: 241, startPoint y: 643, endPoint x: 272, endPoint y: 571, distance: 78.2
click at [241, 643] on button "Continue" at bounding box center [248, 640] width 101 height 35
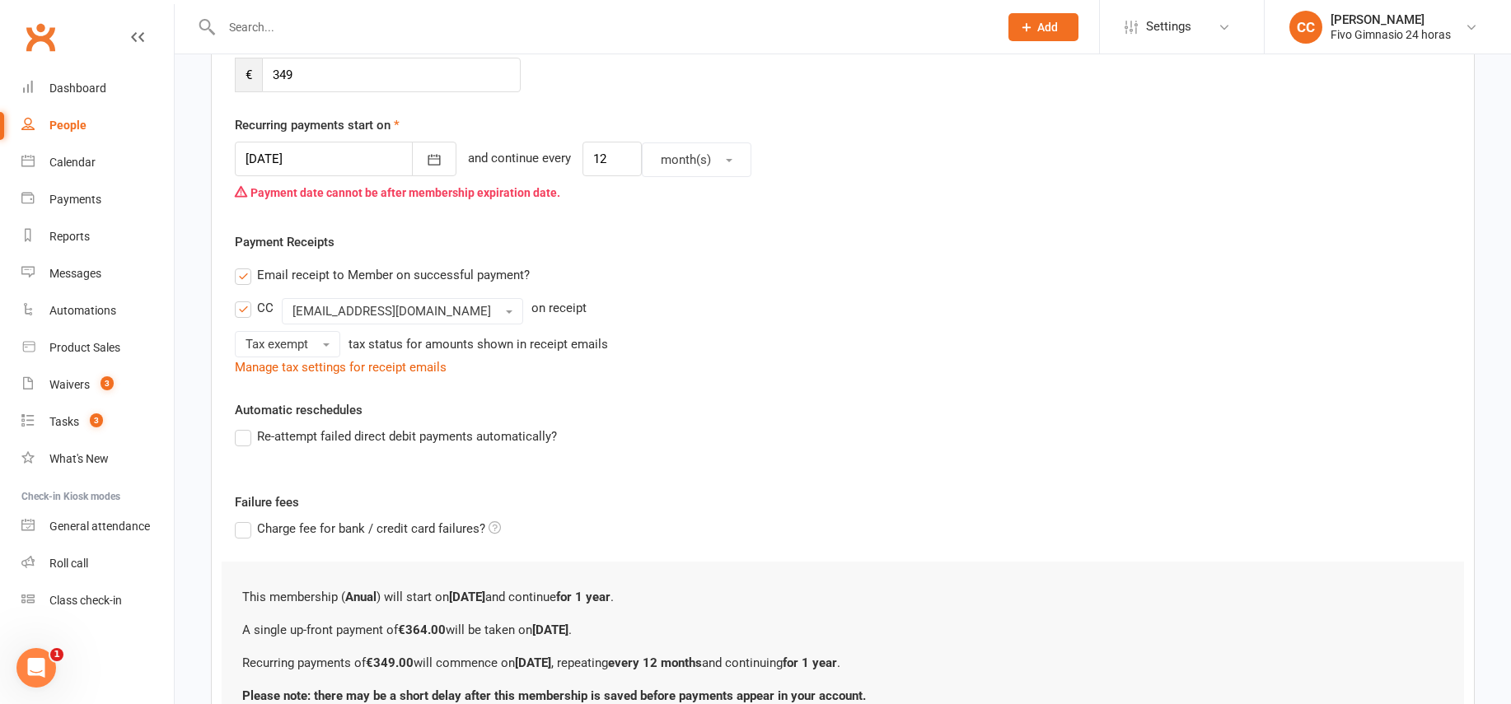
scroll to position [0, 0]
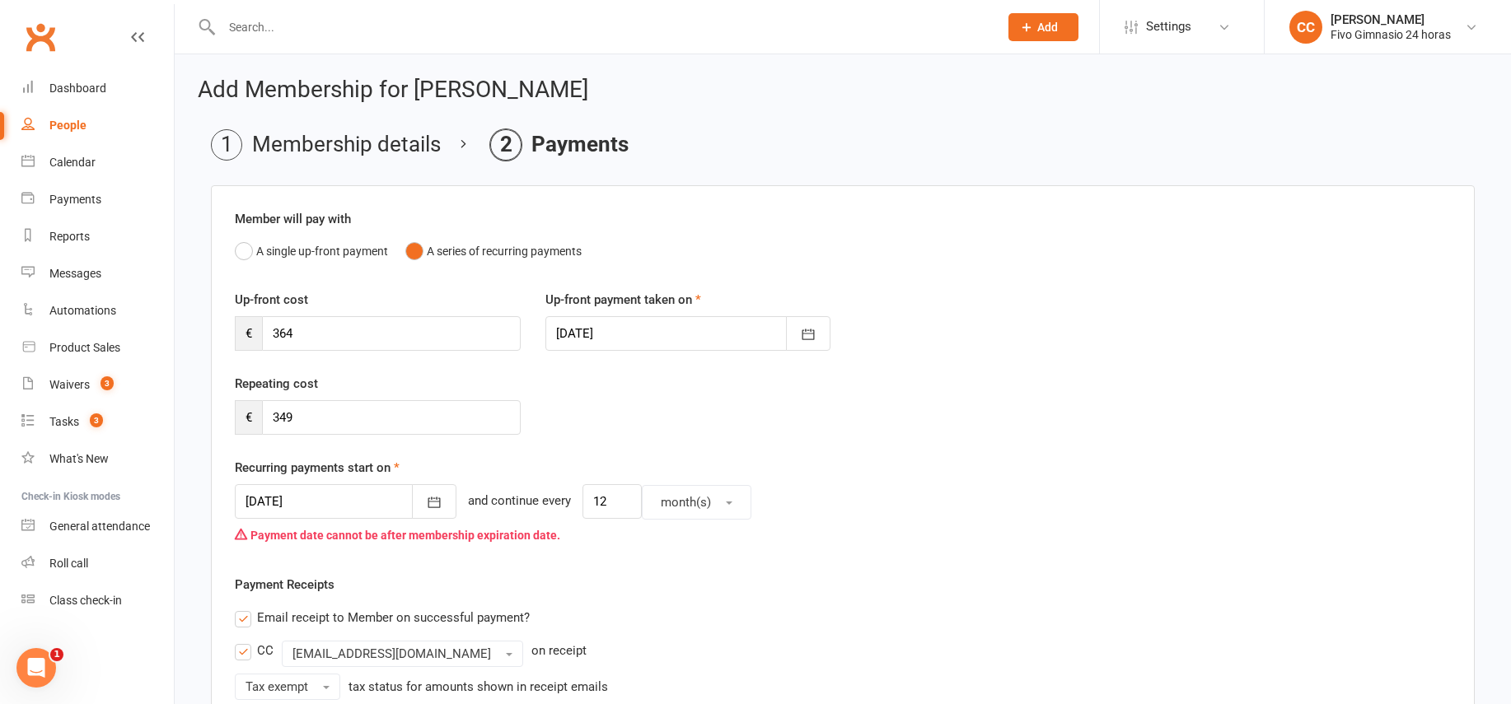
click at [223, 246] on div "Member will pay with A single up-front payment A series of recurring payments U…" at bounding box center [843, 642] width 1264 height 914
click at [248, 250] on button "A single up-front payment" at bounding box center [311, 251] width 153 height 31
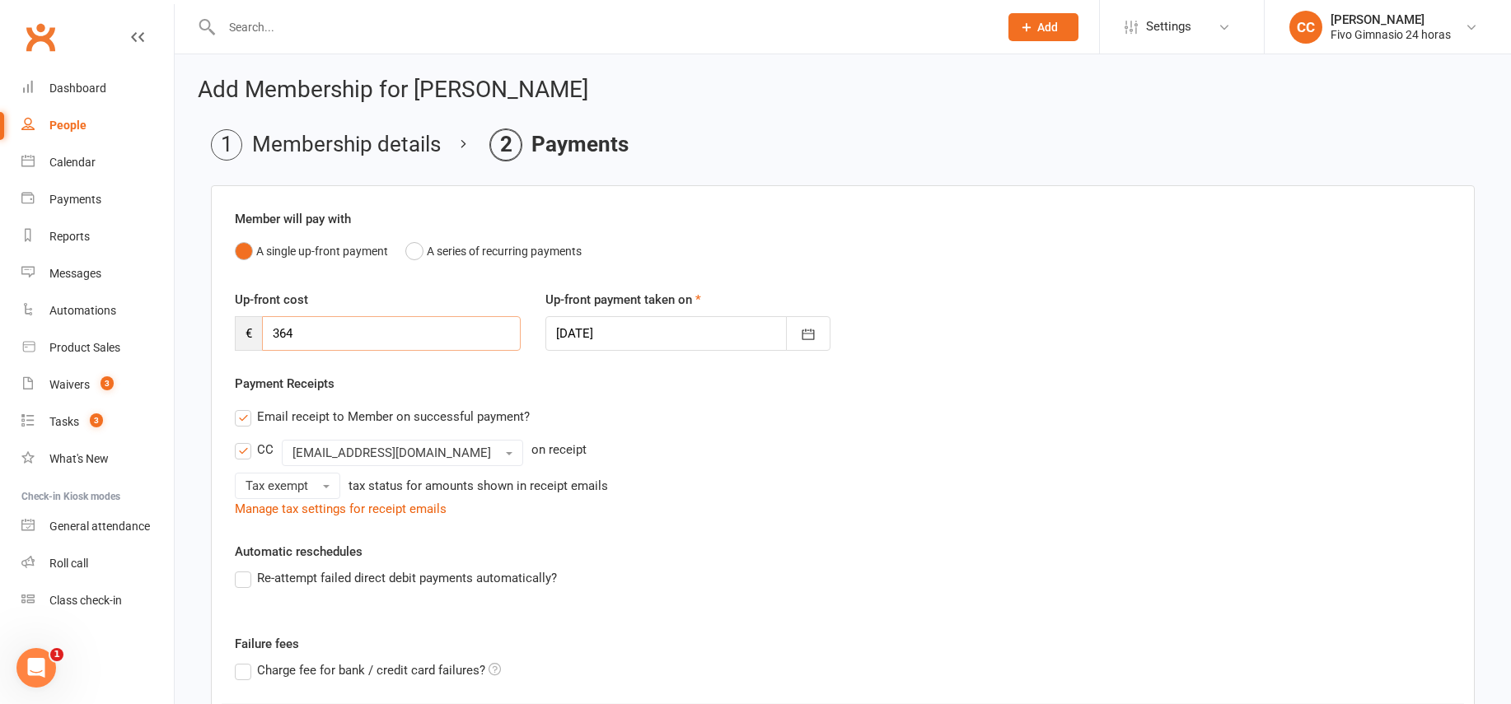
drag, startPoint x: 330, startPoint y: 341, endPoint x: 226, endPoint y: 334, distance: 104.1
click at [226, 334] on div "Up-front cost € 364" at bounding box center [377, 320] width 311 height 61
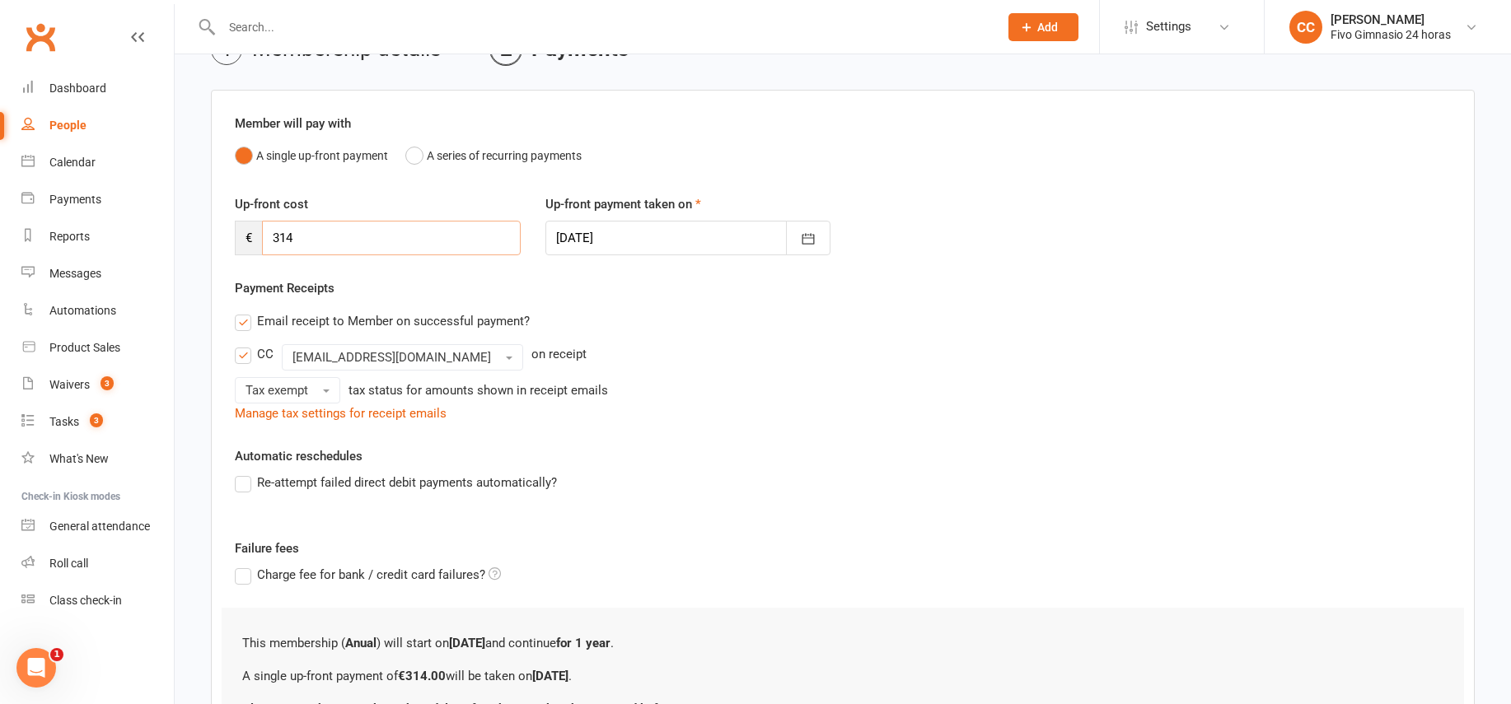
scroll to position [259, 0]
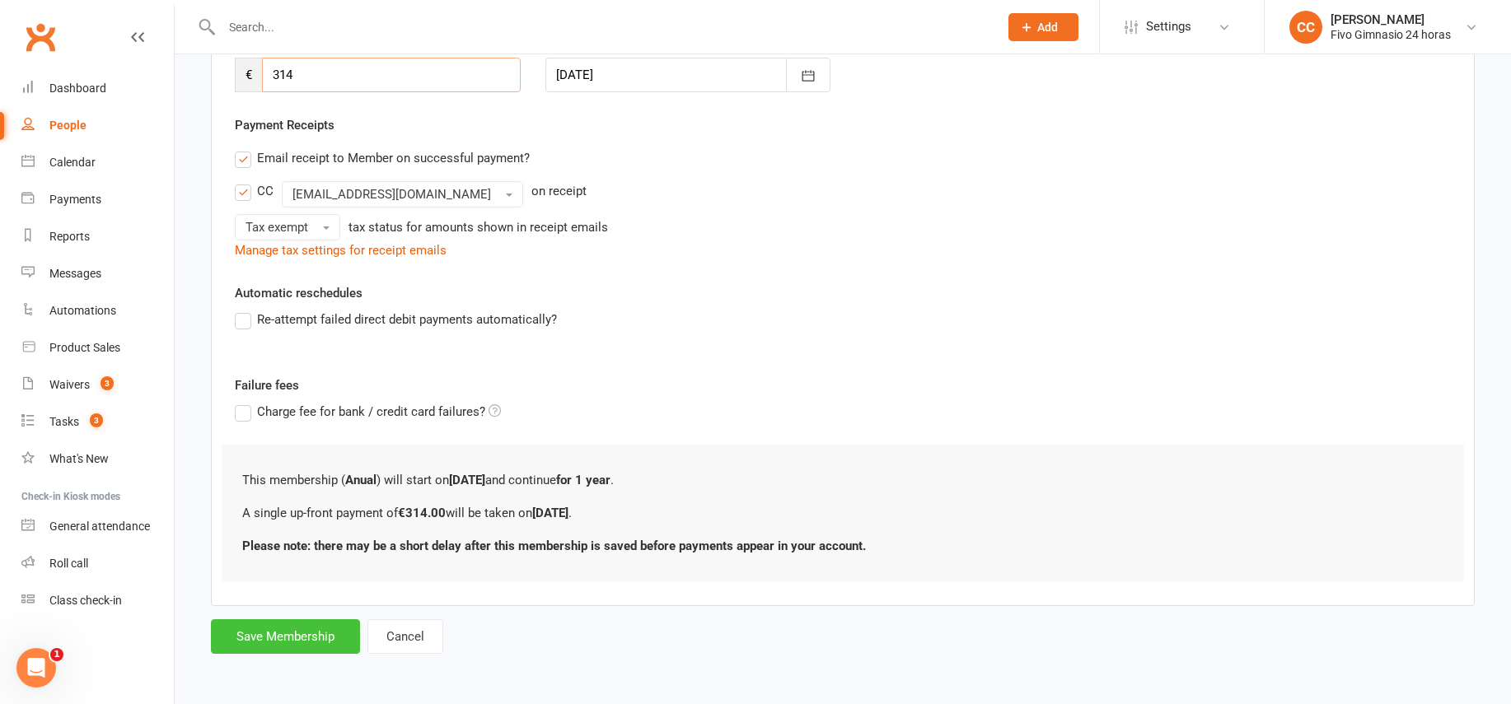
type input "314"
click at [289, 630] on button "Save Membership" at bounding box center [285, 637] width 149 height 35
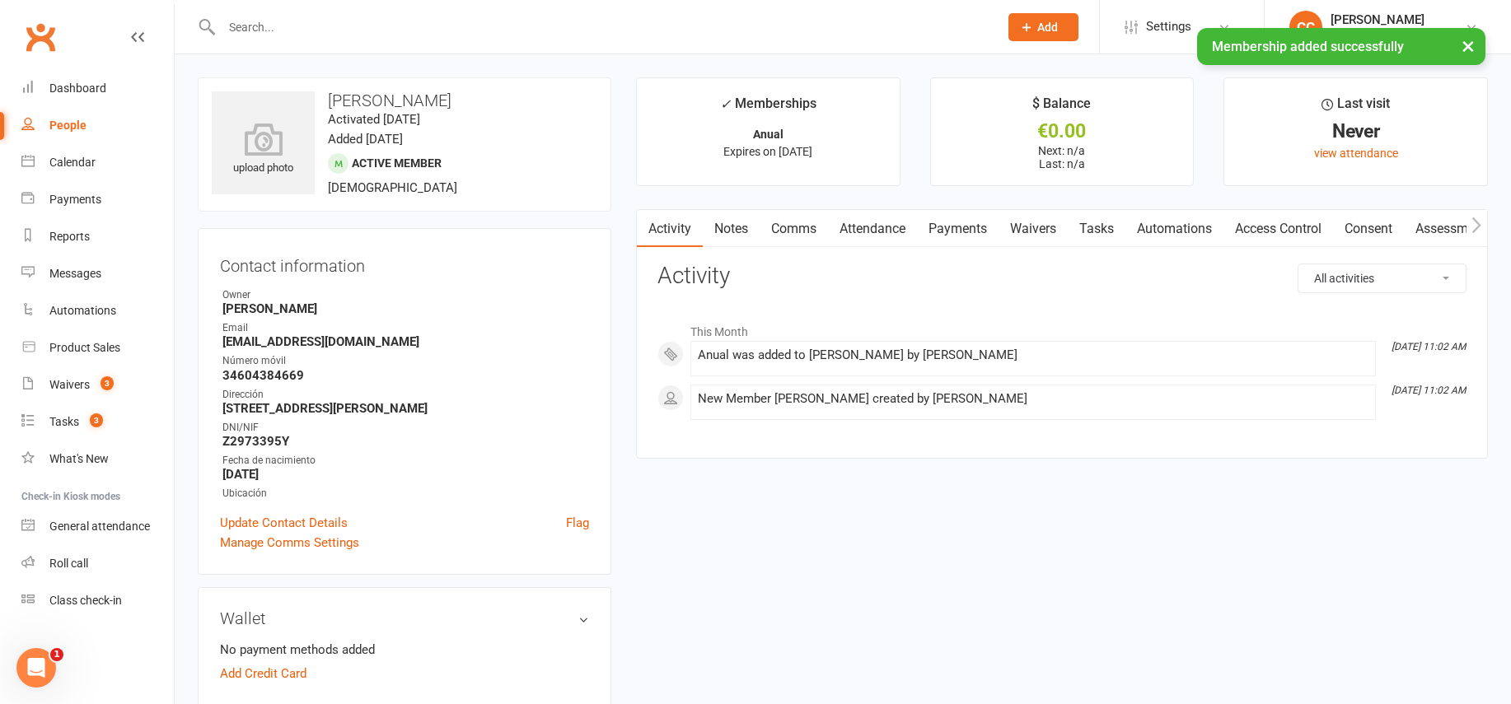
click at [1294, 237] on link "Access Control" at bounding box center [1279, 229] width 110 height 38
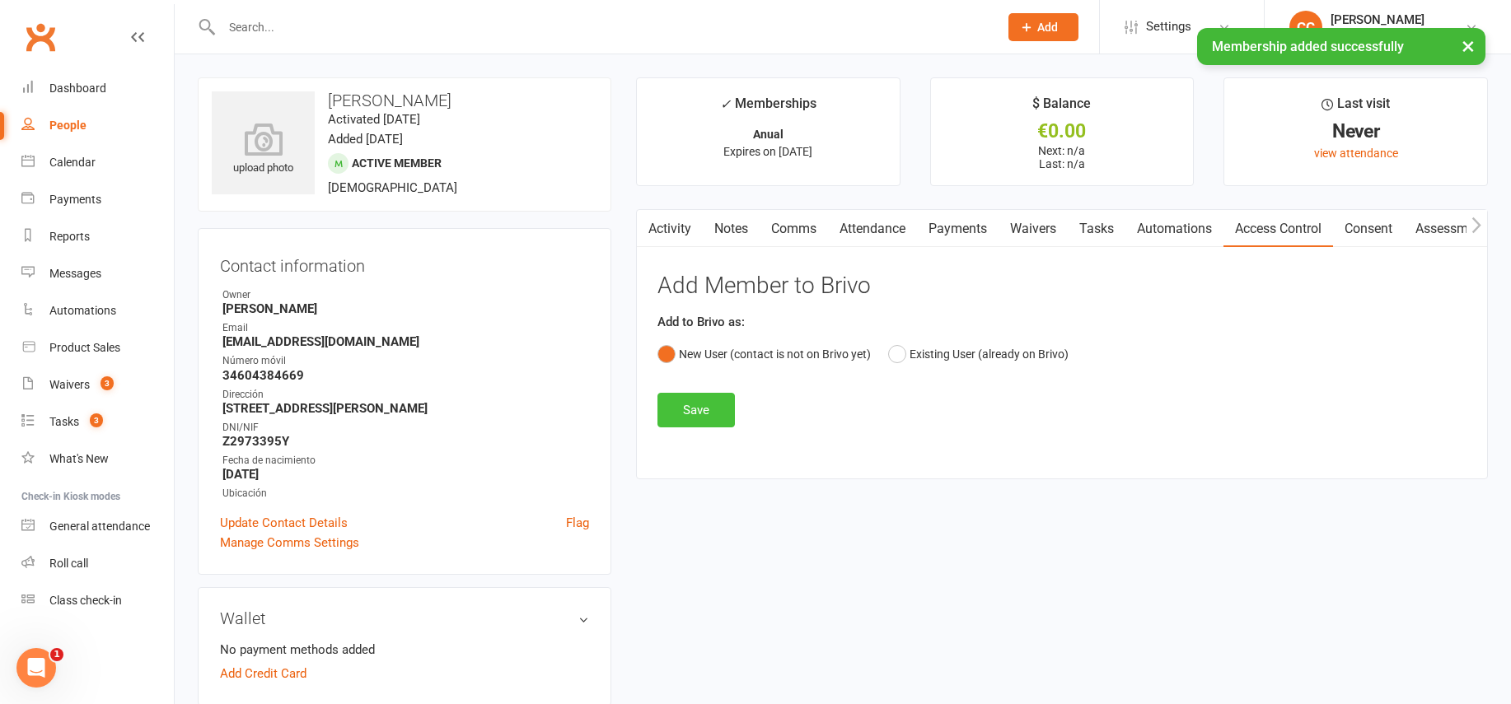
click at [688, 409] on button "Save" at bounding box center [696, 410] width 77 height 35
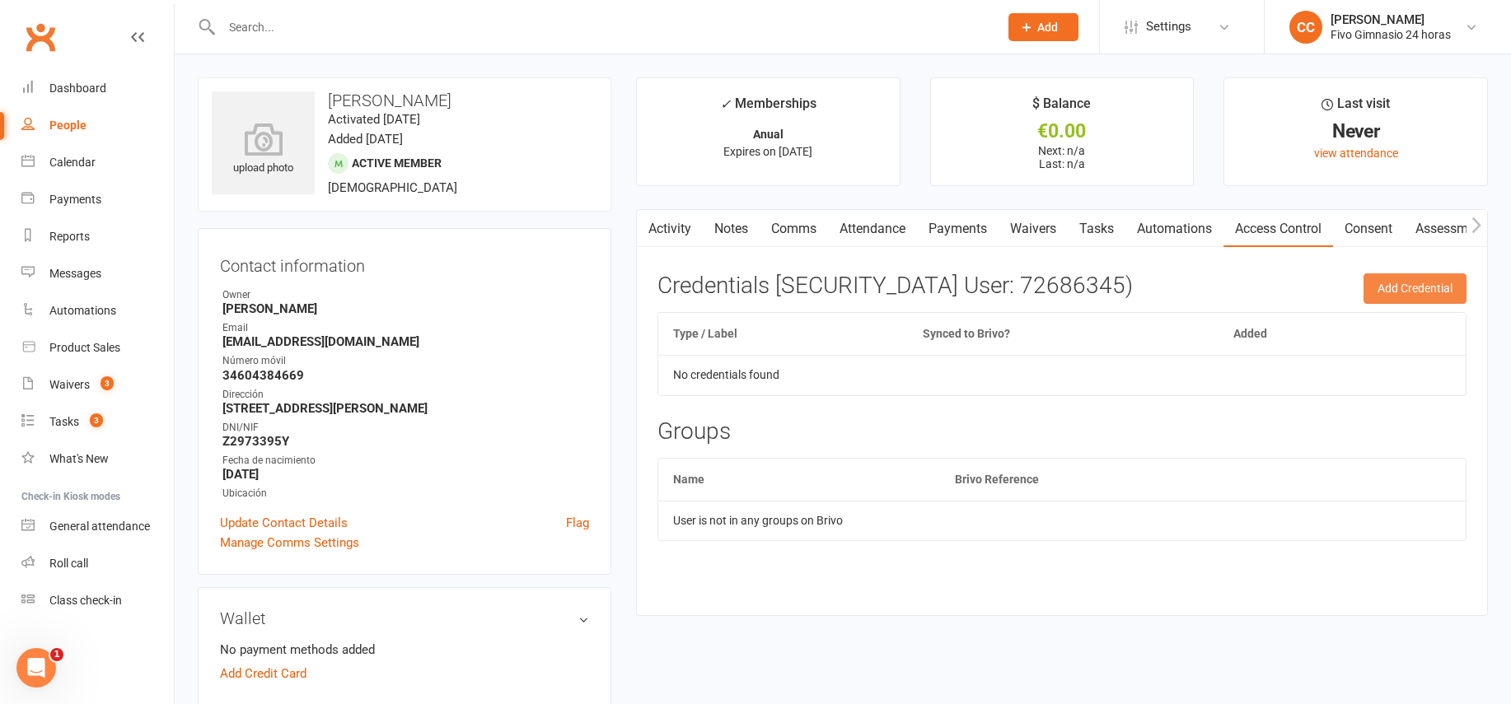
click at [1407, 284] on button "Add Credential" at bounding box center [1415, 289] width 103 height 30
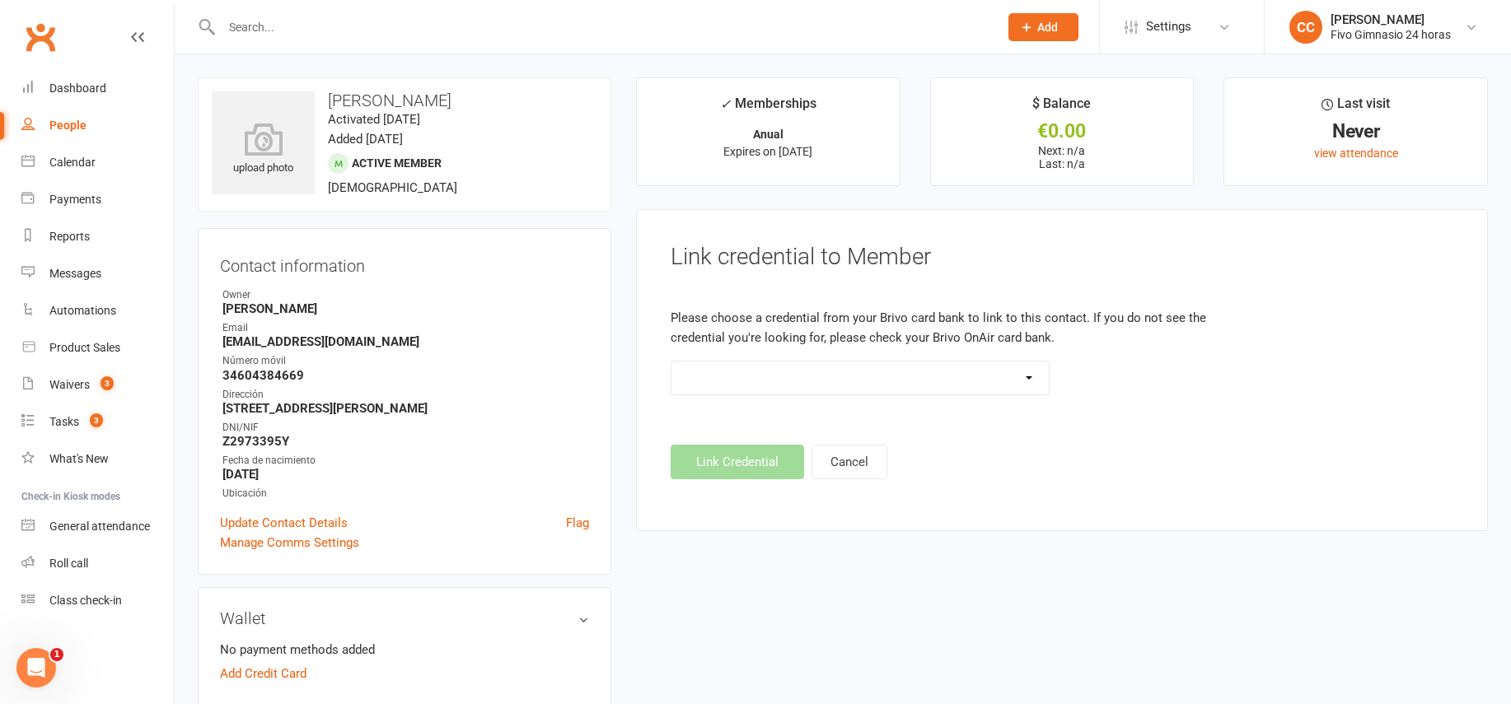
click at [908, 384] on select "Standard 26 Bit (54268) Standard 26 Bit (54269) Standard 26 Bit (54270) Standar…" at bounding box center [860, 378] width 377 height 33
select select "8621"
click at [720, 452] on button "Link Credential" at bounding box center [737, 462] width 133 height 35
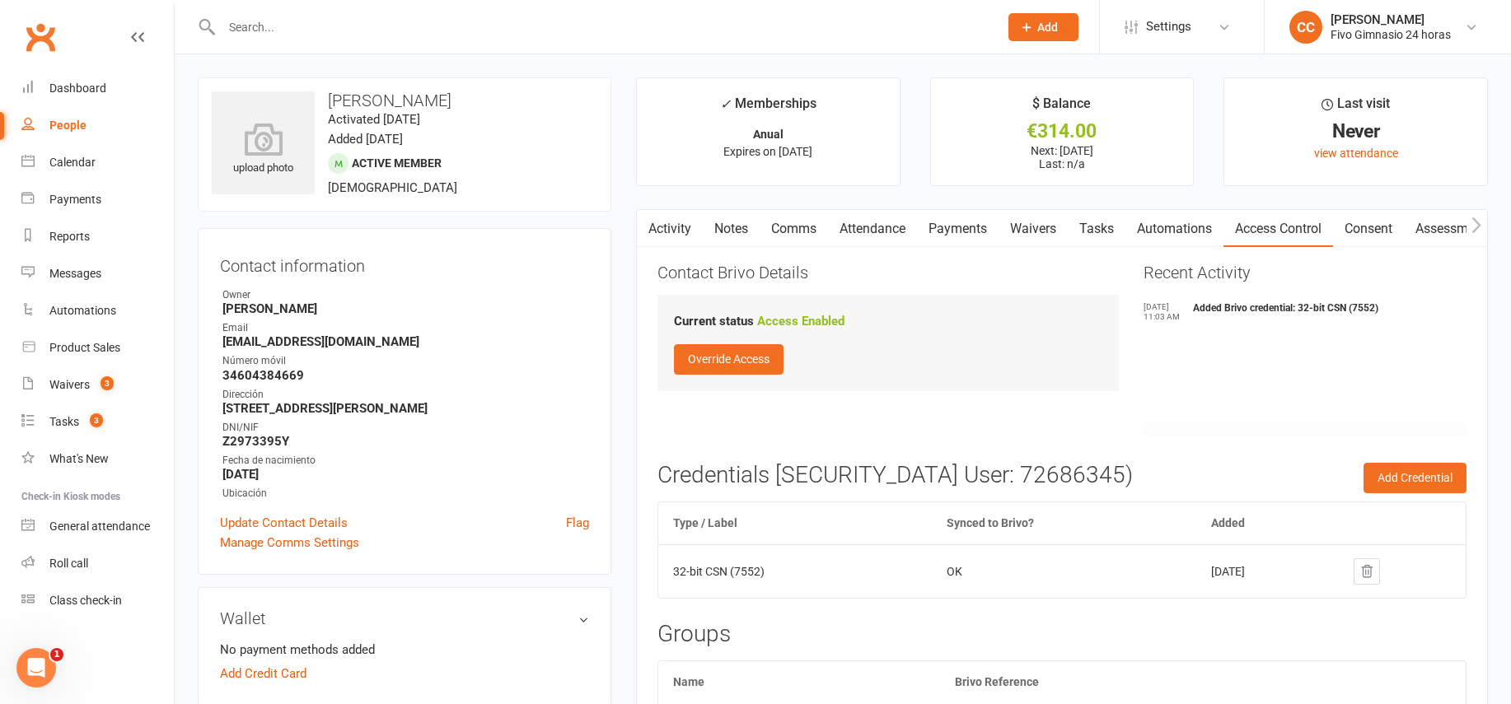
drag, startPoint x: 966, startPoint y: 235, endPoint x: 916, endPoint y: 208, distance: 56.0
click at [966, 235] on link "Payments" at bounding box center [958, 229] width 82 height 38
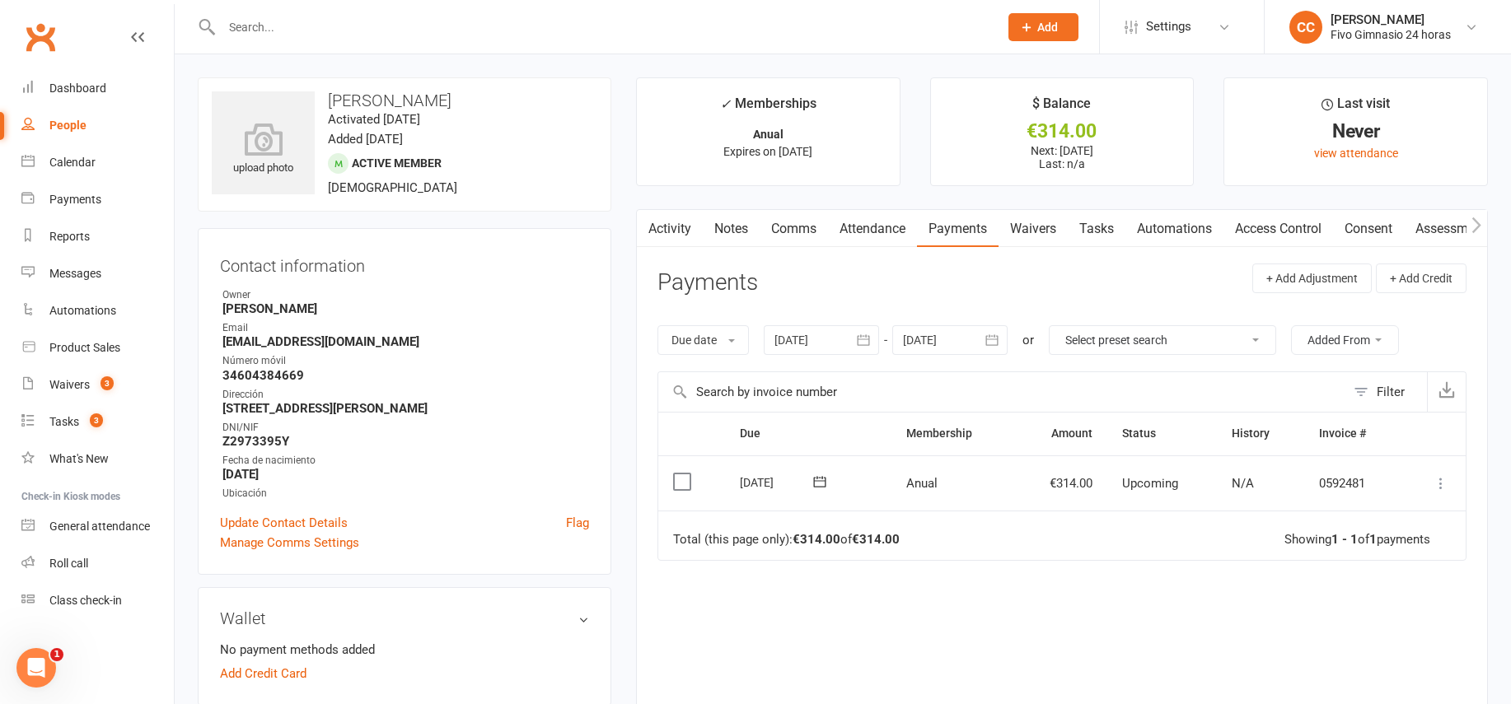
drag, startPoint x: 1282, startPoint y: 232, endPoint x: 1338, endPoint y: 213, distance: 59.1
click at [1282, 232] on link "Access Control" at bounding box center [1279, 229] width 110 height 38
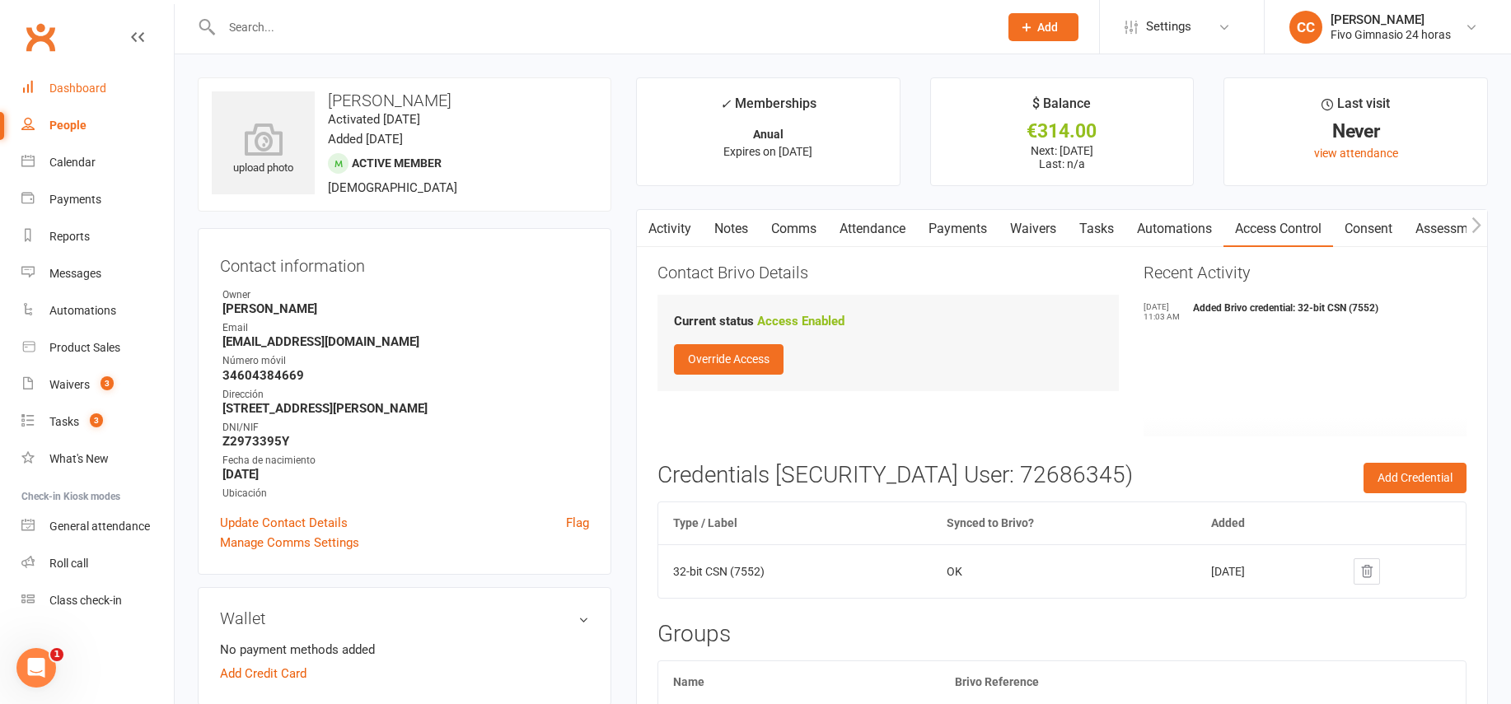
click at [89, 92] on div "Dashboard" at bounding box center [77, 88] width 57 height 13
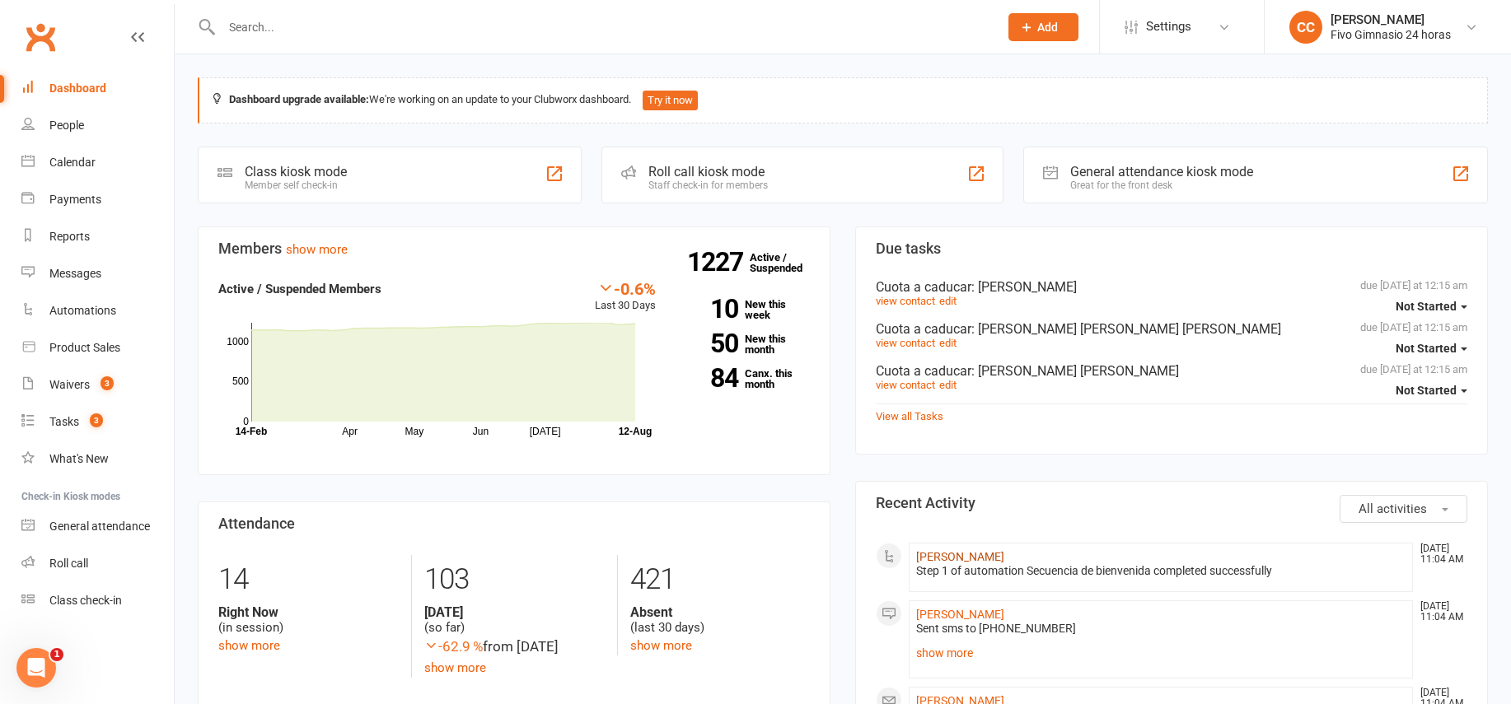
click at [932, 559] on link "[PERSON_NAME]" at bounding box center [960, 556] width 88 height 13
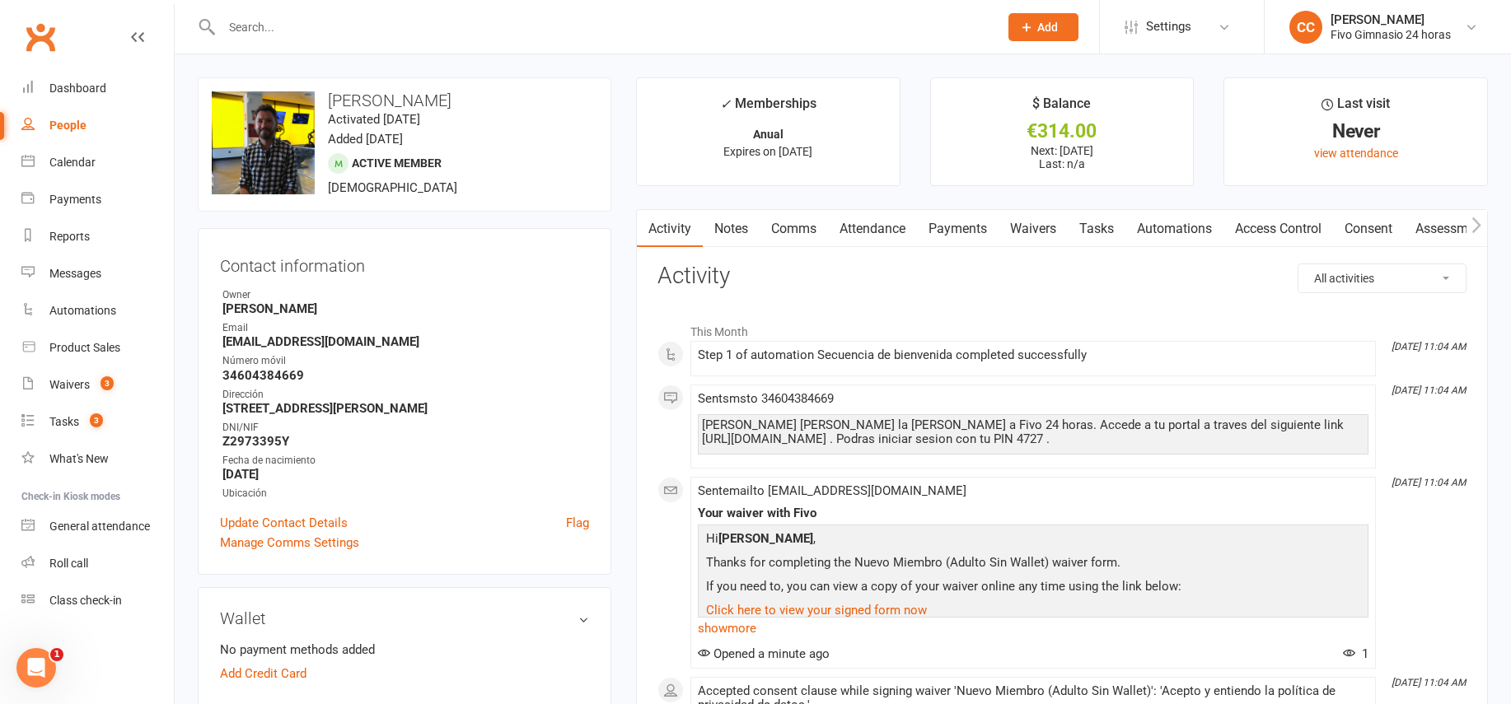
click at [967, 232] on link "Payments" at bounding box center [958, 229] width 82 height 38
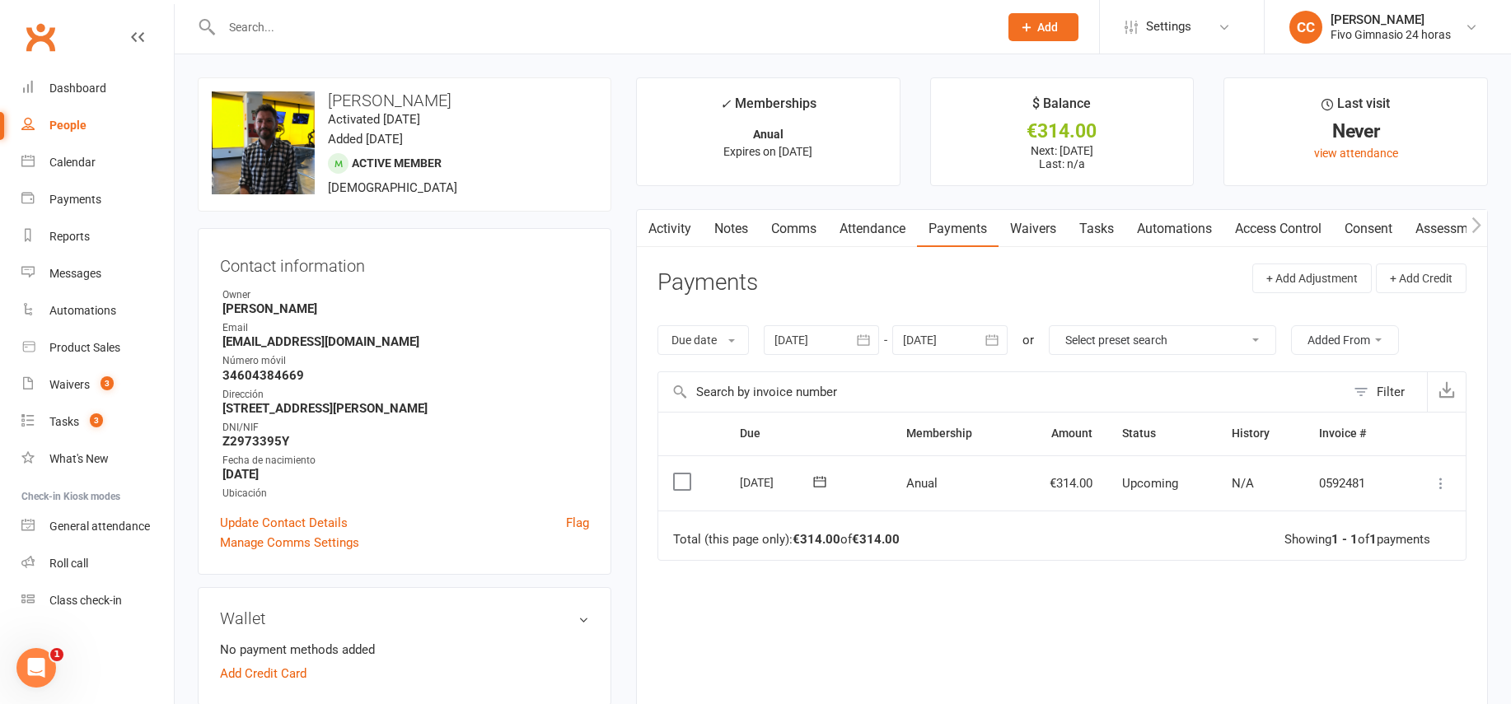
click at [1437, 481] on icon at bounding box center [1441, 483] width 16 height 16
click at [1396, 551] on link "Mark as Paid (POS)" at bounding box center [1368, 548] width 163 height 33
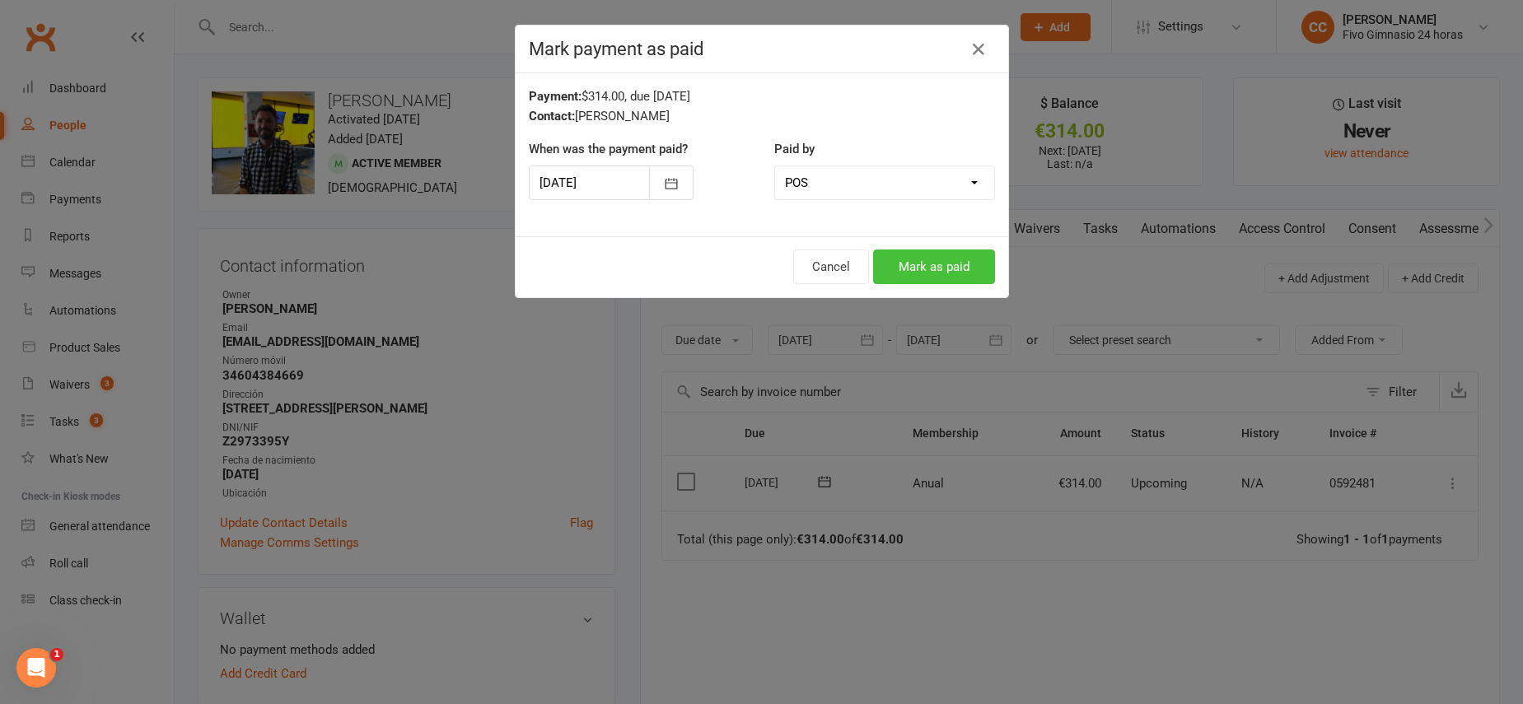
click at [920, 271] on button "Mark as paid" at bounding box center [934, 267] width 122 height 35
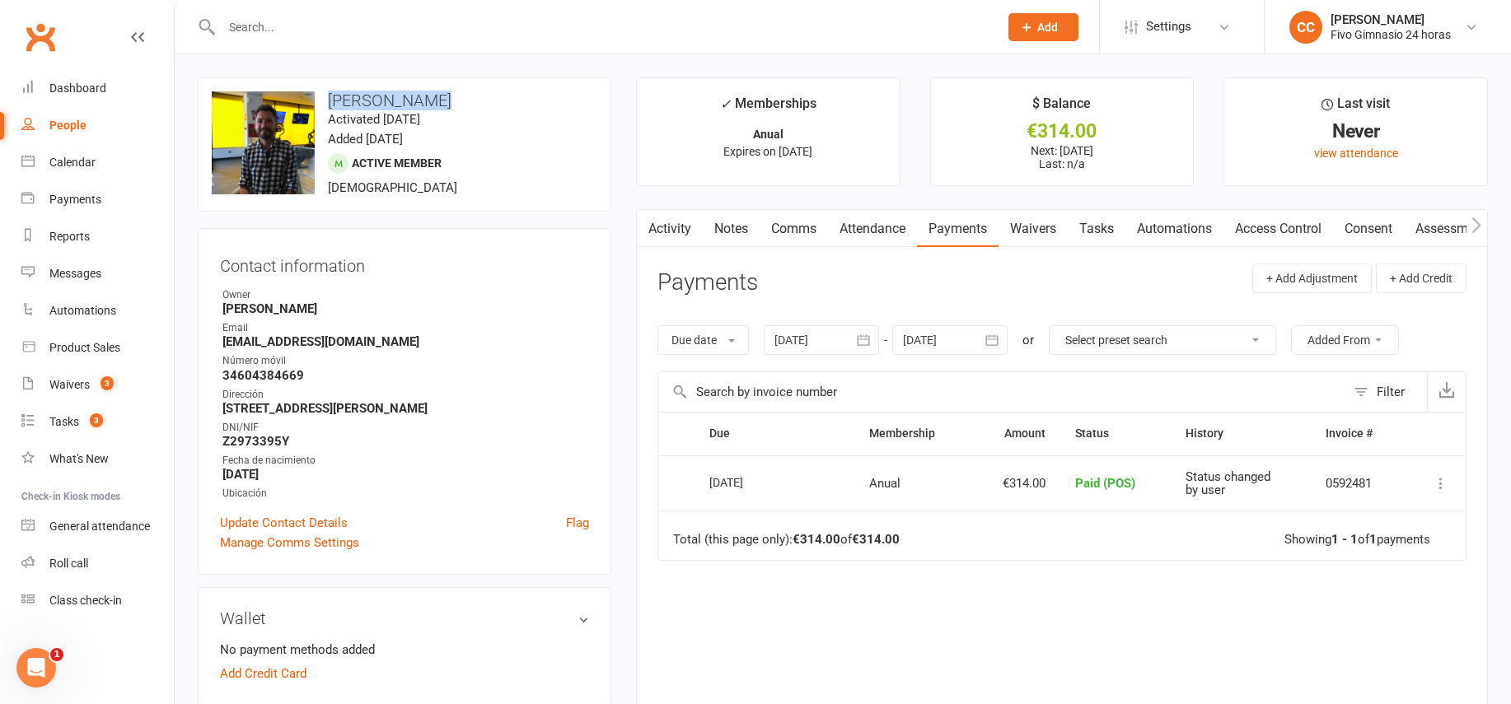
drag, startPoint x: 321, startPoint y: 98, endPoint x: 458, endPoint y: 99, distance: 136.8
click at [458, 99] on h3 "[PERSON_NAME]" at bounding box center [405, 100] width 386 height 18
copy h3 "[PERSON_NAME]"
click at [433, 30] on input "text" at bounding box center [602, 27] width 770 height 23
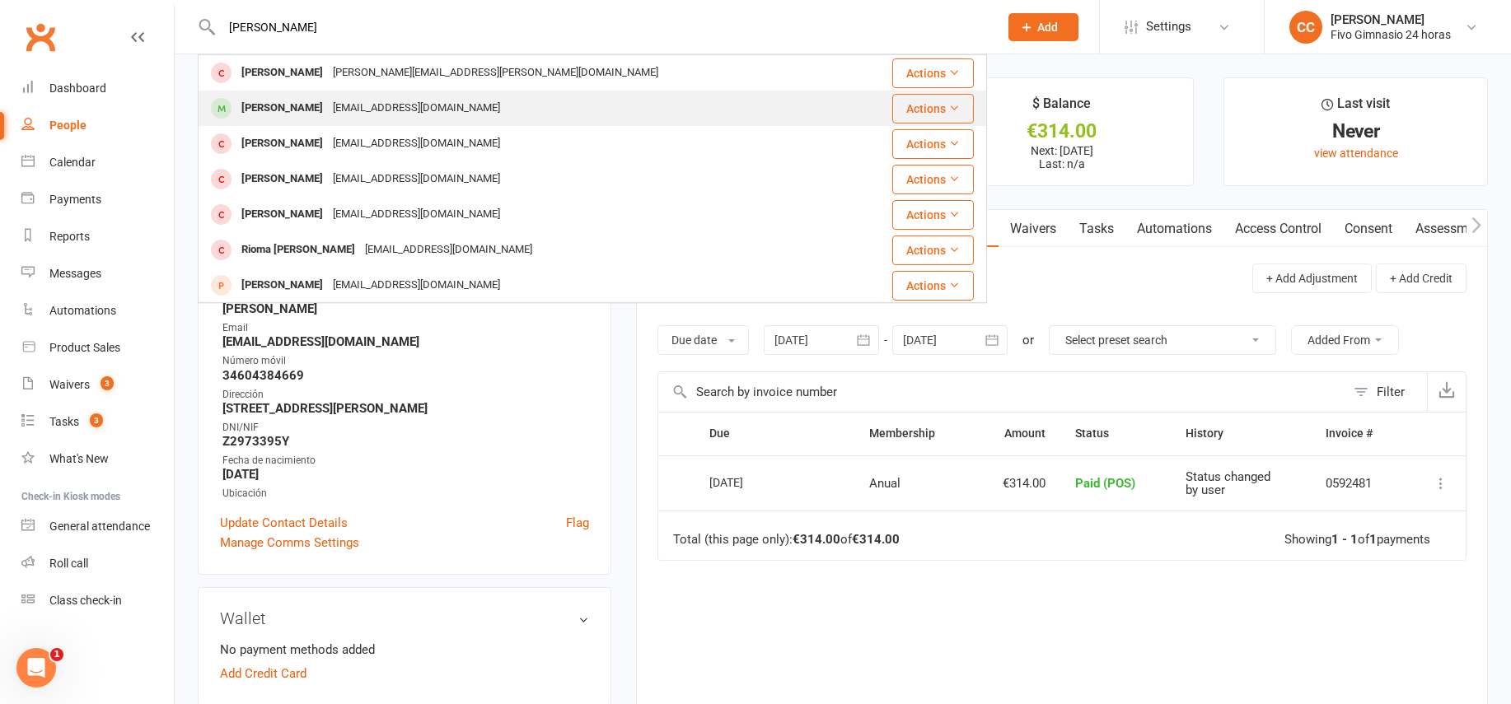
type input "[PERSON_NAME]"
click at [412, 111] on div "[EMAIL_ADDRESS][DOMAIN_NAME]" at bounding box center [416, 108] width 177 height 24
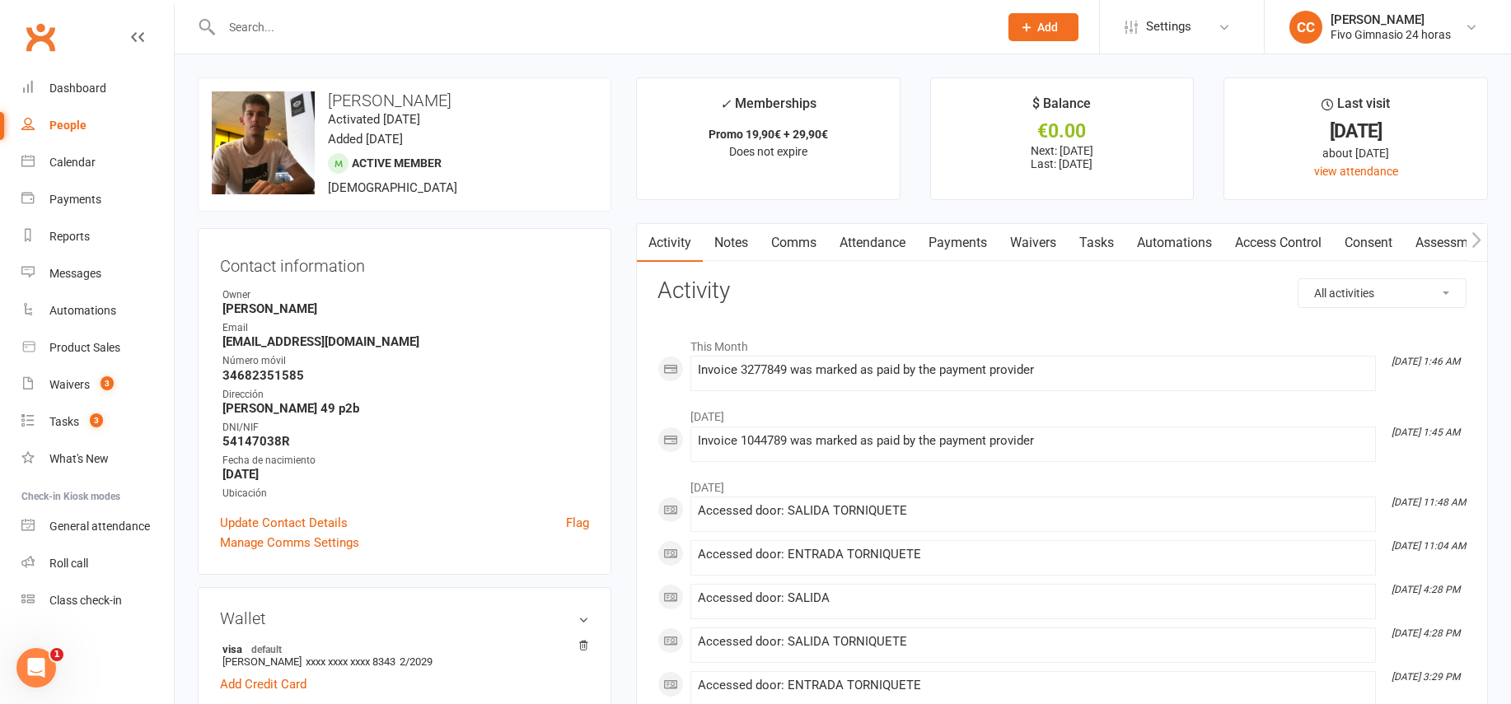
click at [956, 238] on link "Payments" at bounding box center [958, 243] width 82 height 38
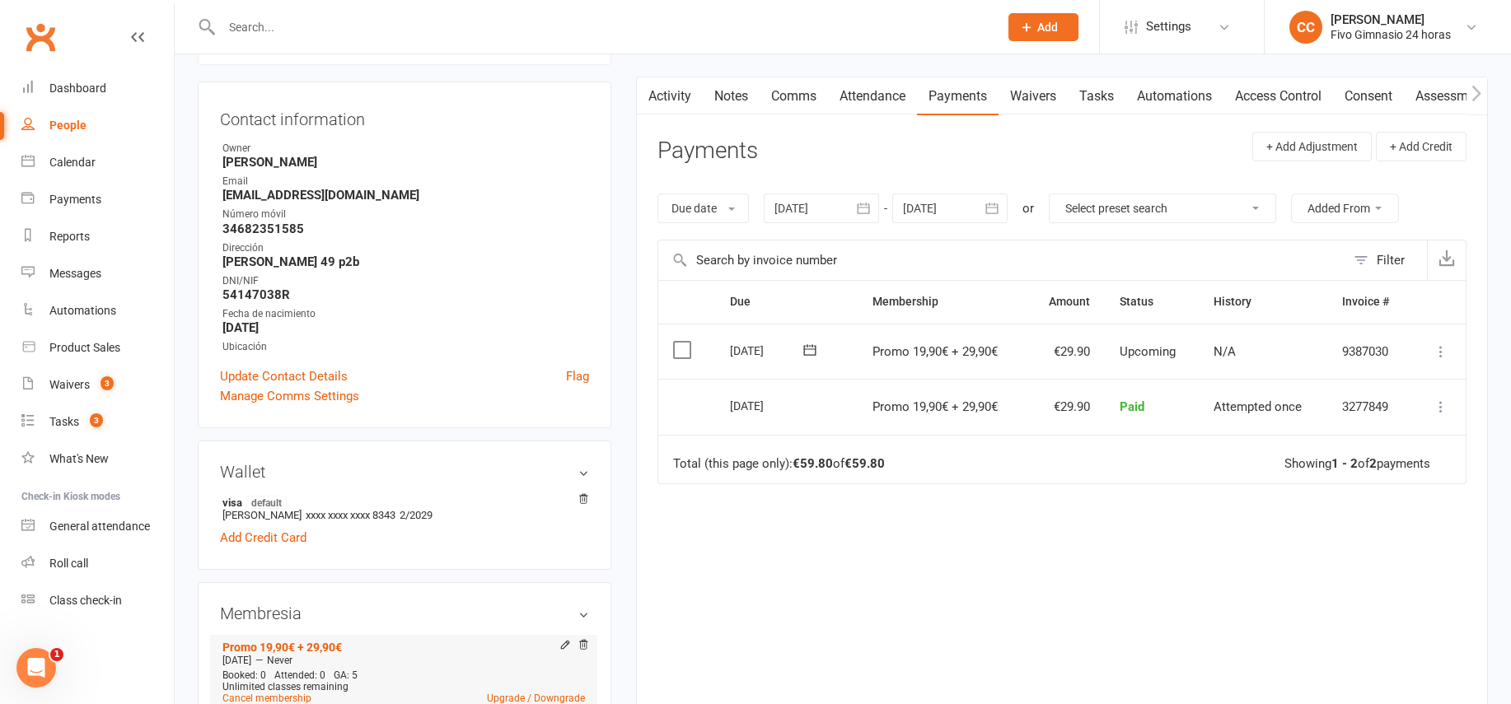
scroll to position [170, 0]
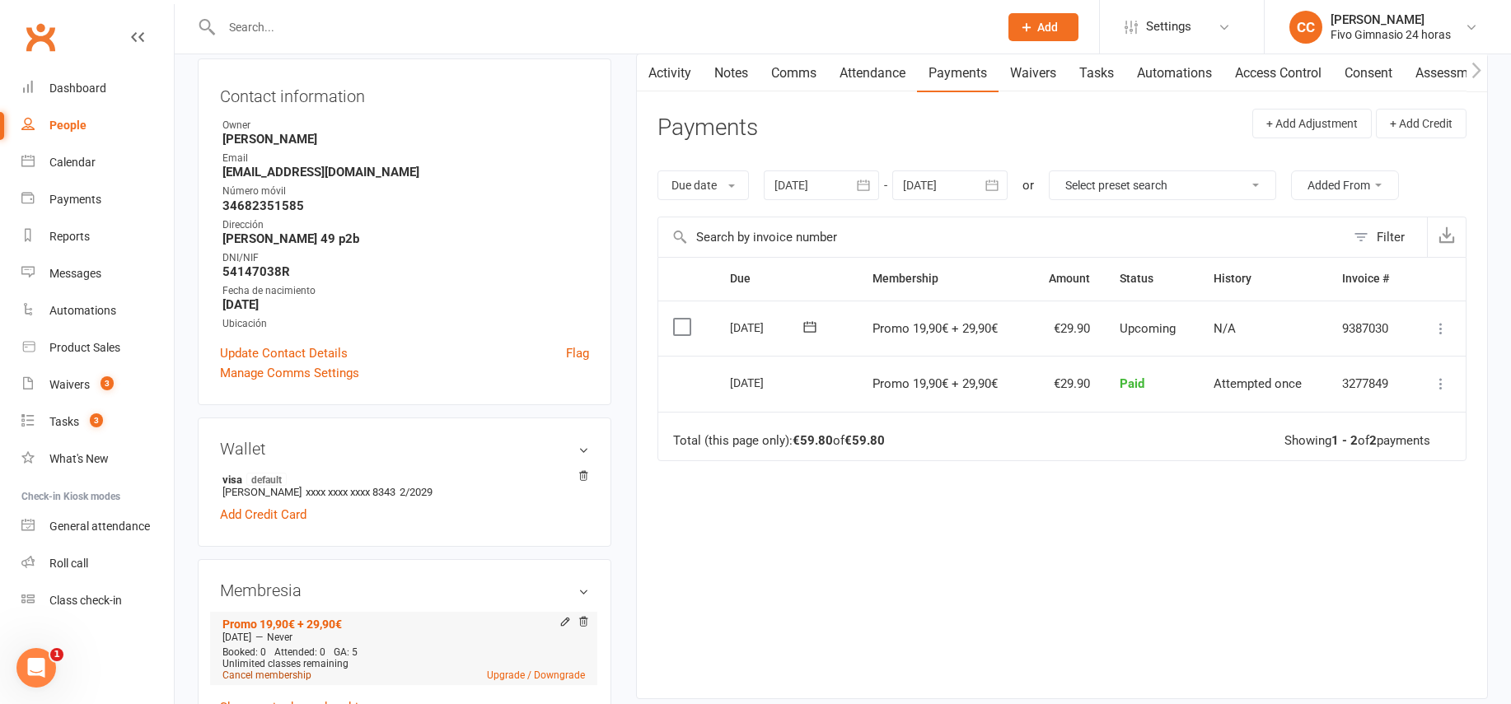
click at [269, 673] on link "Cancel membership" at bounding box center [266, 676] width 89 height 12
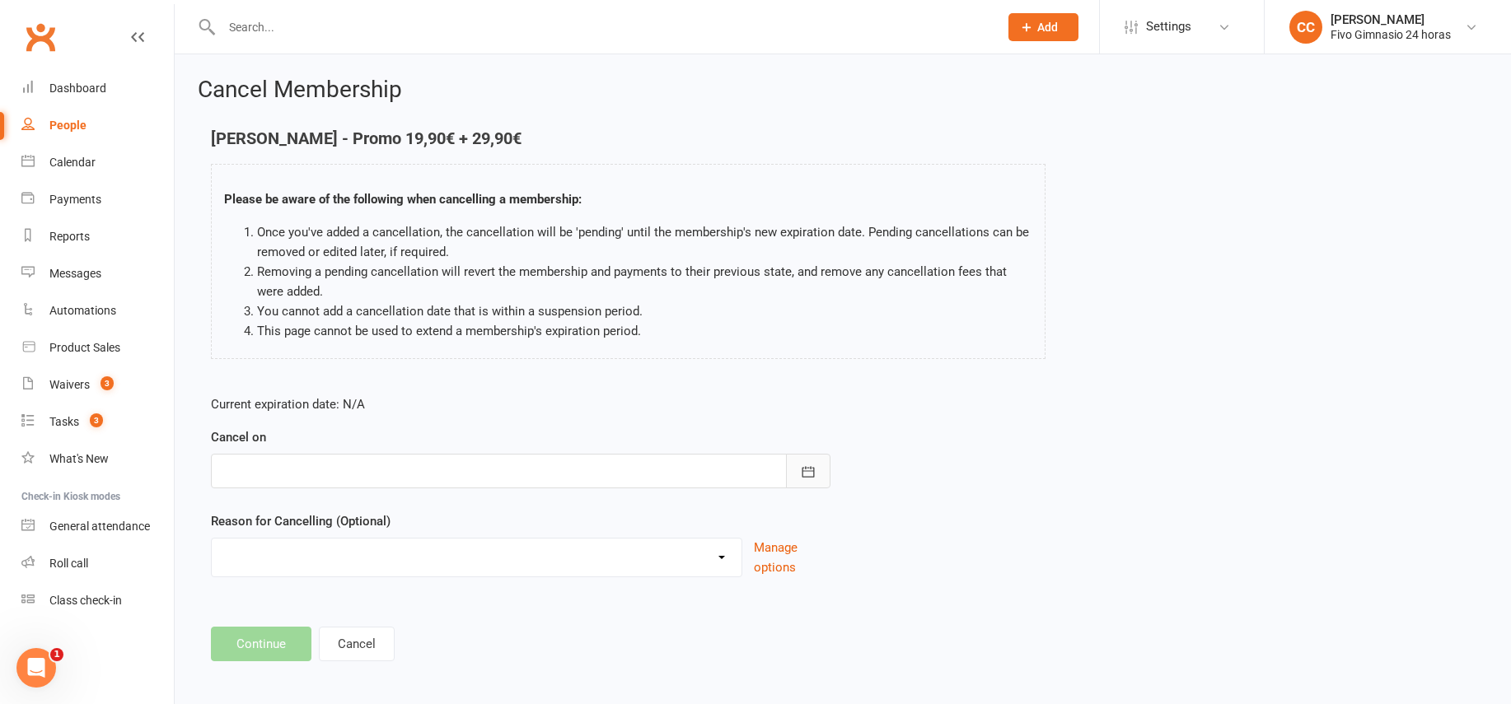
click at [798, 465] on button "button" at bounding box center [808, 471] width 44 height 35
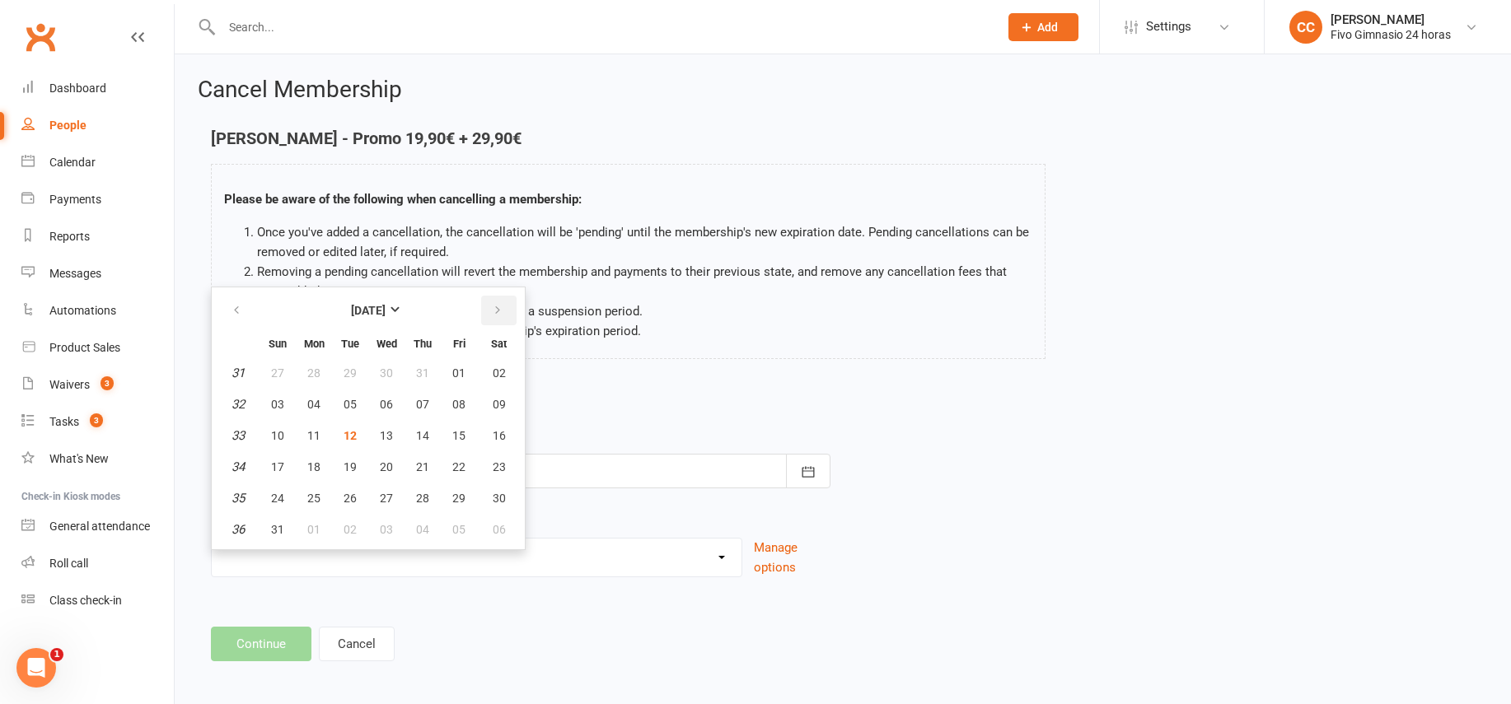
click at [506, 302] on button "button" at bounding box center [498, 311] width 35 height 30
click at [308, 377] on span "01" at bounding box center [313, 373] width 13 height 13
type input "[DATE]"
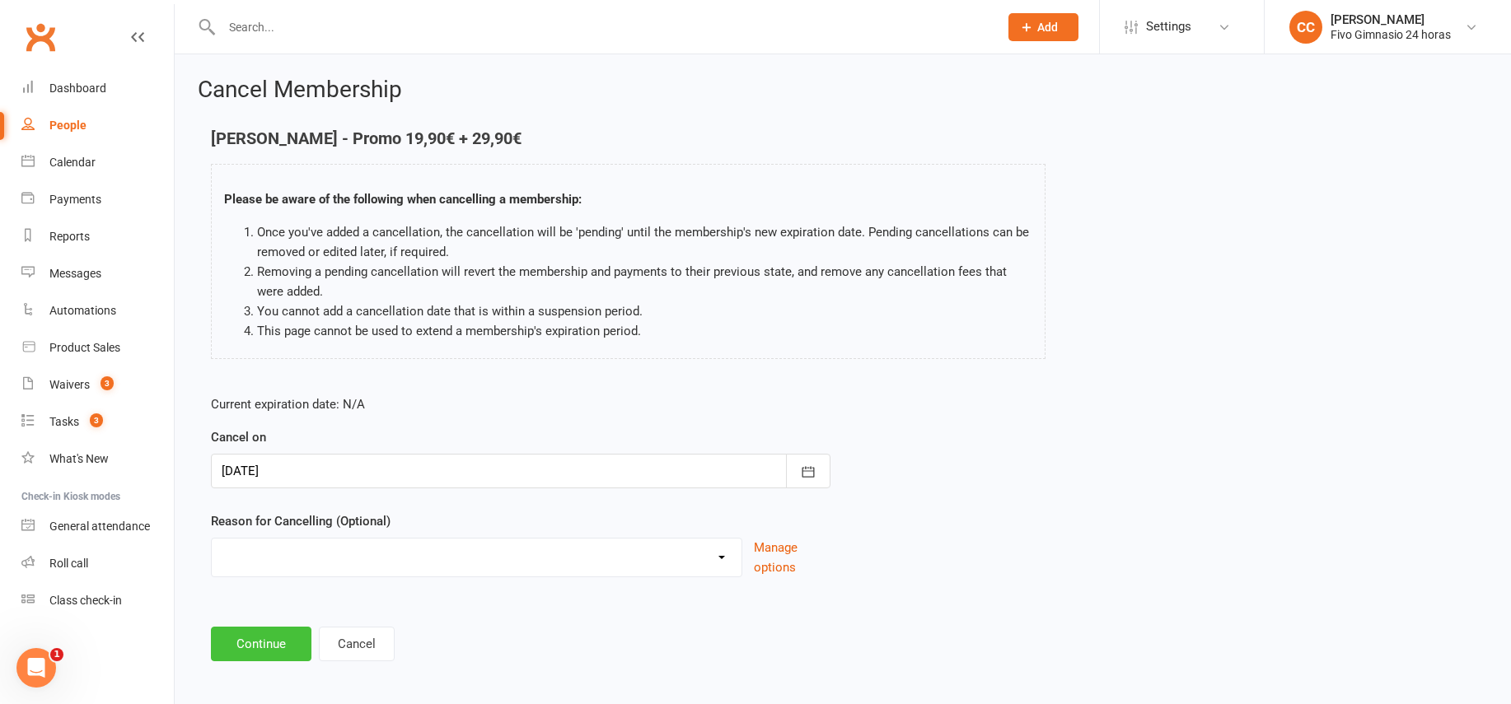
click at [243, 639] on button "Continue" at bounding box center [261, 644] width 101 height 35
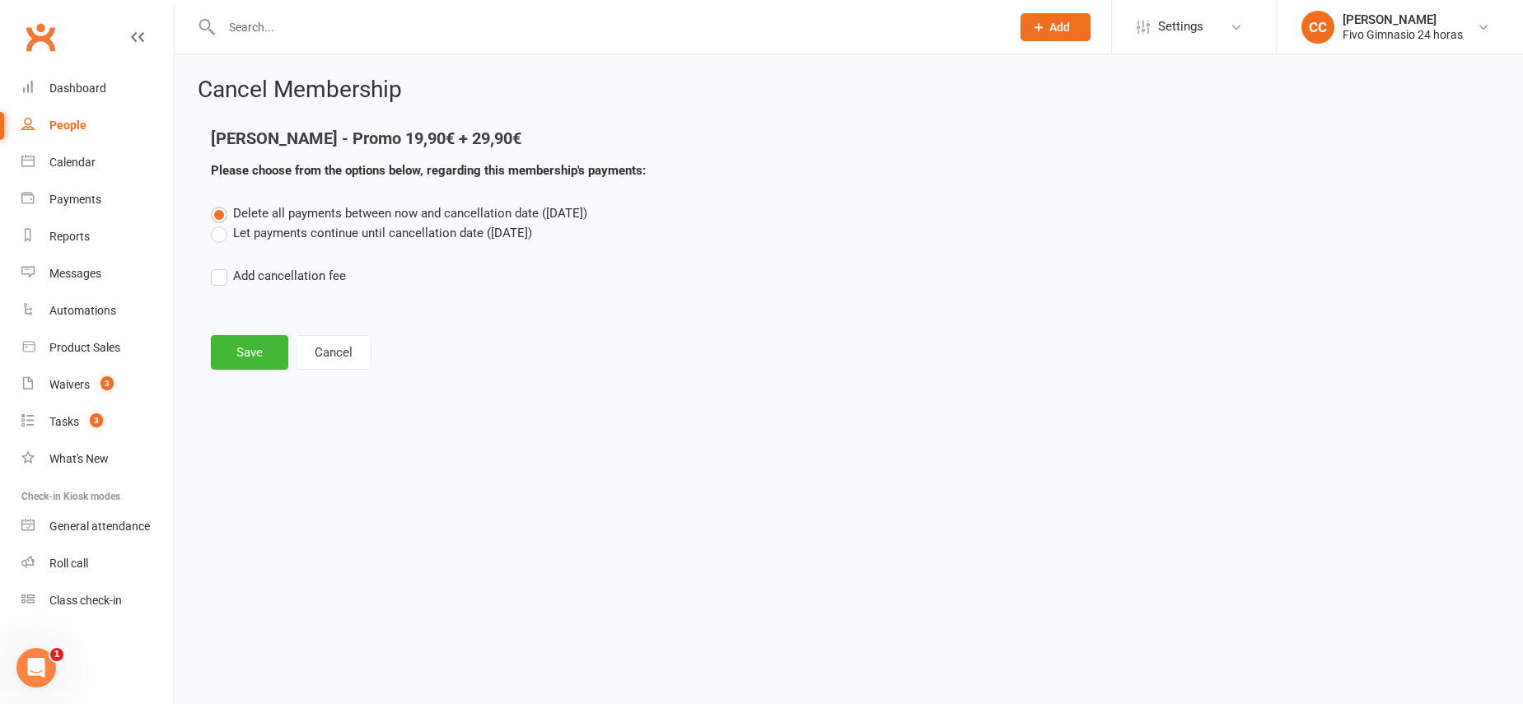
click at [218, 278] on label "Add cancellation fee" at bounding box center [278, 276] width 135 height 20
click at [218, 266] on input "Add cancellation fee" at bounding box center [216, 266] width 11 height 0
click at [333, 316] on input "number" at bounding box center [360, 326] width 138 height 35
type input "38.90"
click at [601, 334] on icon "button" at bounding box center [598, 327] width 16 height 16
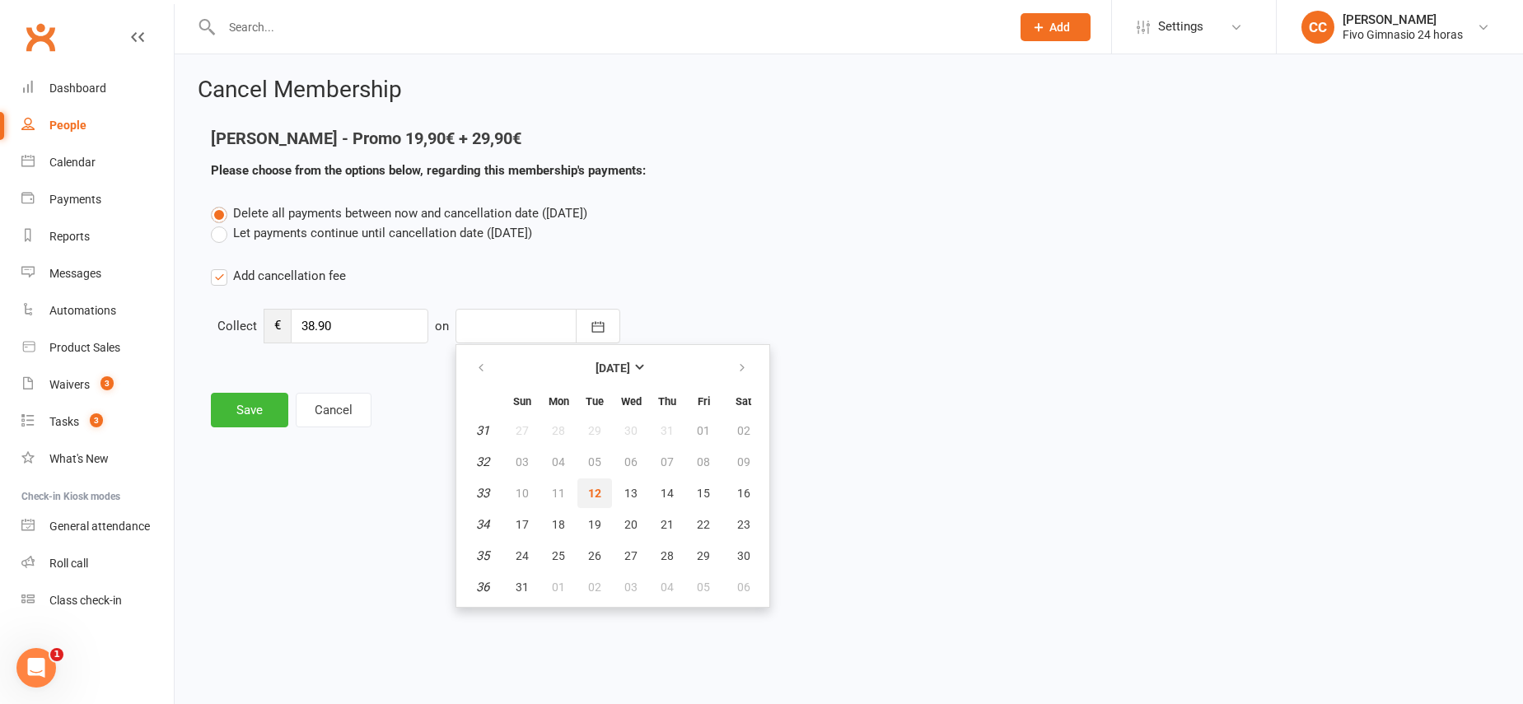
click at [590, 488] on span "12" at bounding box center [594, 493] width 13 height 13
type input "[DATE]"
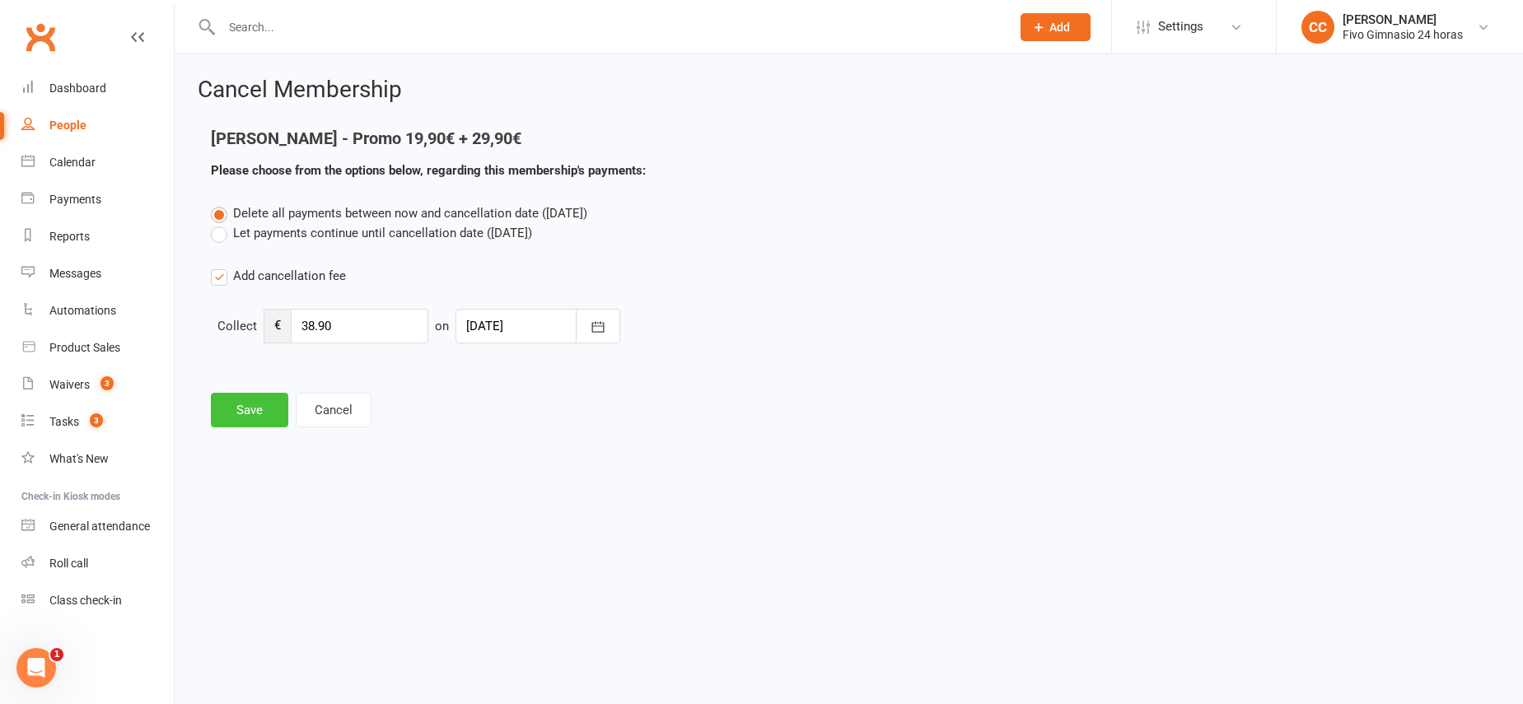
click at [241, 405] on button "Save" at bounding box center [249, 410] width 77 height 35
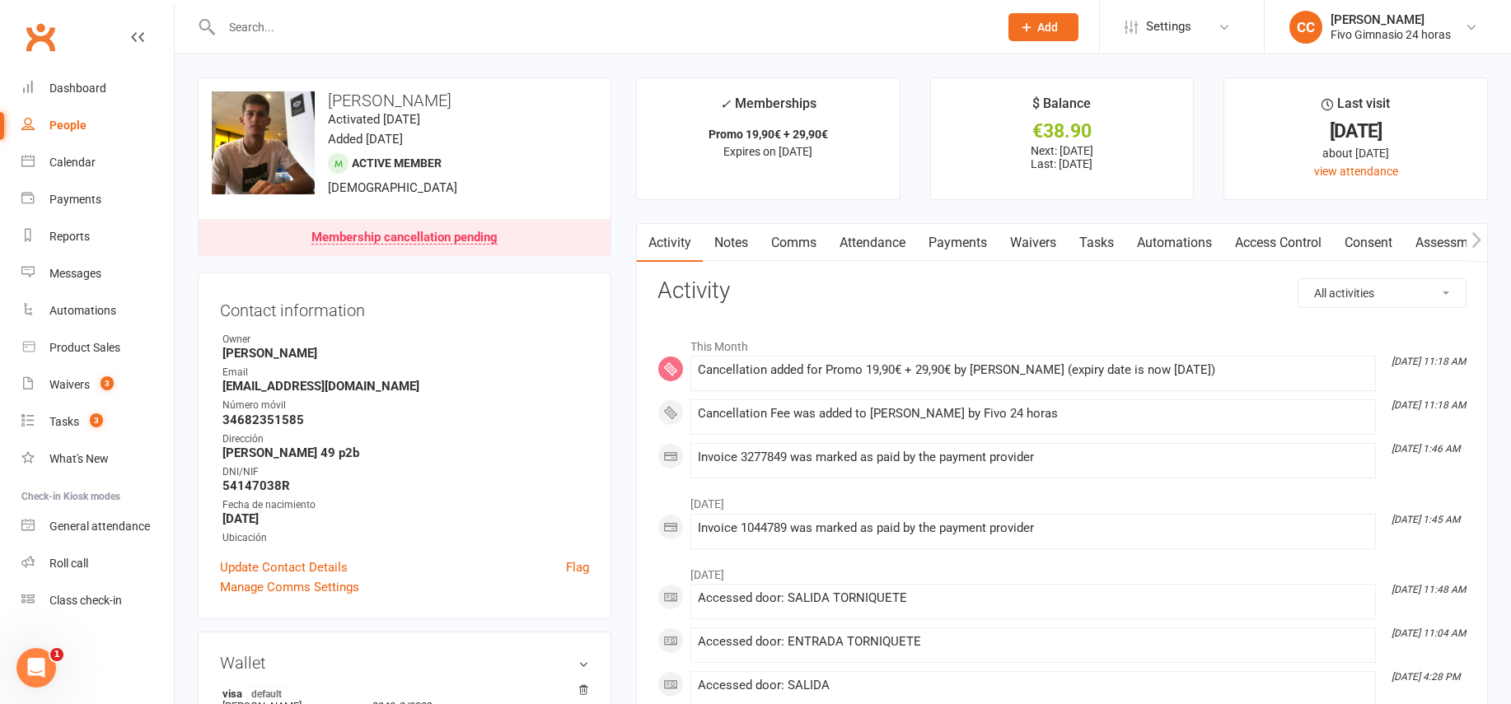
click at [809, 241] on link "Comms" at bounding box center [794, 243] width 68 height 38
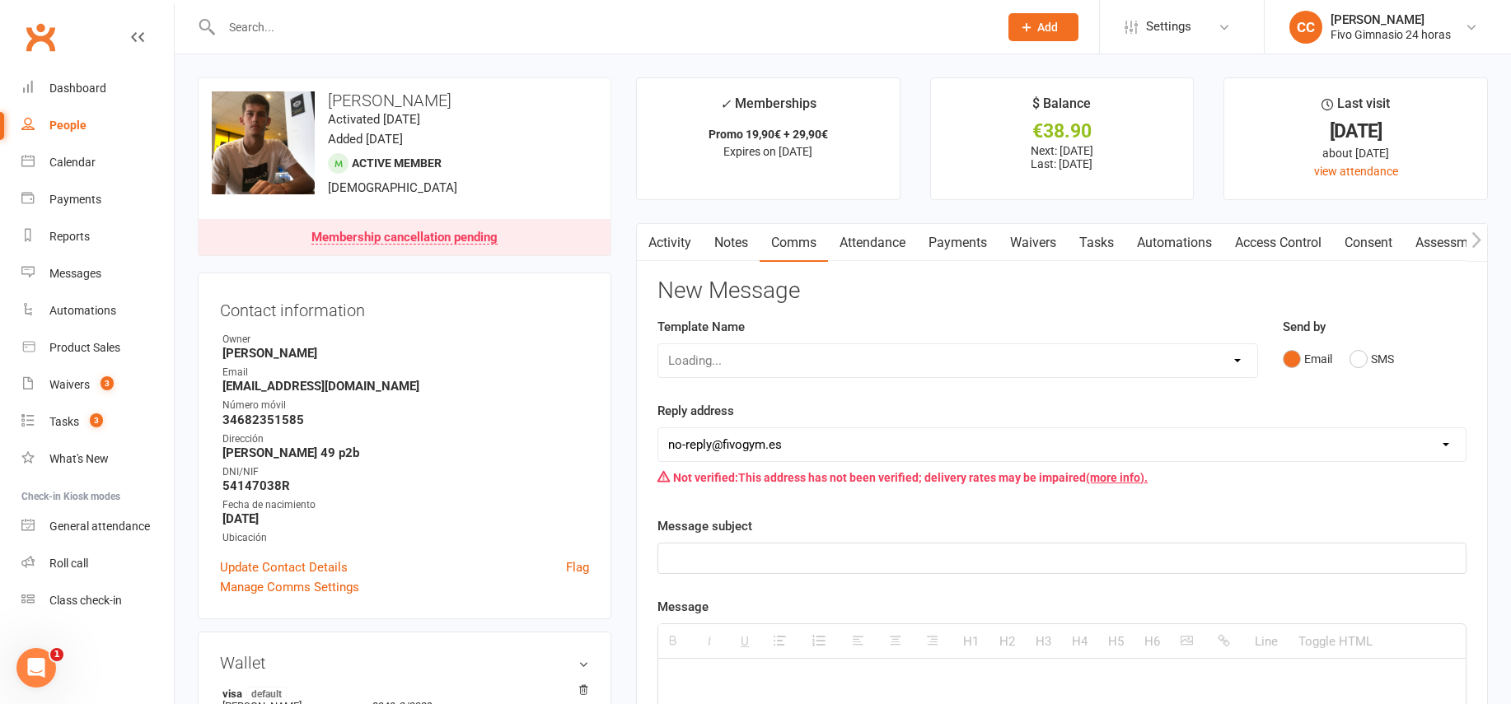
click at [797, 363] on select "Loading..." at bounding box center [957, 360] width 599 height 33
select select "18"
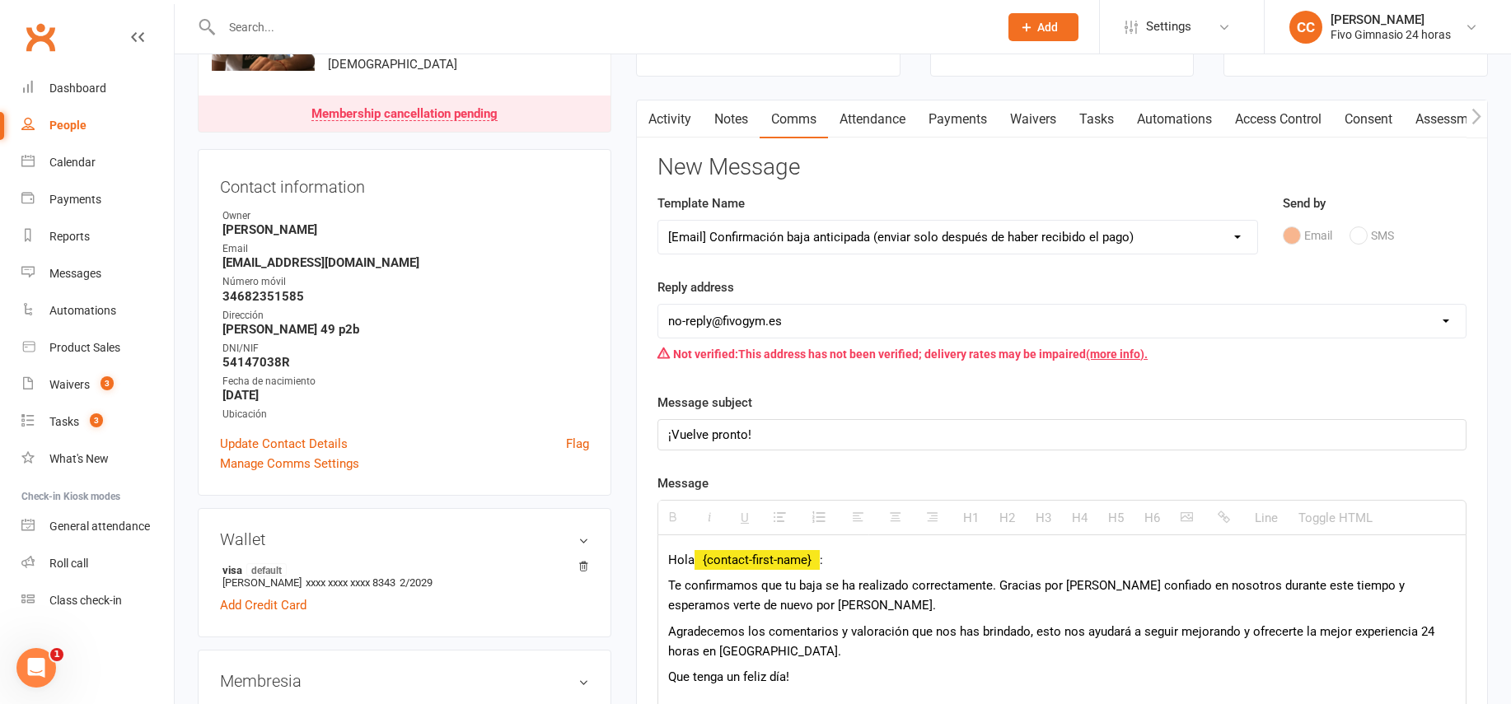
scroll to position [183, 0]
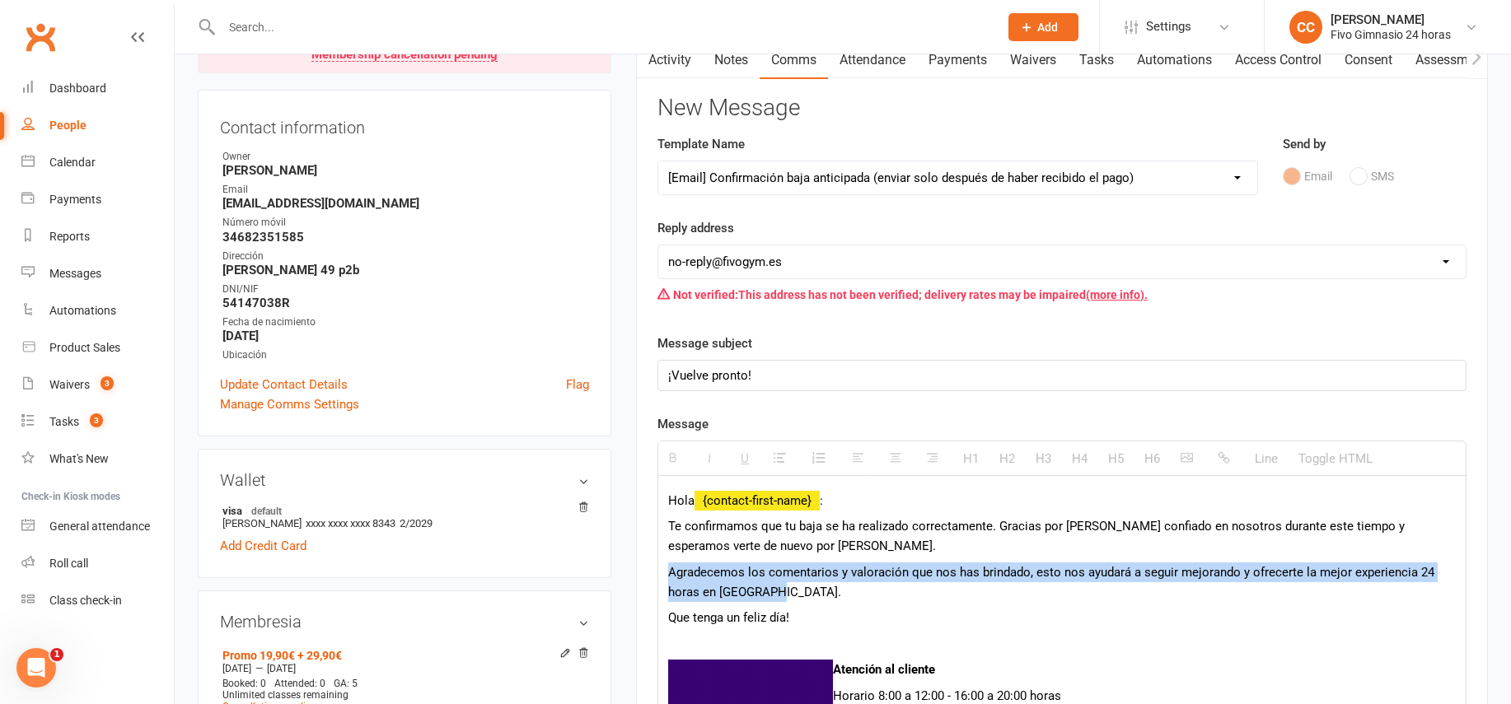
drag, startPoint x: 667, startPoint y: 568, endPoint x: 847, endPoint y: 587, distance: 181.4
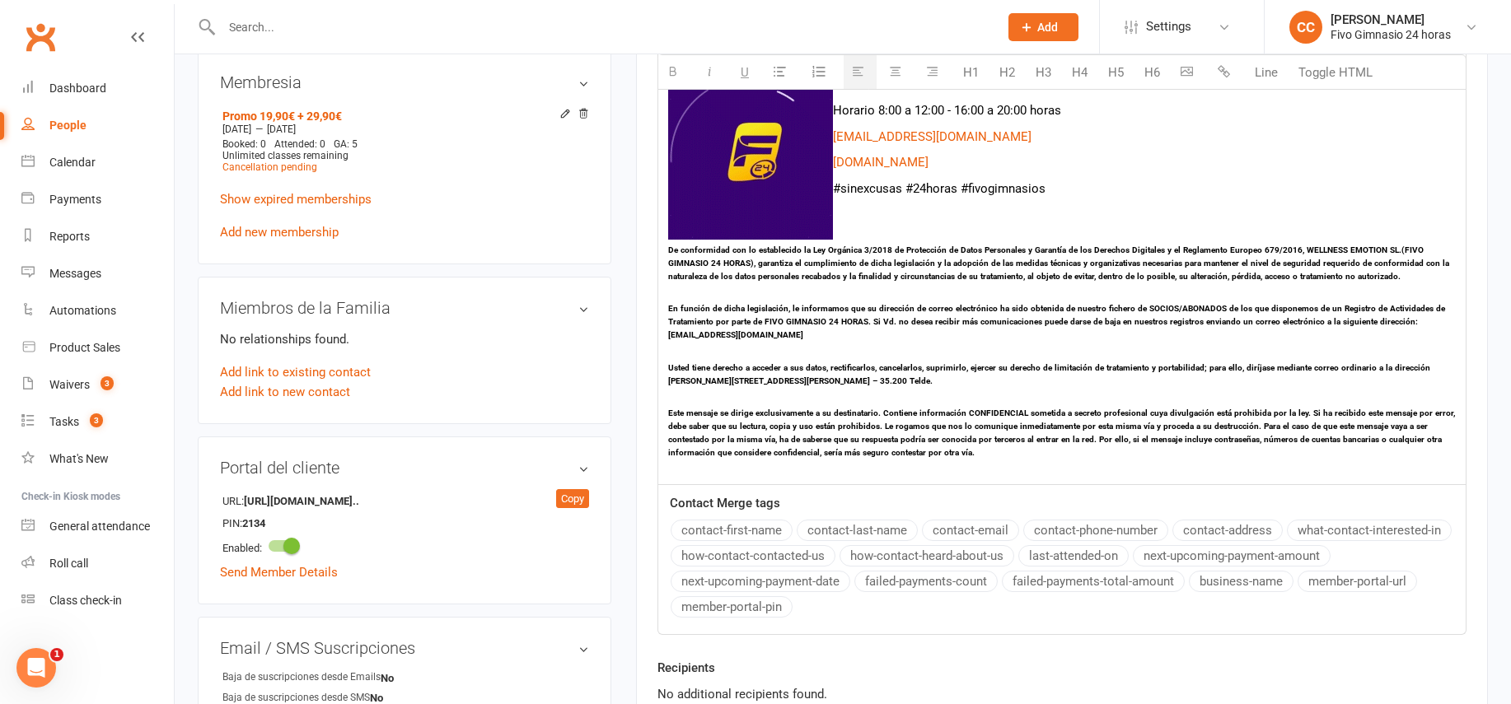
scroll to position [1148, 0]
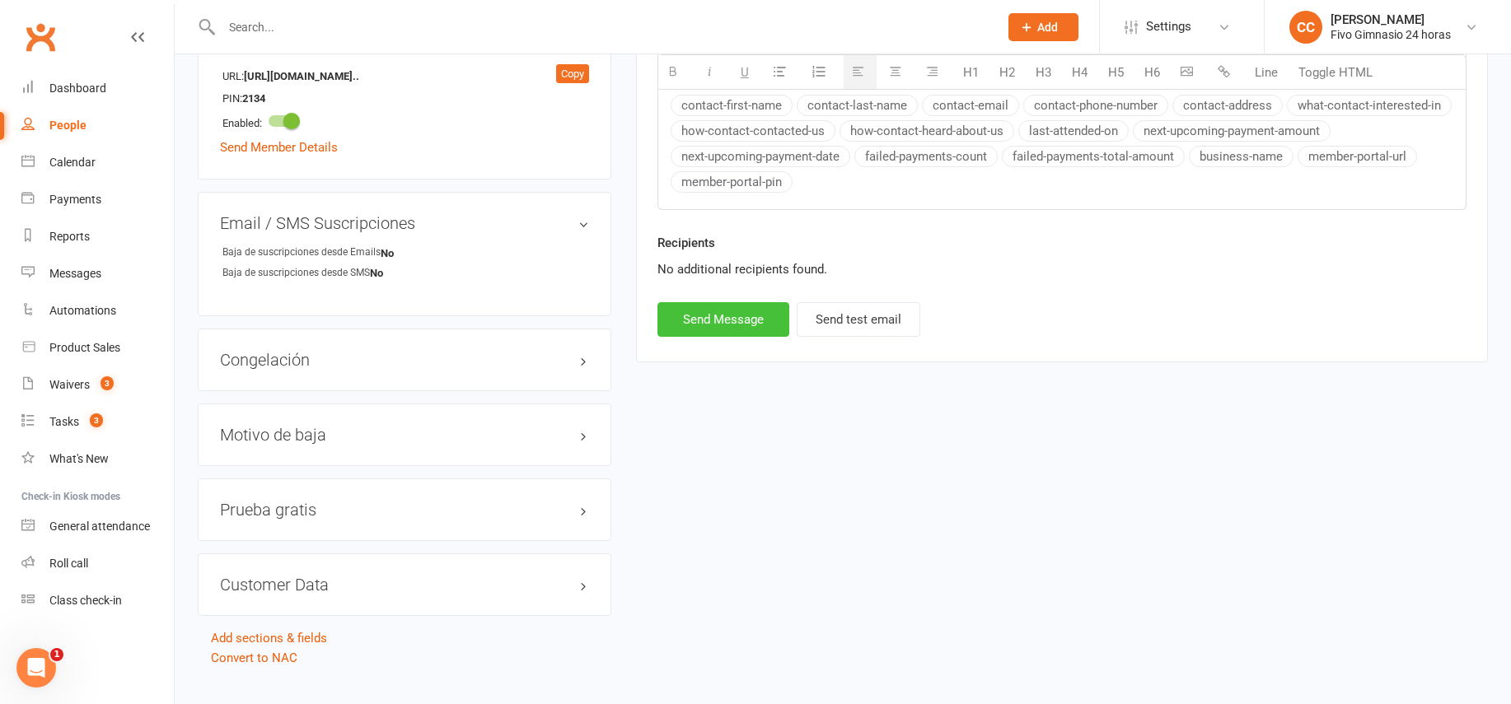
click at [734, 310] on button "Send Message" at bounding box center [724, 319] width 132 height 35
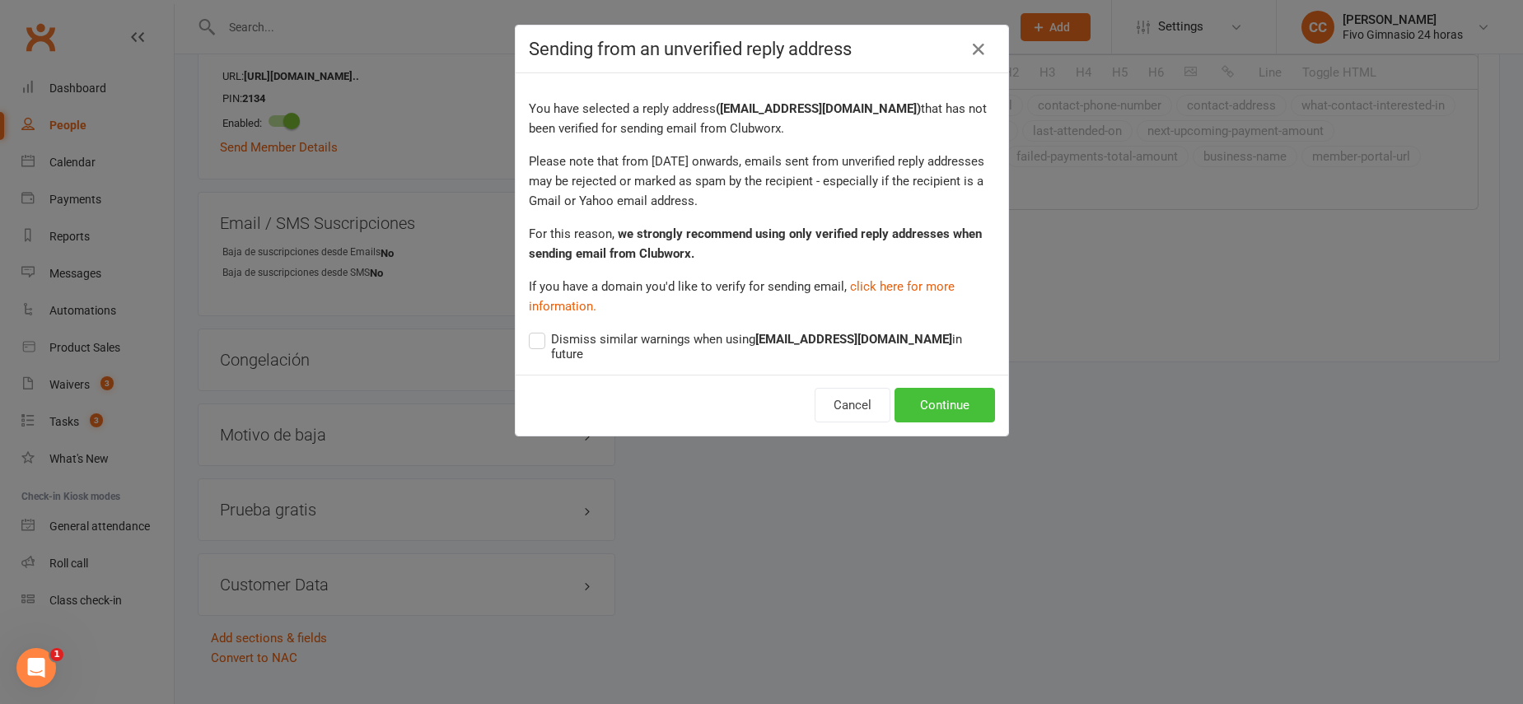
click at [931, 388] on button "Continue" at bounding box center [945, 405] width 101 height 35
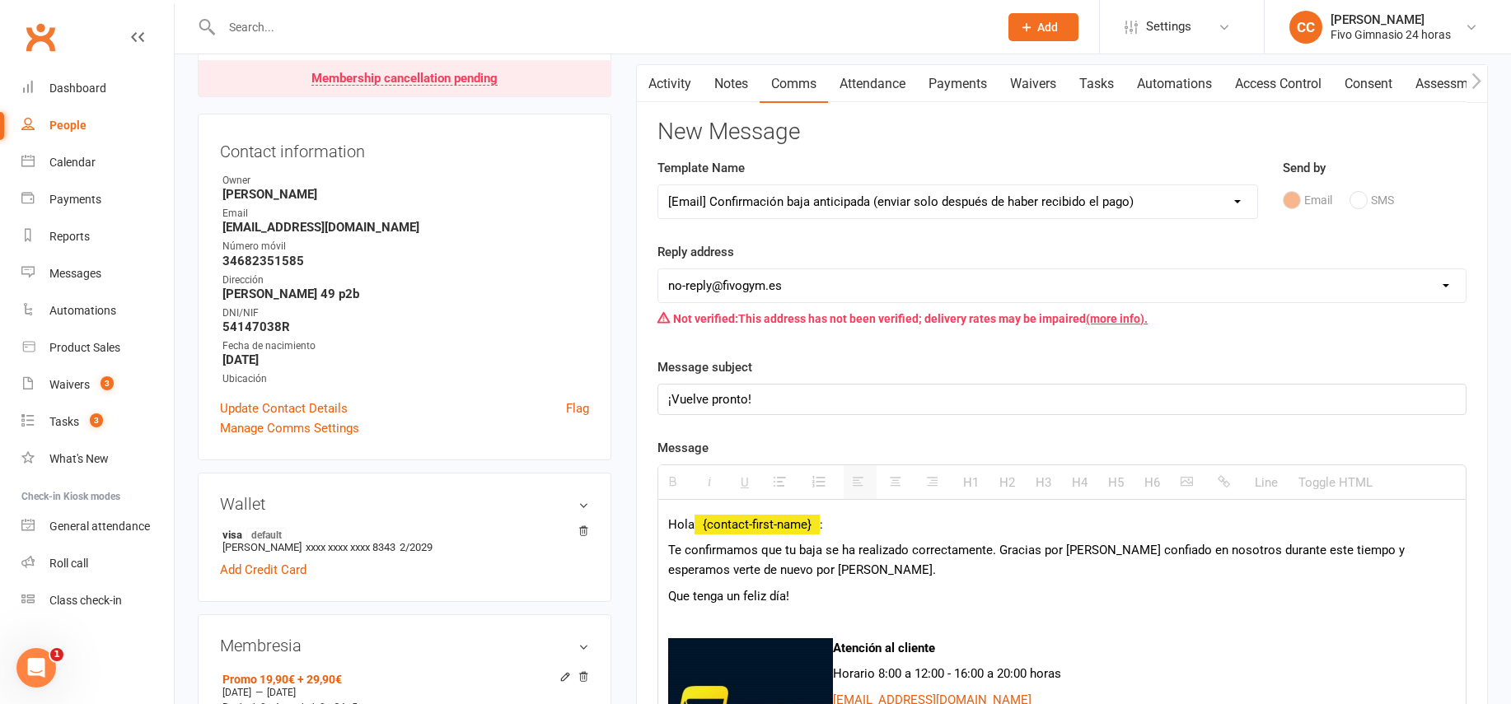
scroll to position [0, 0]
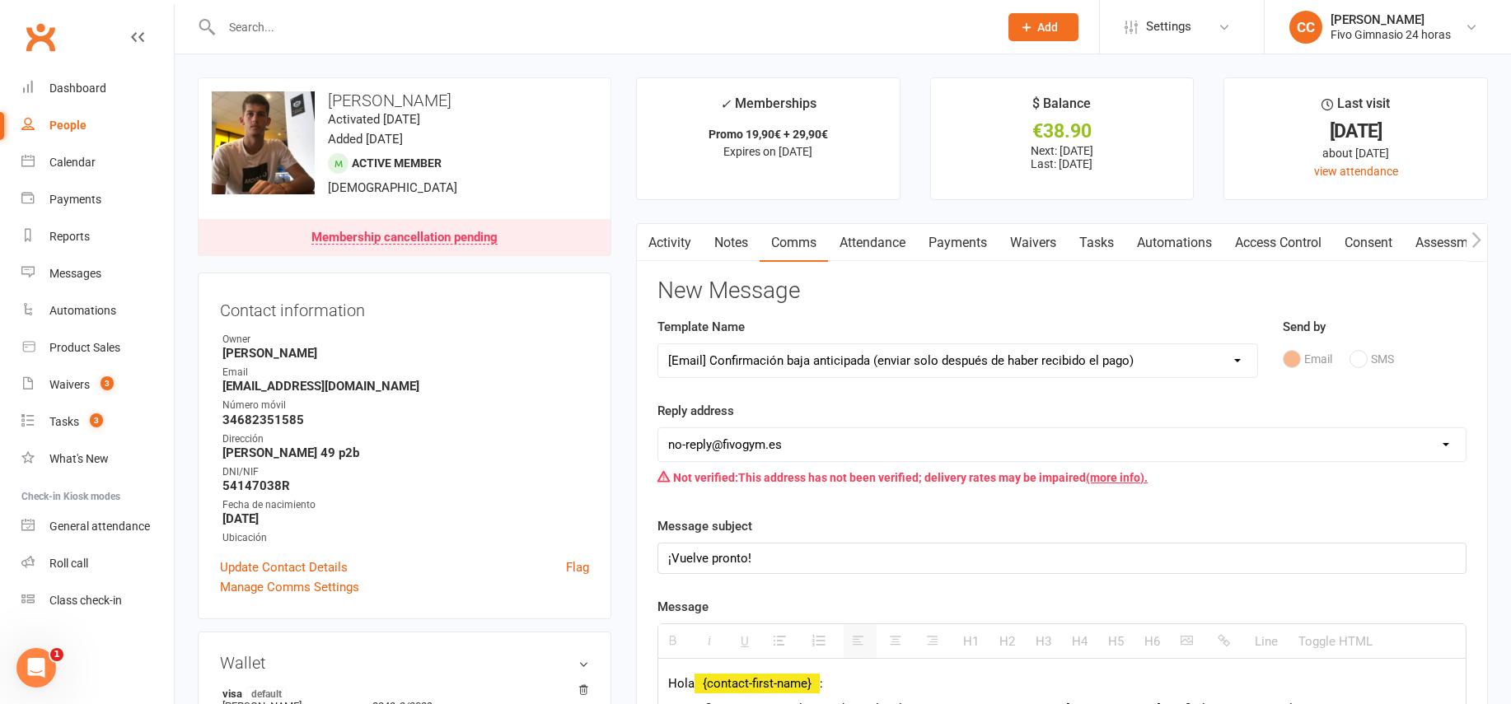
select select
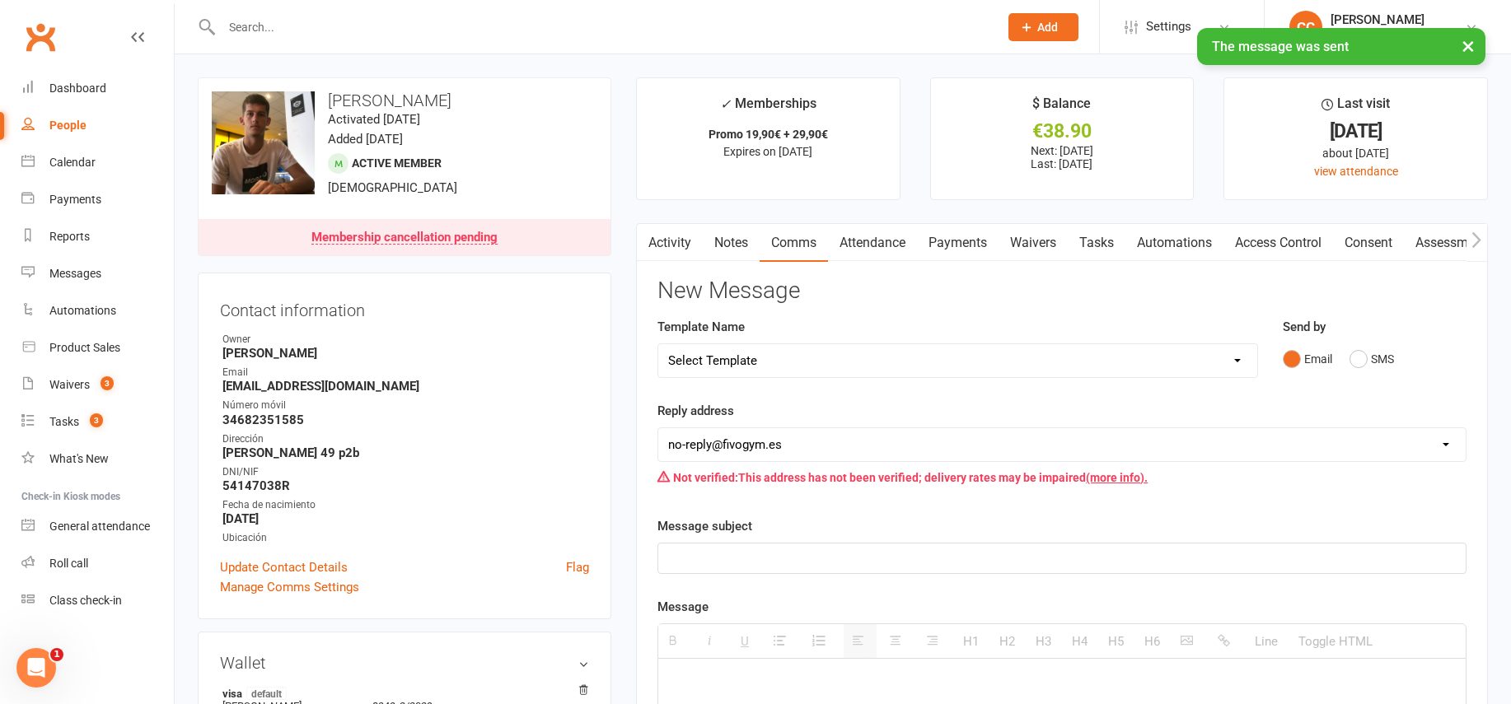
click at [965, 250] on link "Payments" at bounding box center [958, 243] width 82 height 38
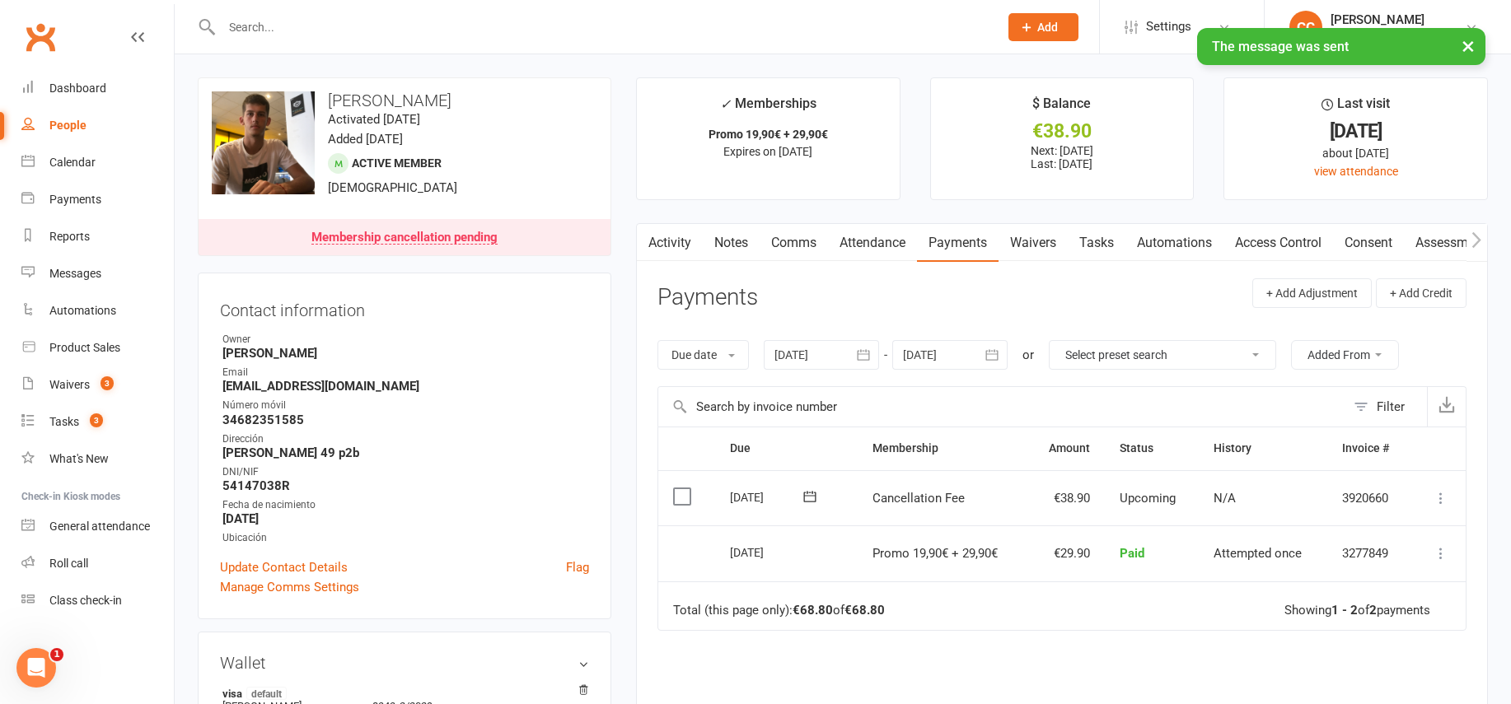
click at [1444, 496] on icon at bounding box center [1441, 498] width 16 height 16
click at [1416, 566] on link "Mark as Paid (POS)" at bounding box center [1368, 563] width 163 height 33
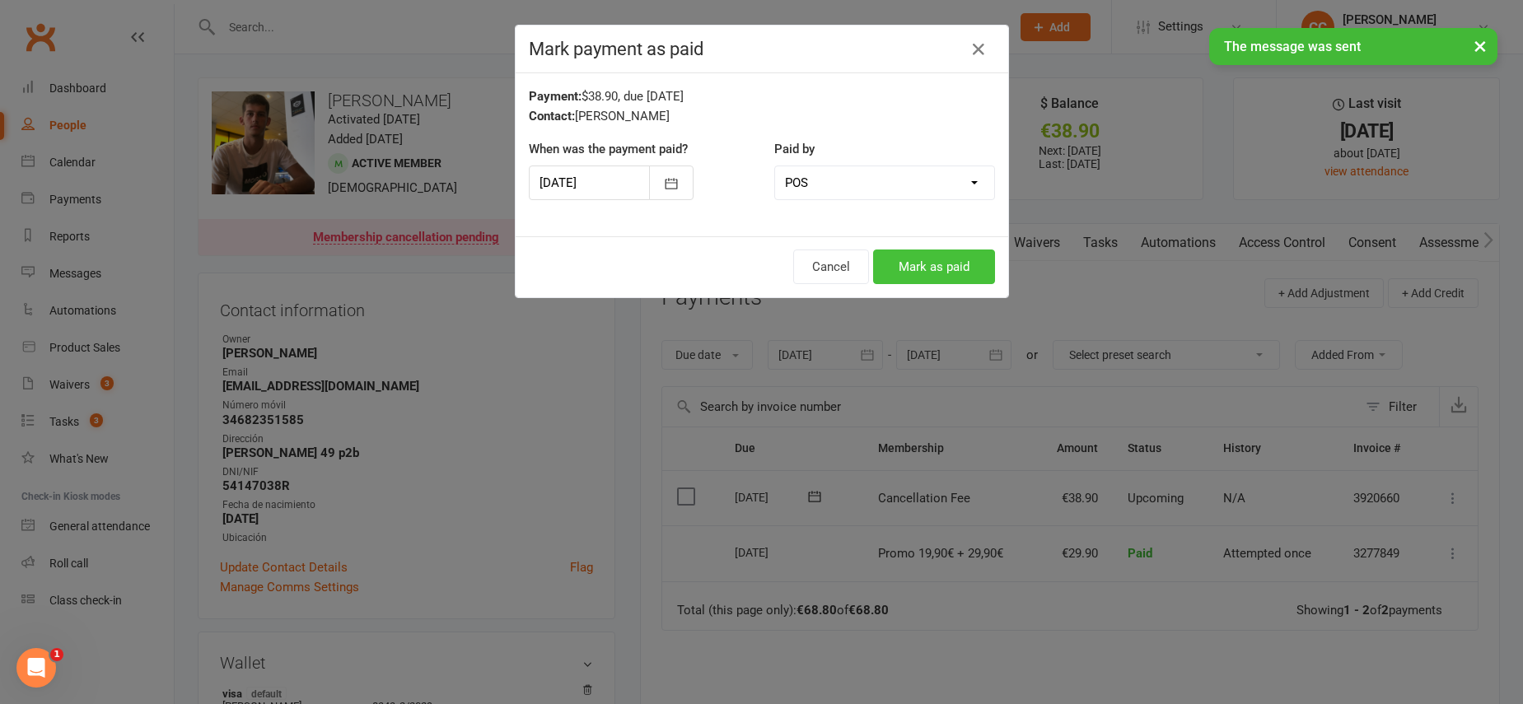
click at [959, 261] on button "Mark as paid" at bounding box center [934, 267] width 122 height 35
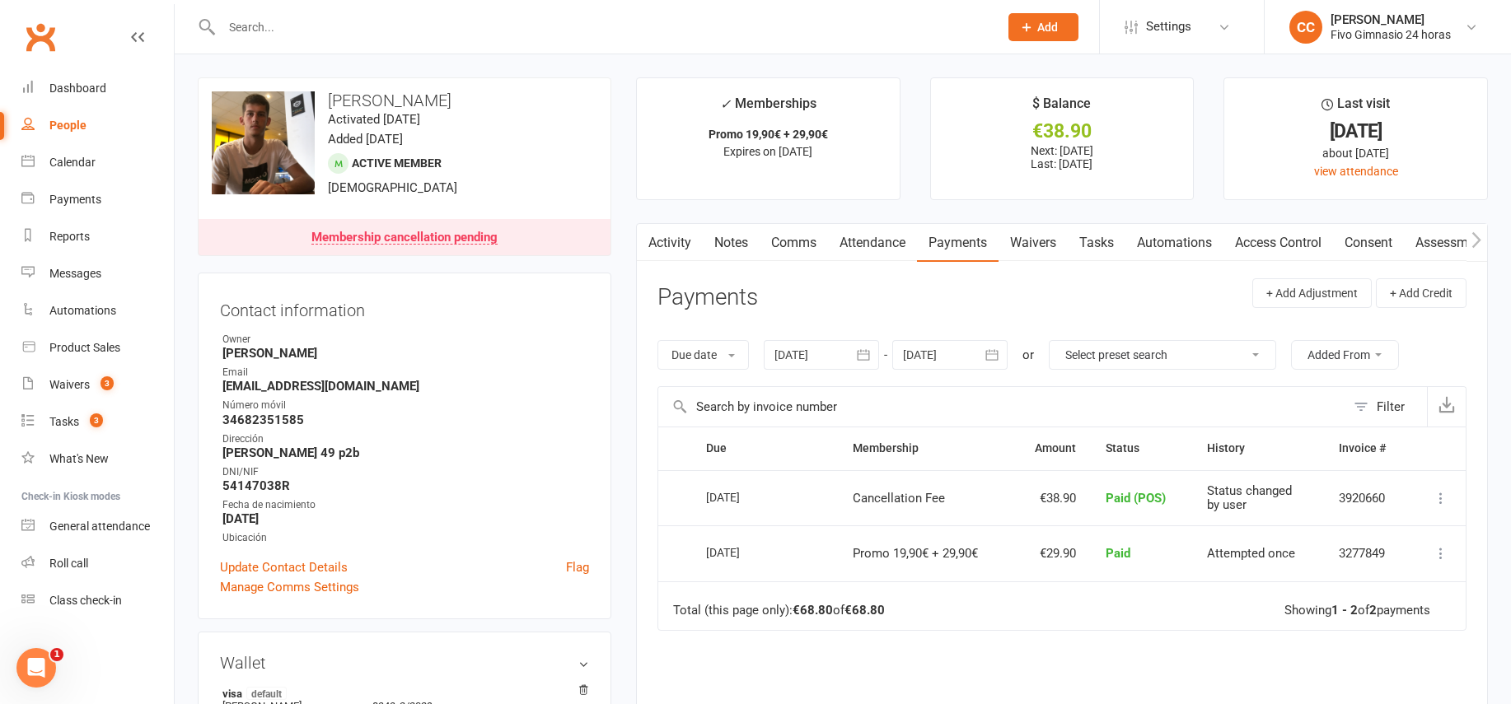
drag, startPoint x: 329, startPoint y: 100, endPoint x: 537, endPoint y: 101, distance: 208.5
click at [537, 101] on h3 "[PERSON_NAME]" at bounding box center [405, 100] width 386 height 18
copy h3 "[PERSON_NAME]"
